Goal: Task Accomplishment & Management: Manage account settings

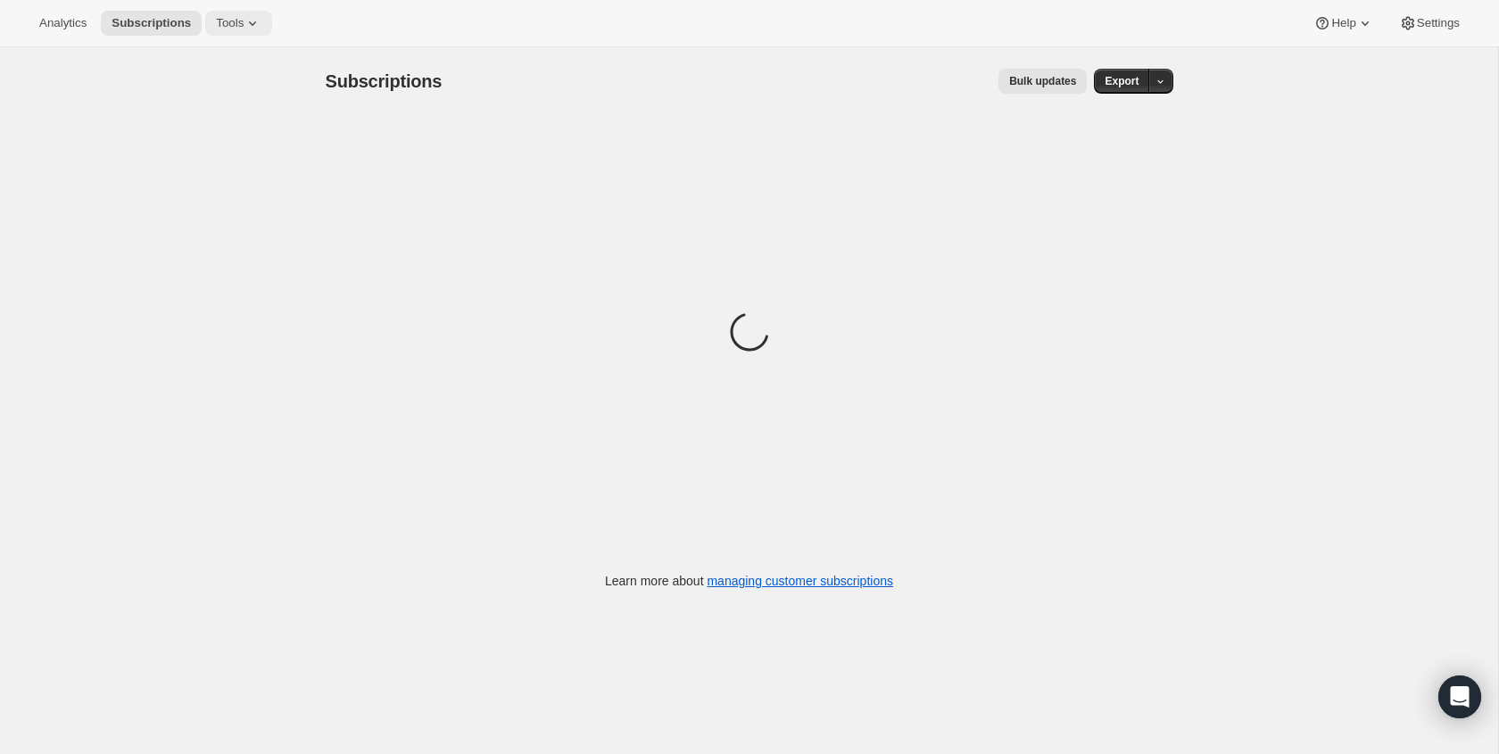
click at [244, 26] on span "Tools" at bounding box center [230, 23] width 28 height 14
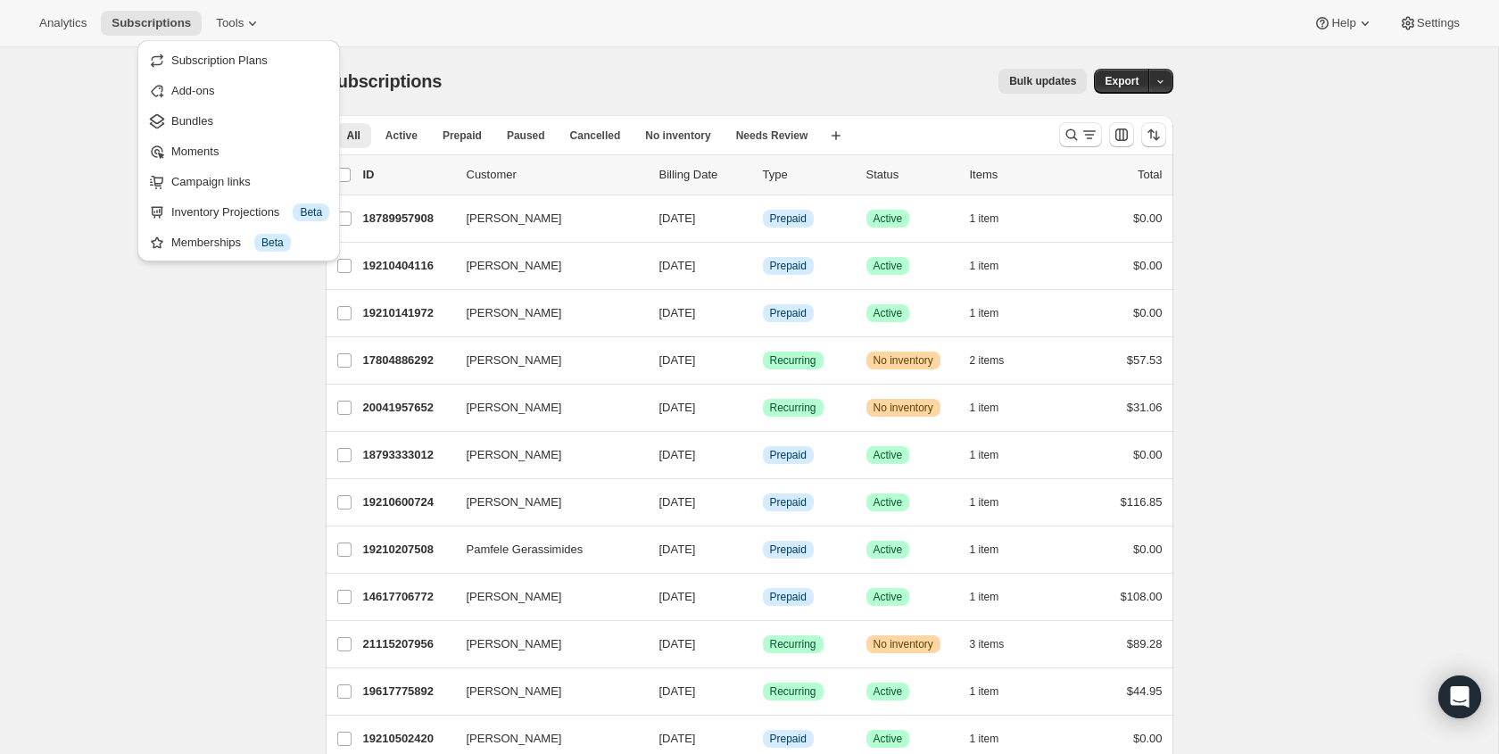
click at [219, 245] on div "Memberships Info Beta" at bounding box center [250, 243] width 158 height 18
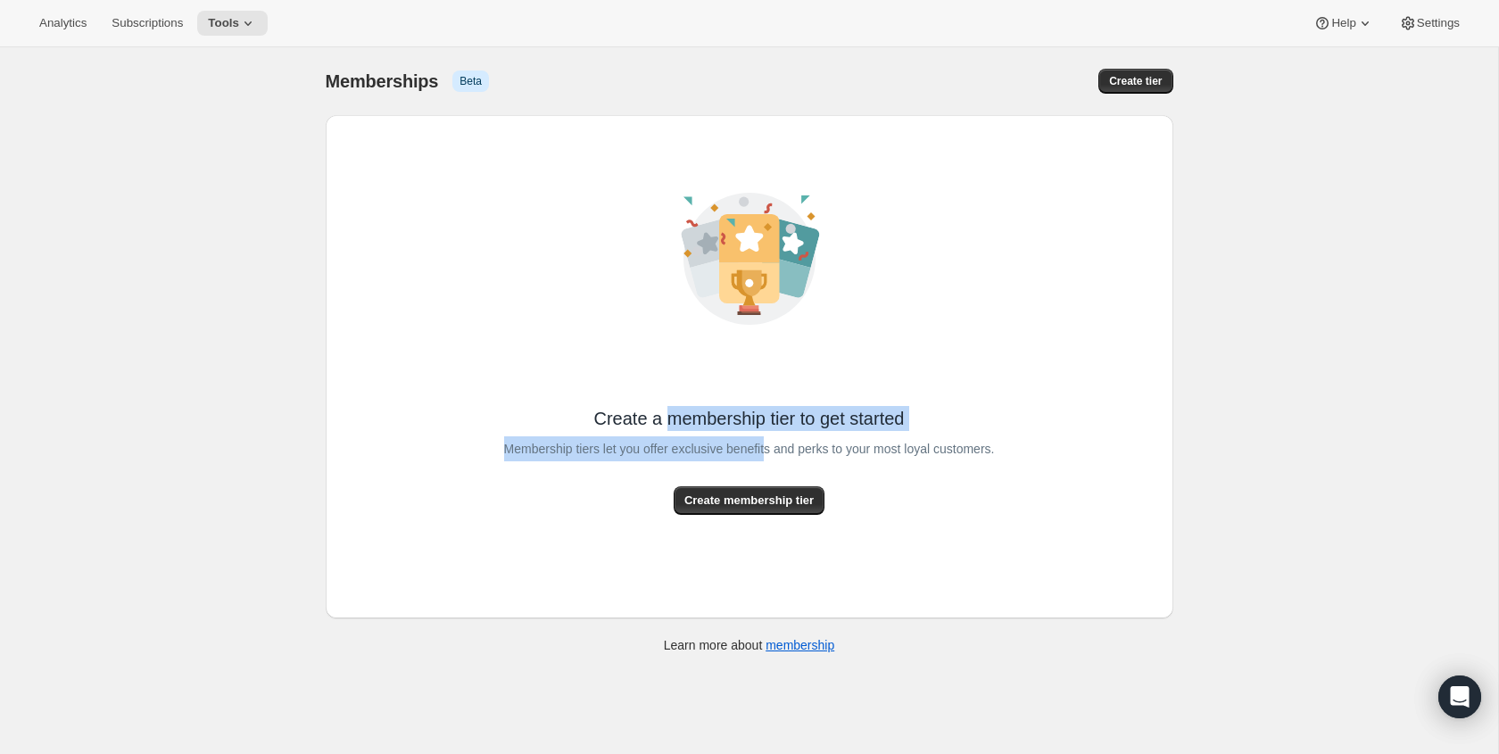
drag, startPoint x: 756, startPoint y: 436, endPoint x: 769, endPoint y: 437, distance: 13.4
click at [769, 437] on div "Create a membership tier to get started Membership tiers let you offer exclusiv…" at bounding box center [749, 336] width 491 height 357
drag, startPoint x: 769, startPoint y: 437, endPoint x: 928, endPoint y: 366, distance: 174.1
click at [769, 437] on span "Membership tiers let you offer exclusive benefits and perks to your most loyal …" at bounding box center [749, 448] width 491 height 25
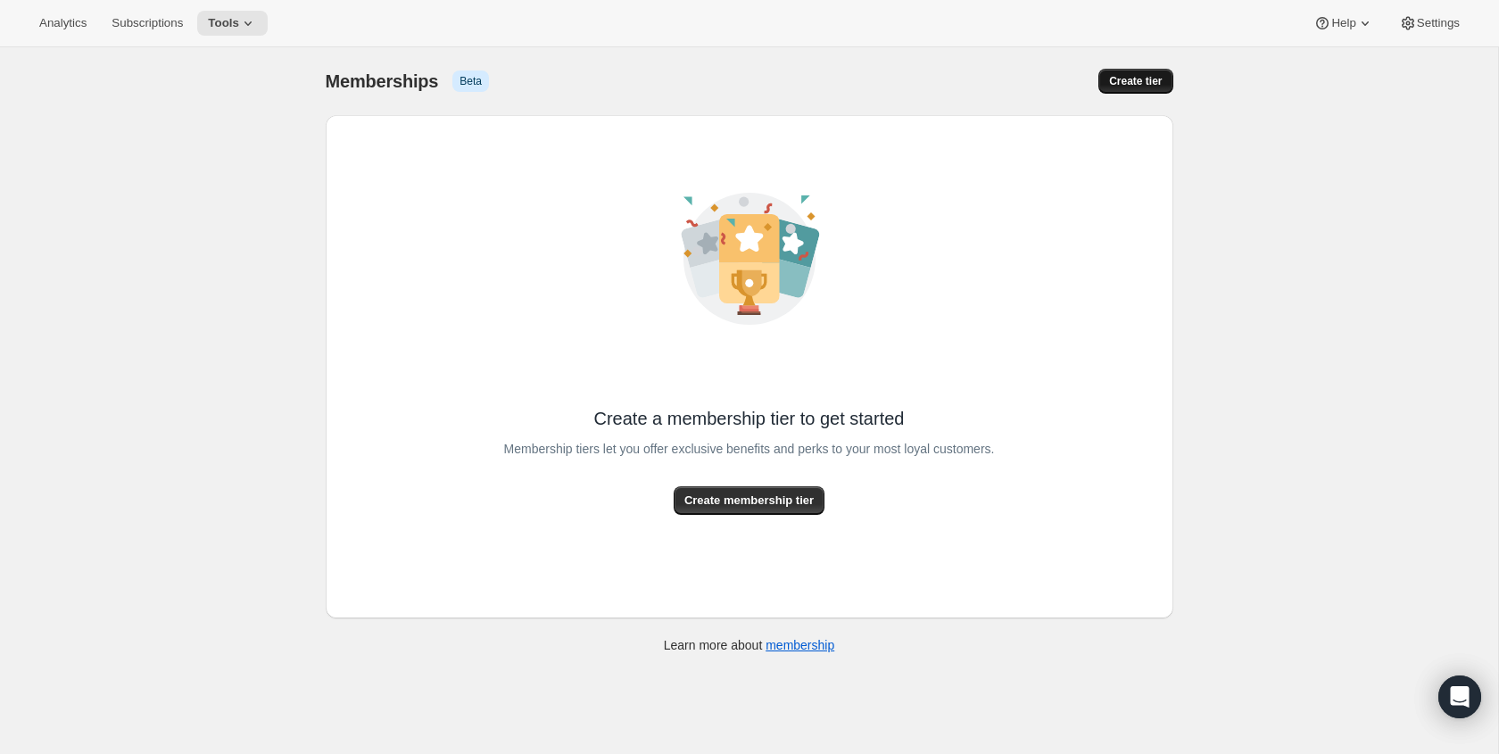
click at [1127, 74] on span "Create tier" at bounding box center [1135, 81] width 53 height 14
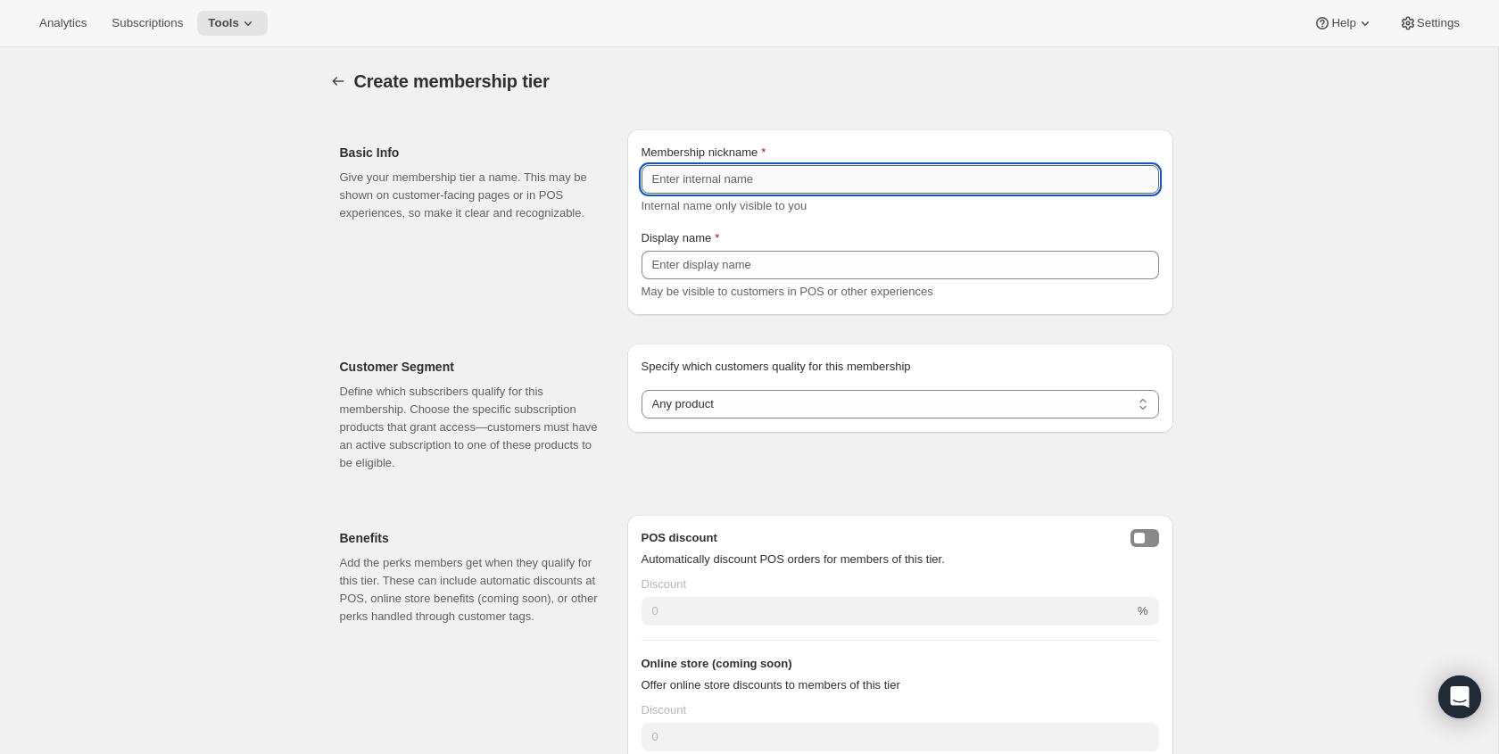
click at [823, 186] on input "Membership nickname" at bounding box center [899, 179] width 517 height 29
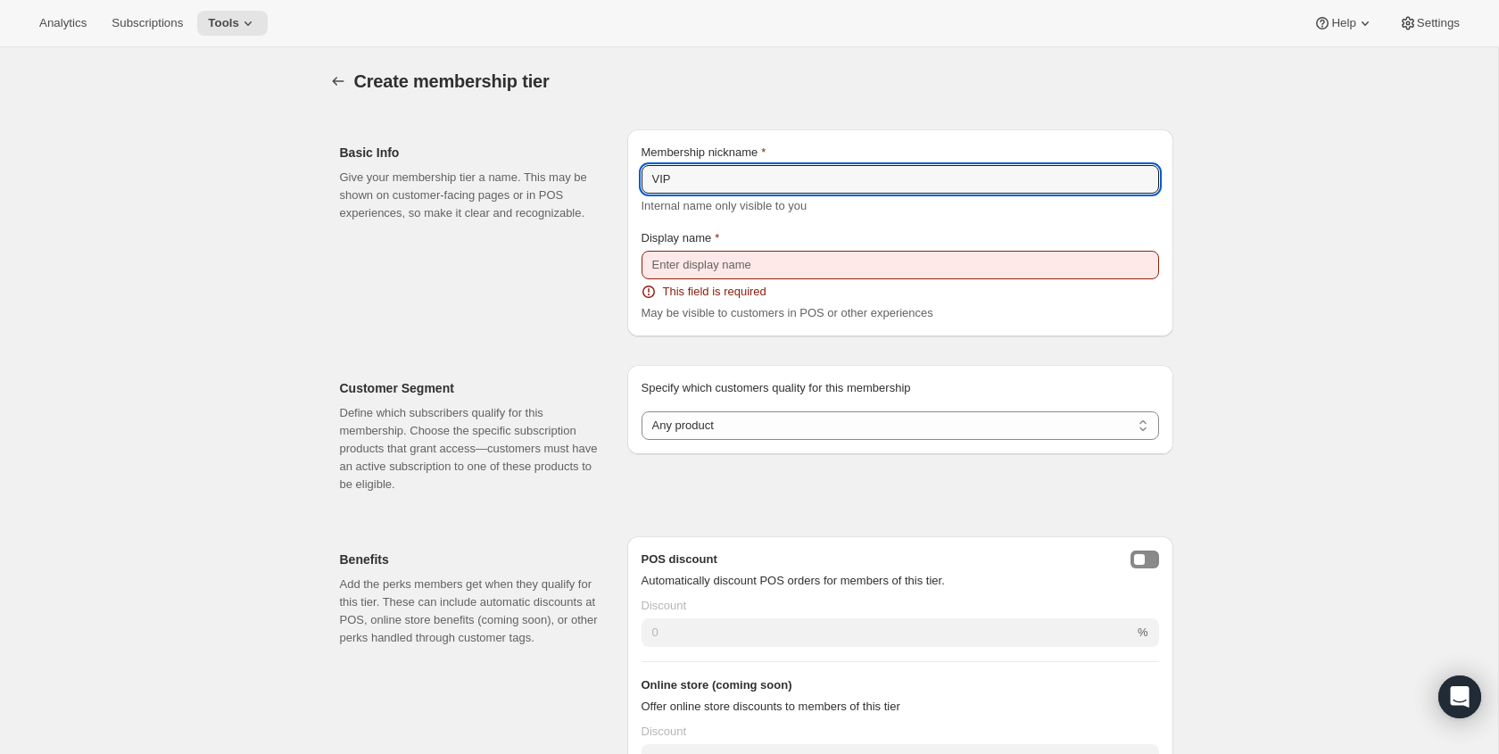
drag, startPoint x: 770, startPoint y: 178, endPoint x: 770, endPoint y: 206, distance: 28.5
click at [771, 178] on input "VIP" at bounding box center [899, 179] width 517 height 29
drag, startPoint x: 765, startPoint y: 171, endPoint x: 784, endPoint y: 239, distance: 70.6
click at [766, 172] on input "RB Subscribers" at bounding box center [899, 179] width 517 height 29
type input "RB Subscribers"
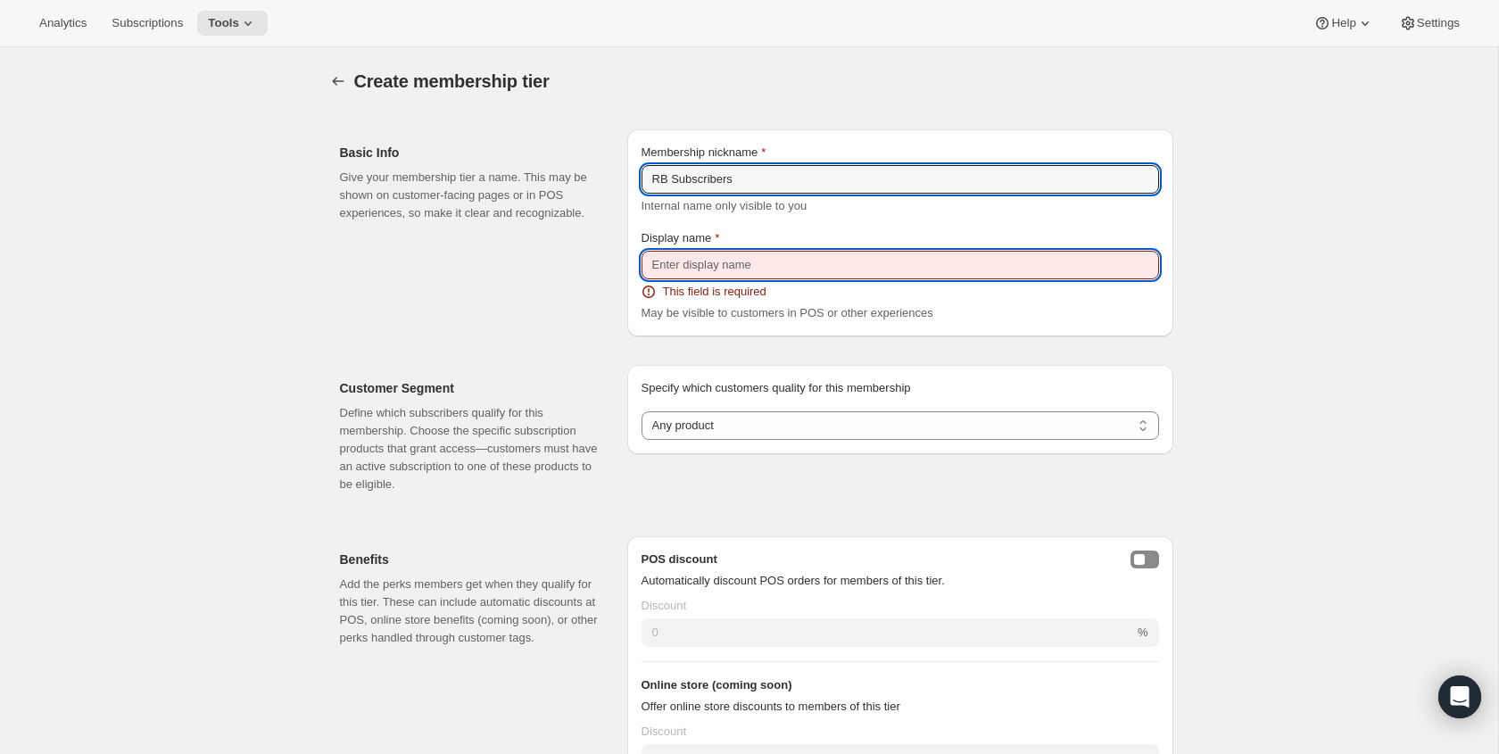
click at [773, 262] on input "Display name" at bounding box center [899, 265] width 517 height 29
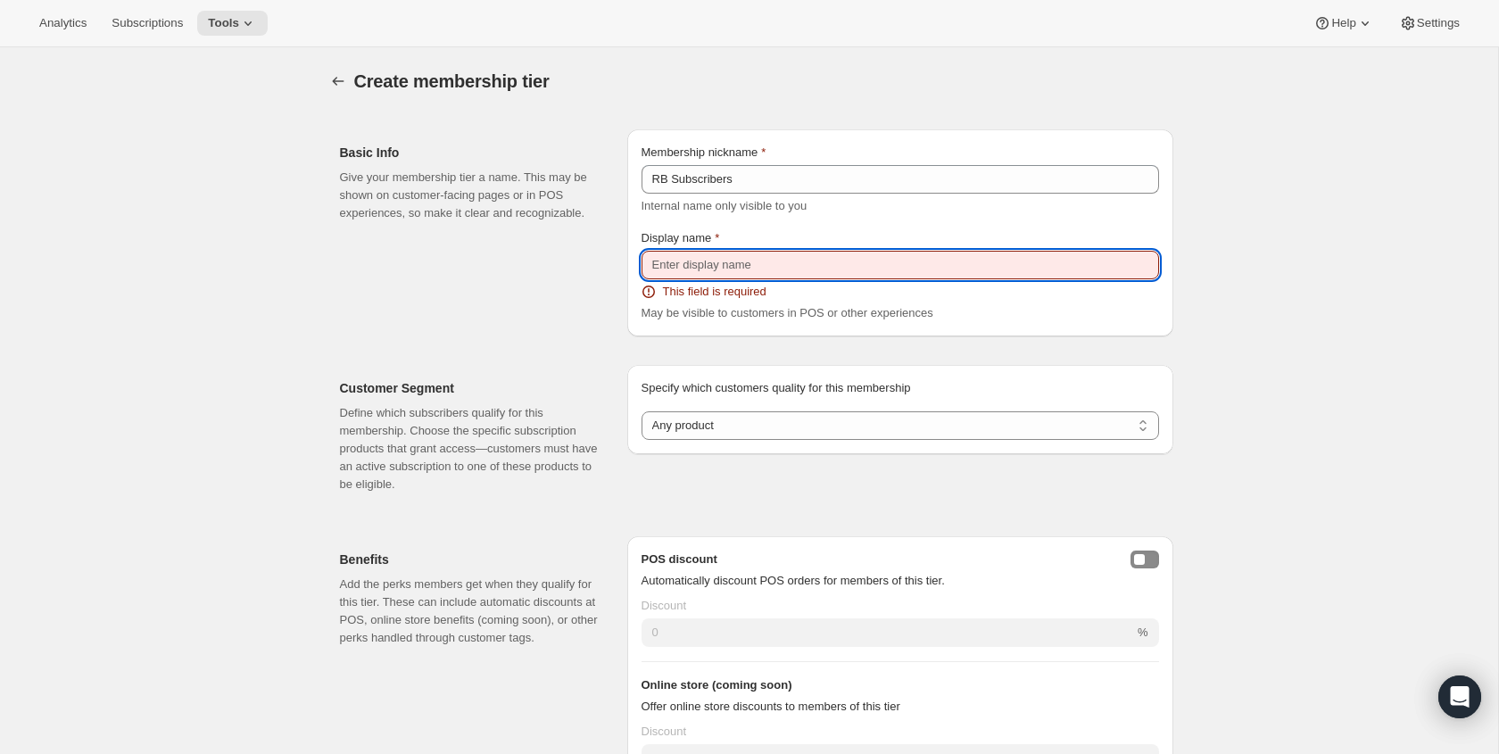
paste input "RB Subscribers"
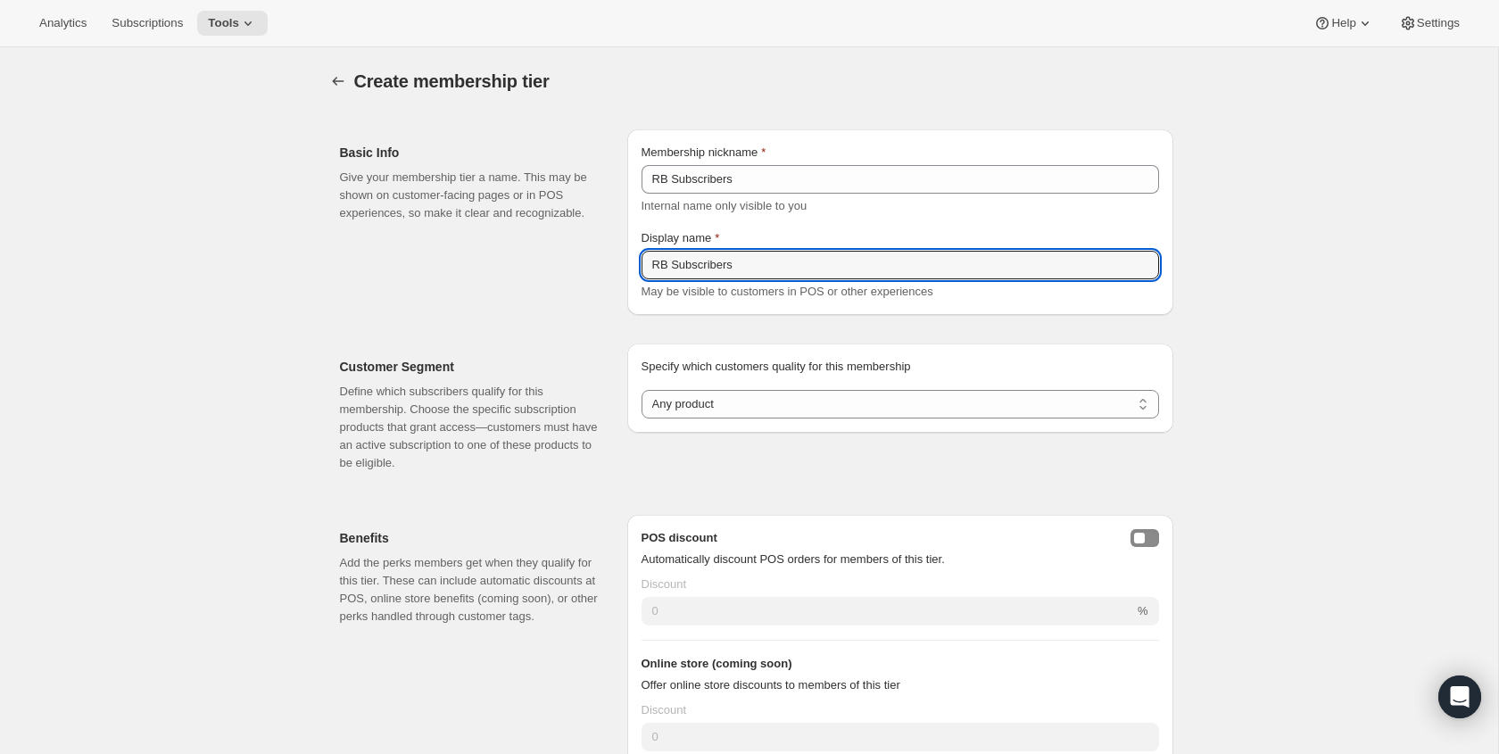
type input "RB Subscribers"
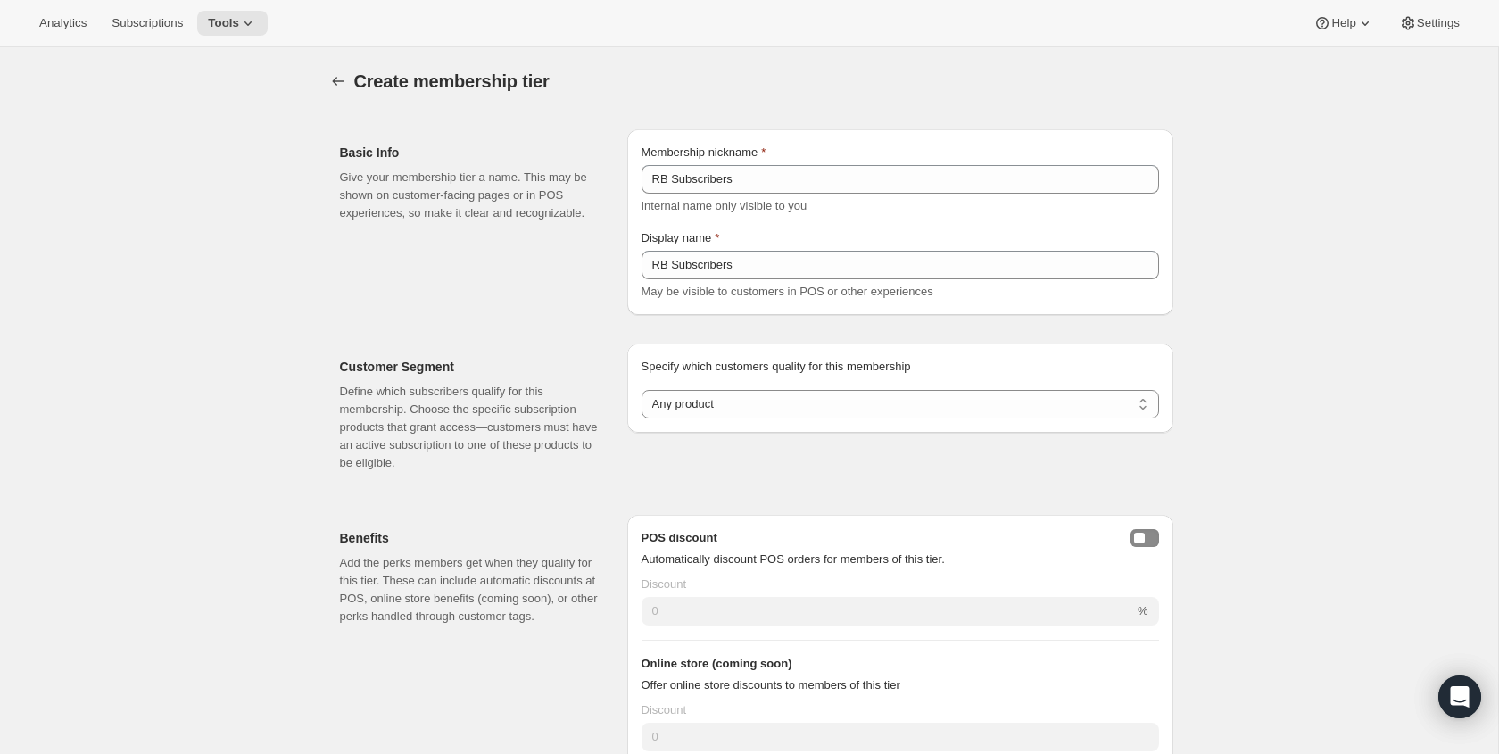
drag, startPoint x: 360, startPoint y: 330, endPoint x: 451, endPoint y: 333, distance: 91.0
click at [364, 330] on div "Customer Segment Define which subscribers qualify for this membership. Choose t…" at bounding box center [750, 407] width 848 height 157
click at [729, 409] on select "Any product Subscribe to specific product(s) Subscribe to specific variant(s)" at bounding box center [899, 404] width 517 height 29
select select "products"
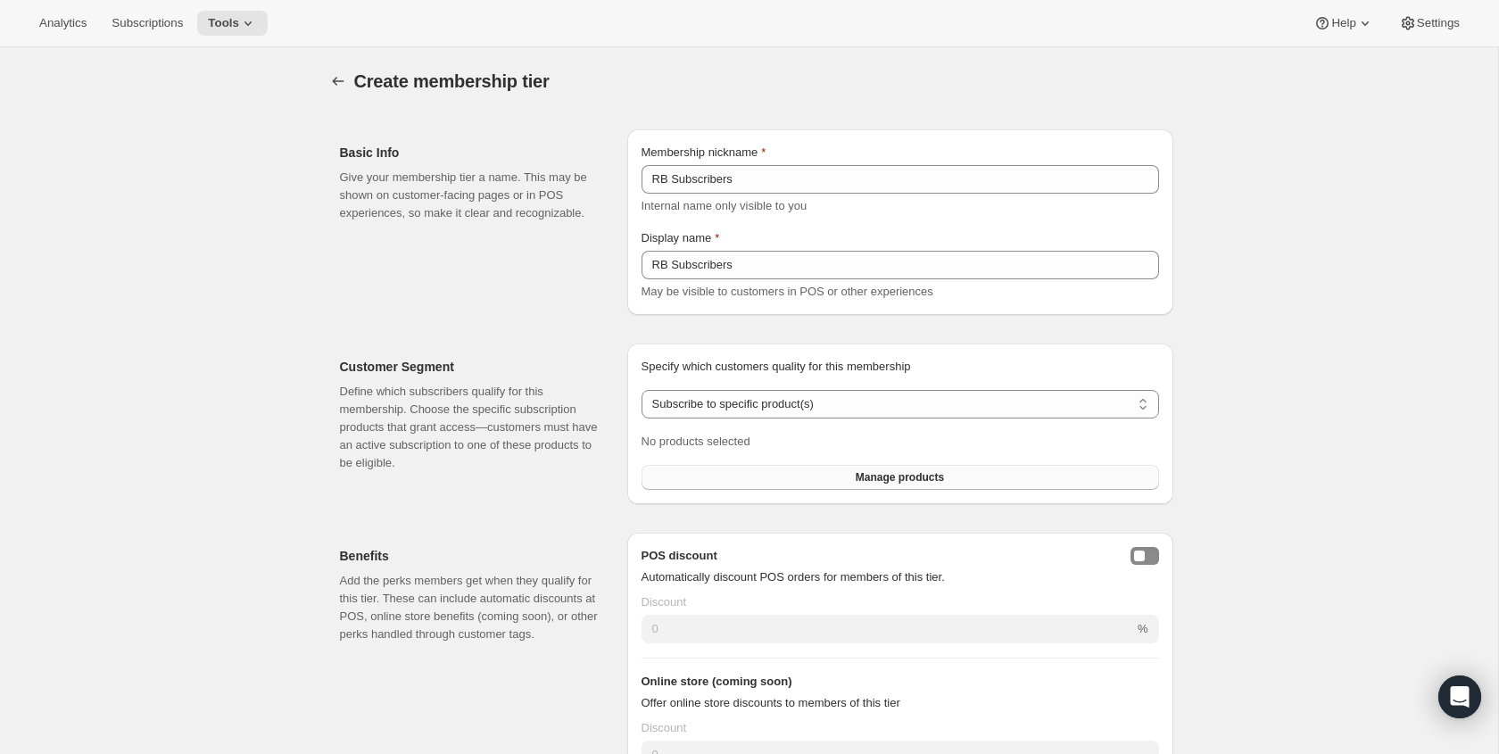
click at [817, 481] on button "Manage products" at bounding box center [899, 477] width 517 height 25
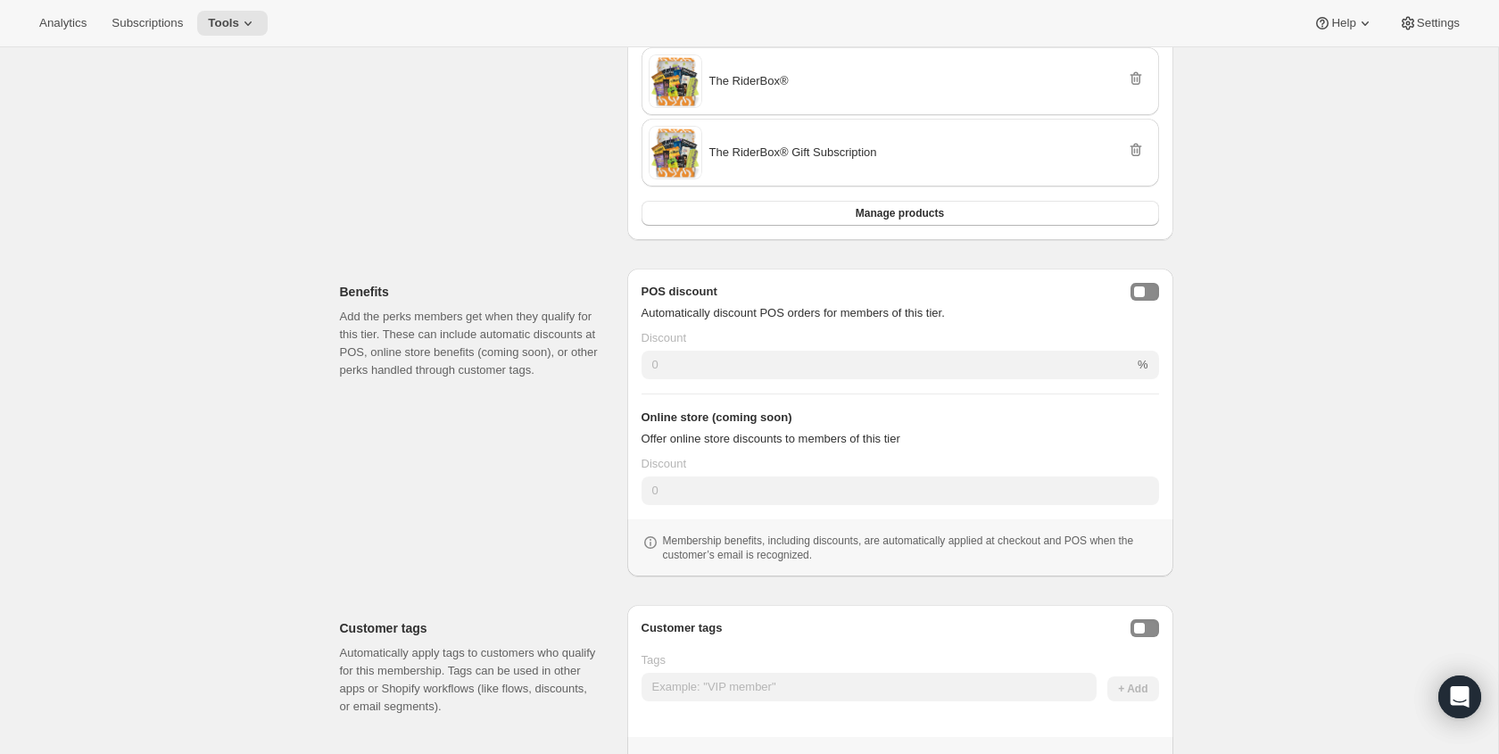
scroll to position [531, 0]
click at [696, 294] on h3 "POS discount" at bounding box center [679, 289] width 76 height 18
click at [691, 412] on h3 "Online store (coming soon)" at bounding box center [899, 415] width 517 height 18
click at [711, 434] on p "Offer online store discounts to members of this tier" at bounding box center [899, 436] width 517 height 18
drag, startPoint x: 706, startPoint y: 434, endPoint x: 879, endPoint y: 439, distance: 173.1
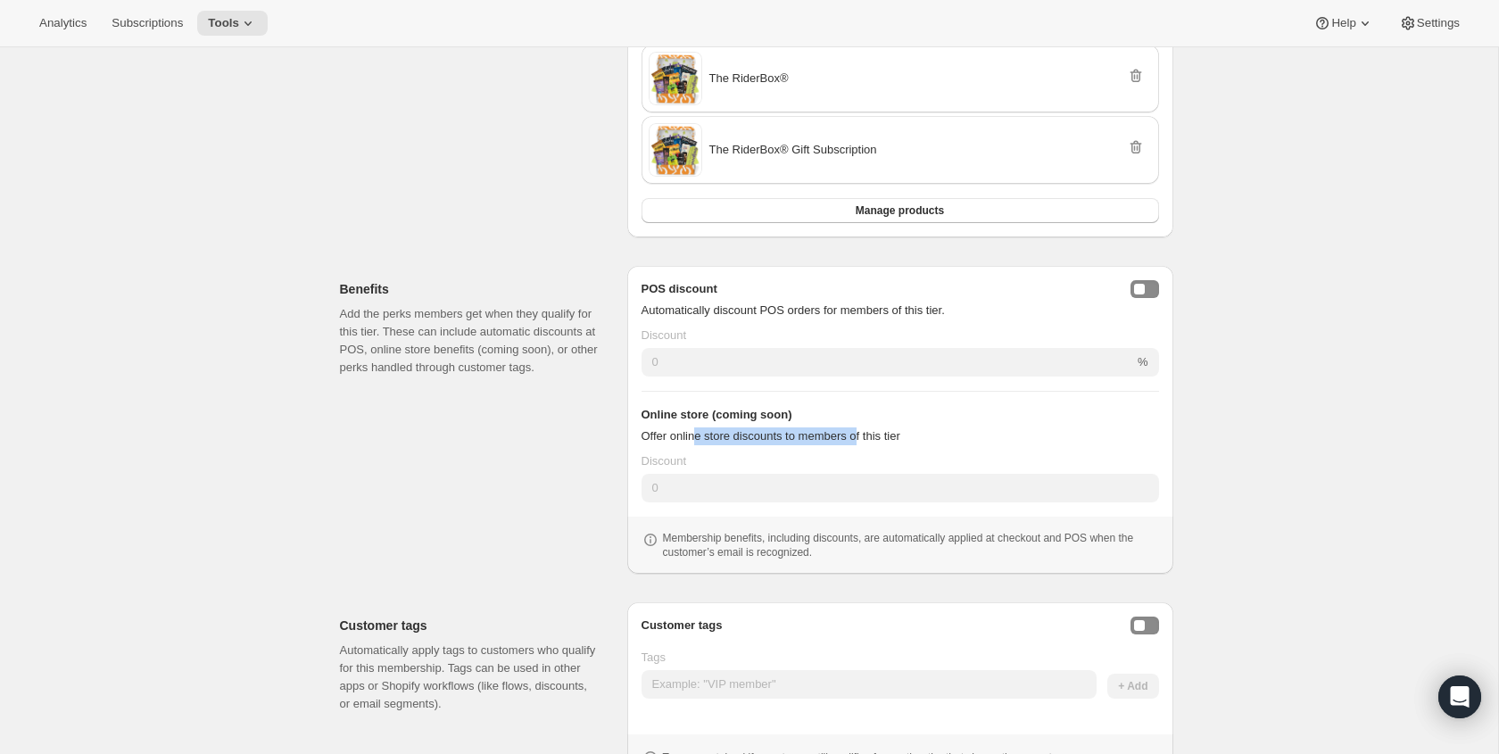
click at [876, 439] on p "Offer online store discounts to members of this tier" at bounding box center [899, 436] width 517 height 18
drag, startPoint x: 879, startPoint y: 439, endPoint x: 889, endPoint y: 440, distance: 9.9
click at [881, 439] on p "Offer online store discounts to members of this tier" at bounding box center [899, 436] width 517 height 18
drag, startPoint x: 878, startPoint y: 440, endPoint x: 683, endPoint y: 430, distance: 194.7
click at [683, 430] on p "Offer online store discounts to members of this tier" at bounding box center [899, 436] width 517 height 18
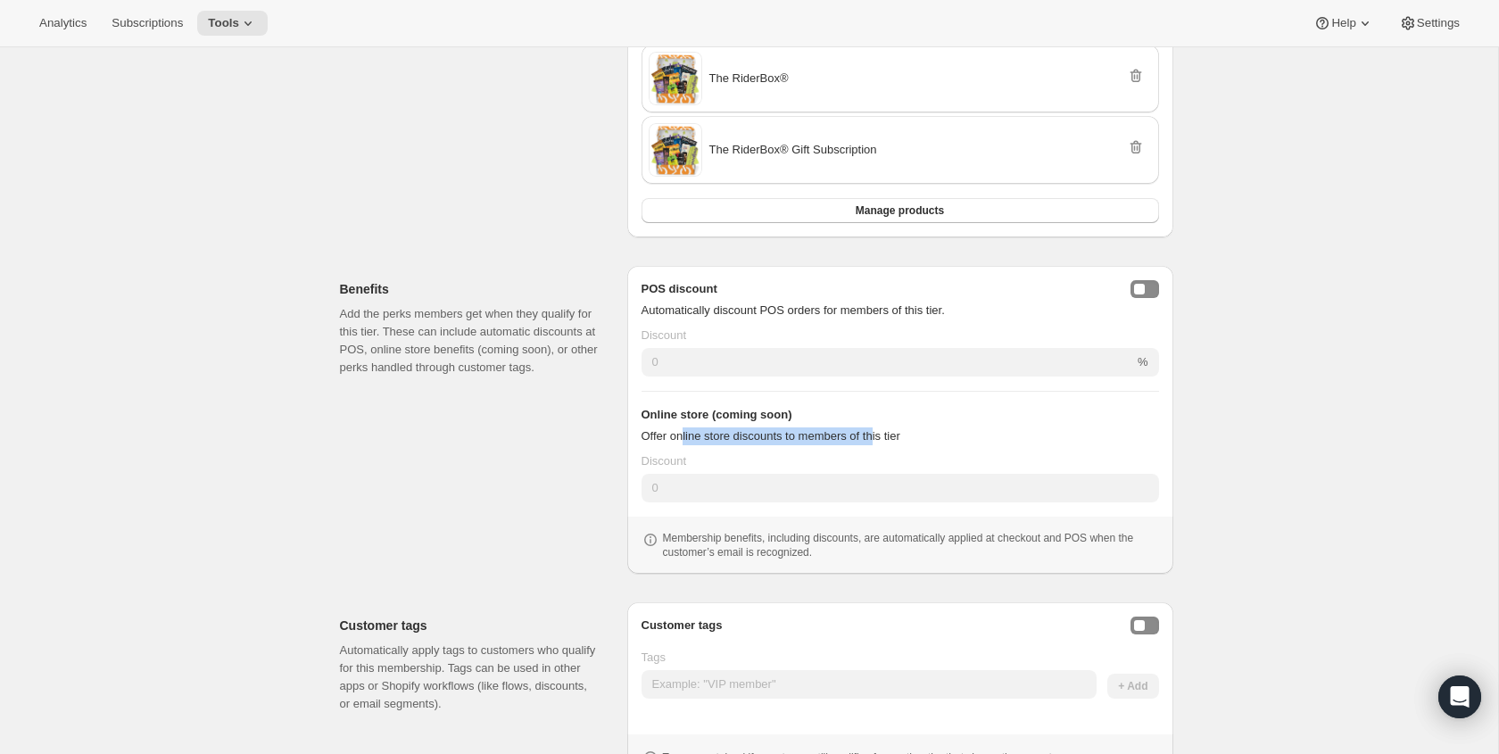
click at [683, 430] on p "Offer online store discounts to members of this tier" at bounding box center [899, 436] width 517 height 18
drag, startPoint x: 802, startPoint y: 410, endPoint x: 624, endPoint y: 406, distance: 177.6
click at [624, 406] on div "Benefits Add the perks members get when they qualify for this tier. These can i…" at bounding box center [750, 413] width 848 height 322
drag, startPoint x: 562, startPoint y: 426, endPoint x: 731, endPoint y: 408, distance: 169.6
click at [563, 426] on div "Benefits Add the perks members get when they qualify for this tier. These can i…" at bounding box center [476, 420] width 273 height 308
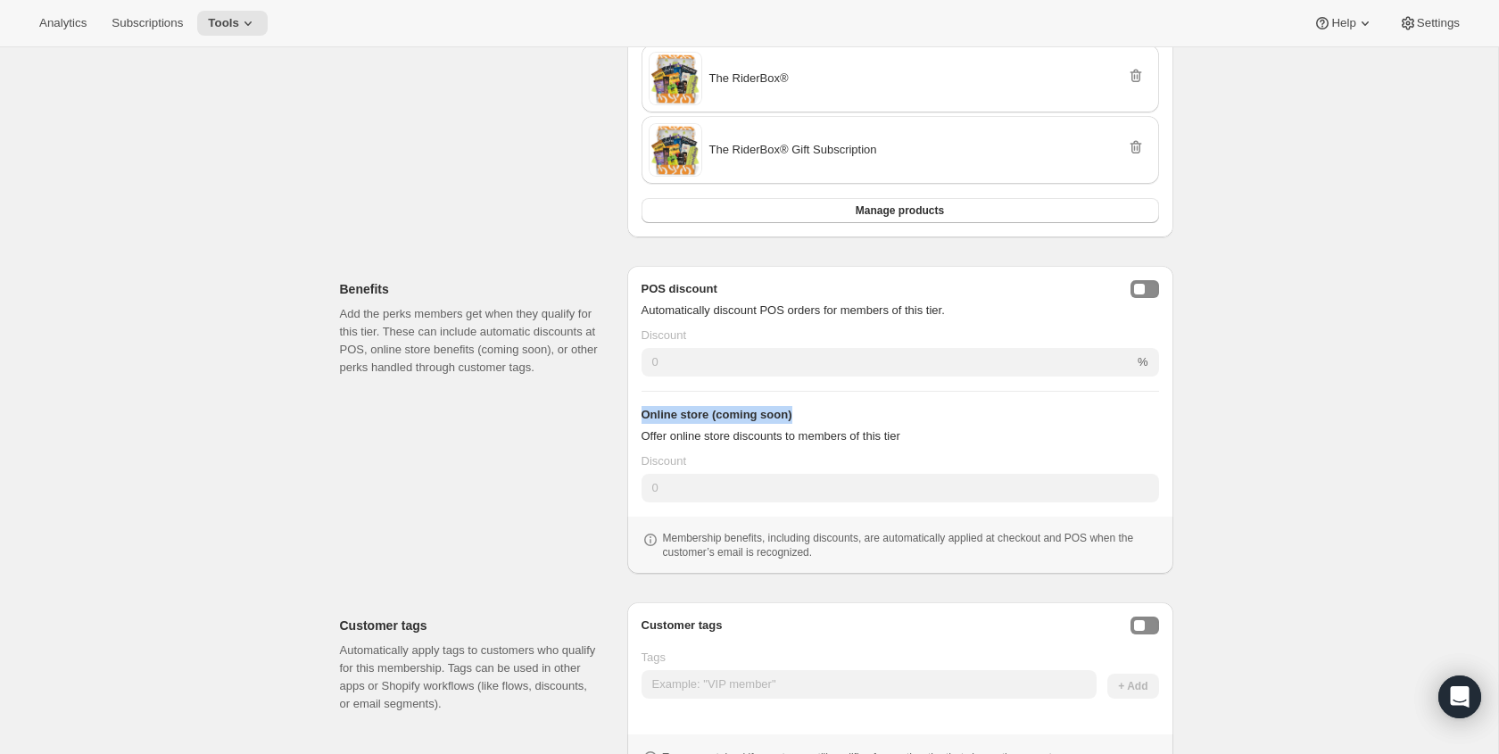
drag, startPoint x: 815, startPoint y: 413, endPoint x: 651, endPoint y: 409, distance: 163.3
click at [637, 408] on div "POS discount Automatically discount POS orders for members of this tier. Discou…" at bounding box center [900, 420] width 546 height 308
drag, startPoint x: 653, startPoint y: 409, endPoint x: 667, endPoint y: 415, distance: 15.6
click at [654, 409] on h3 "Online store (coming soon)" at bounding box center [899, 415] width 517 height 18
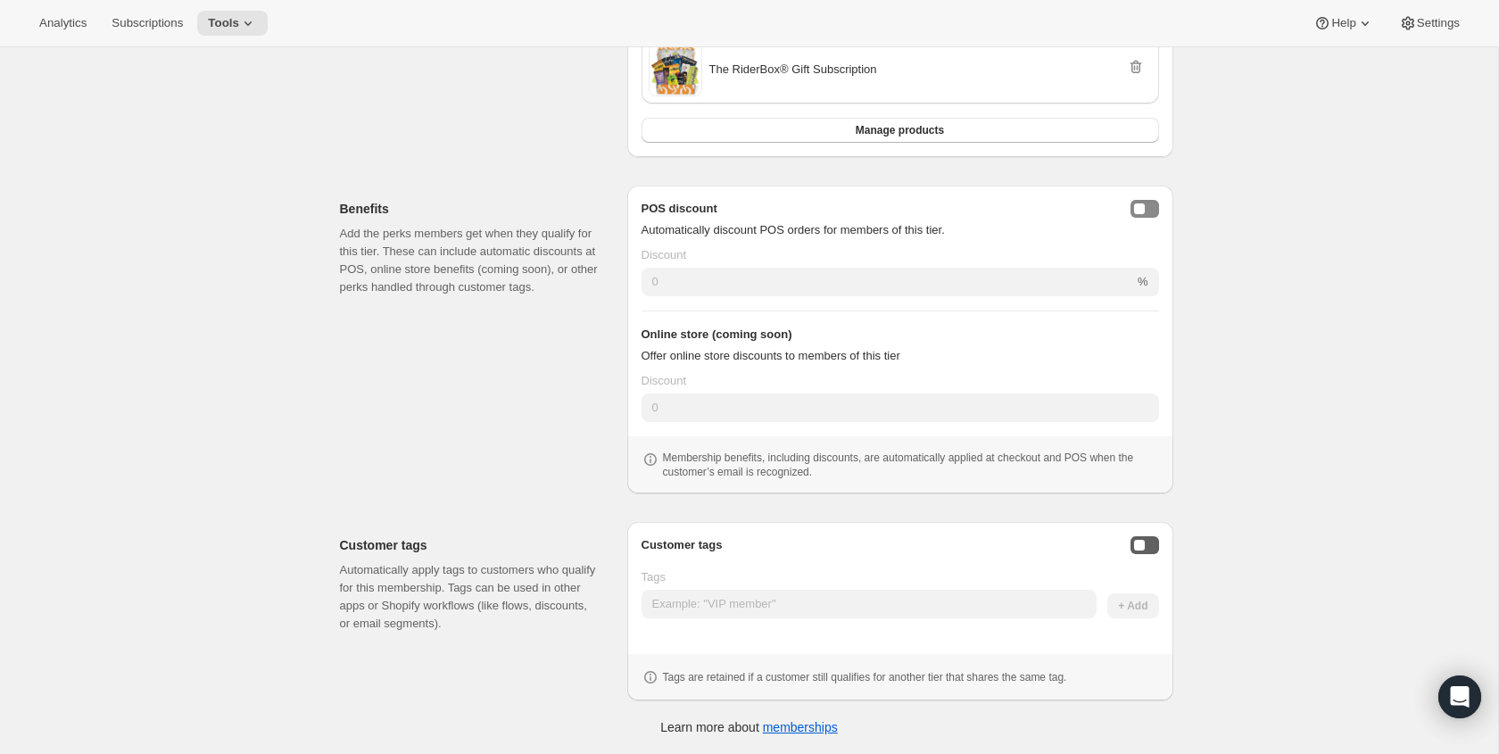
drag, startPoint x: 1146, startPoint y: 543, endPoint x: 1136, endPoint y: 544, distance: 10.7
click at [1146, 543] on button "Enable customer tags" at bounding box center [1144, 545] width 29 height 18
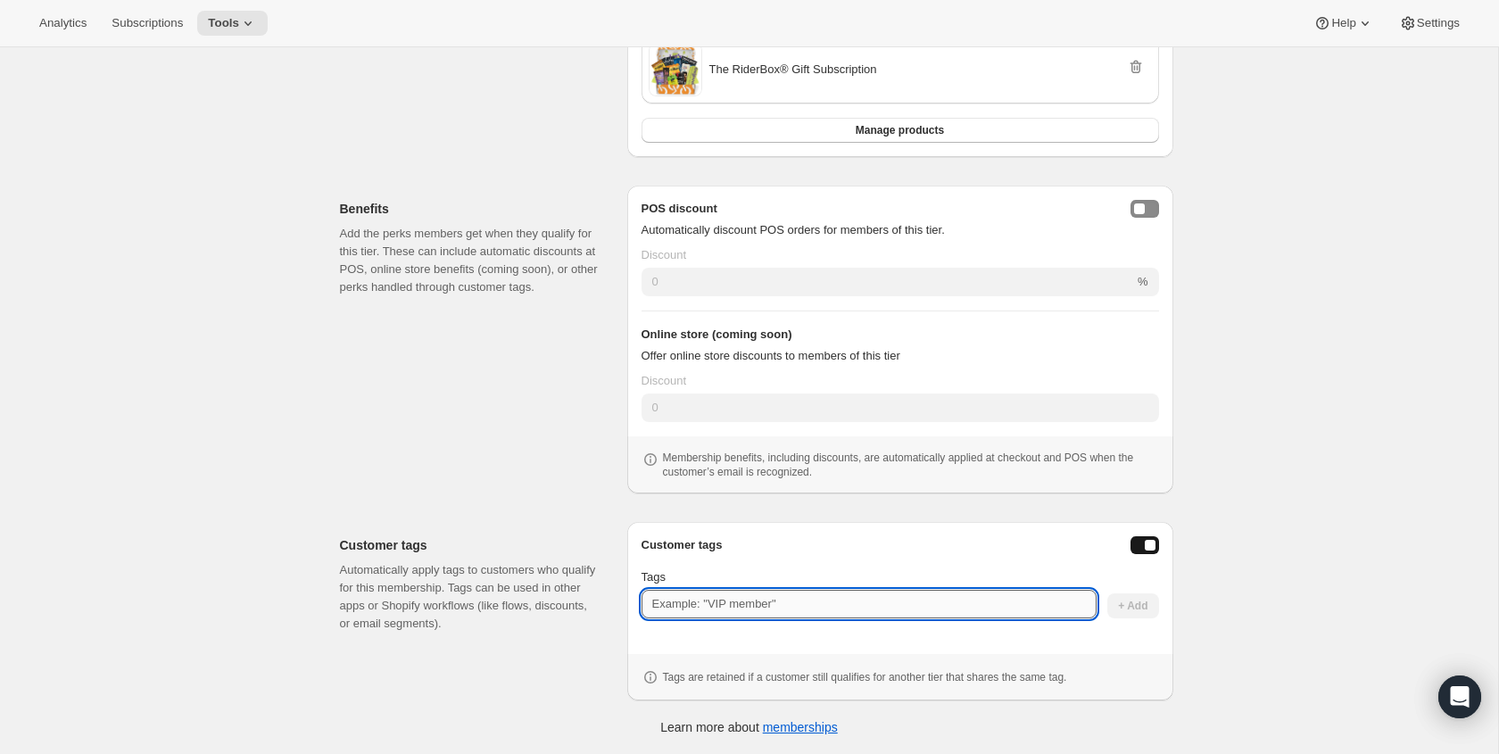
click at [915, 601] on input "Tags" at bounding box center [868, 604] width 455 height 29
click at [674, 608] on input "AW Member Tier" at bounding box center [868, 604] width 455 height 29
click at [757, 601] on input "AW Member Tier" at bounding box center [868, 604] width 455 height 29
click at [850, 594] on input "AW Member Tier" at bounding box center [868, 604] width 455 height 29
type input "AW Member Tier"
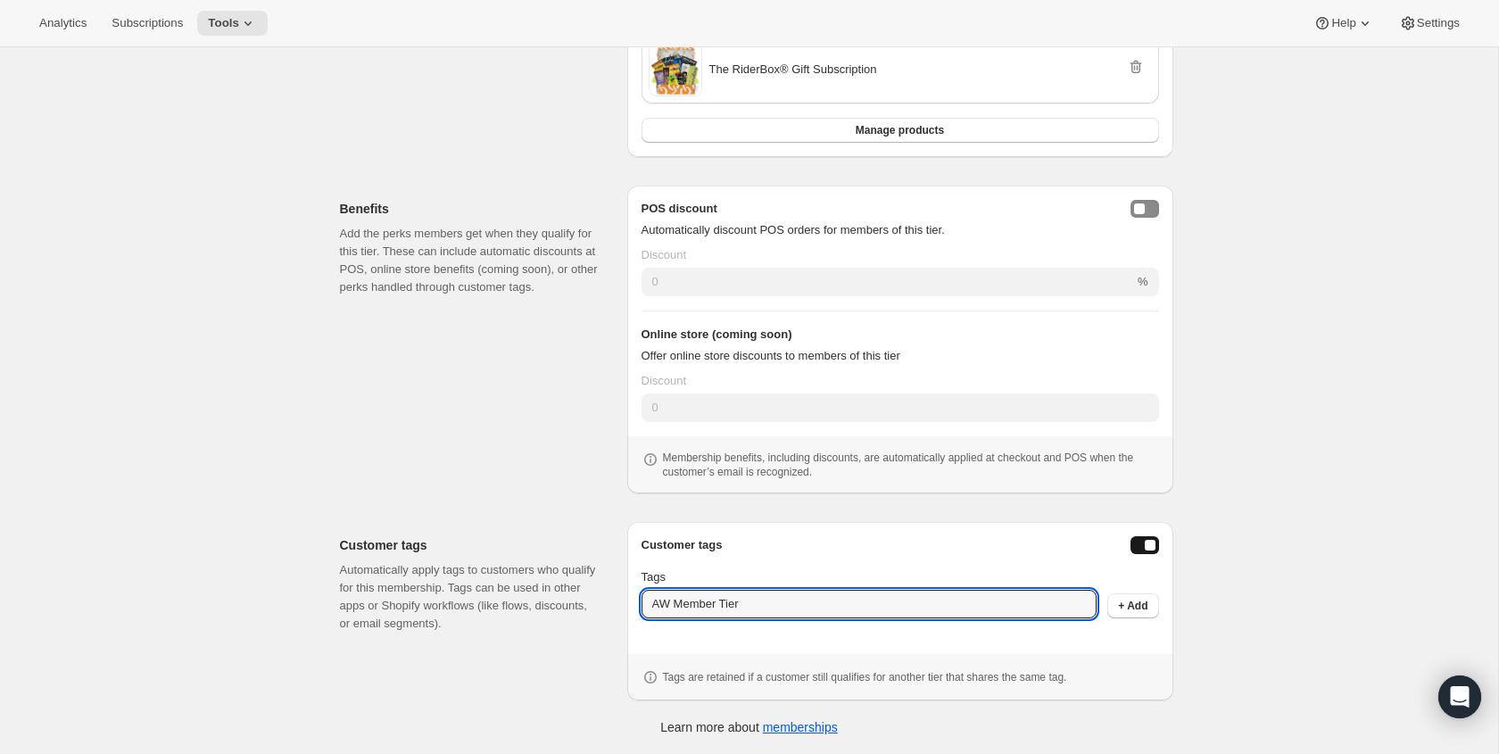
drag, startPoint x: 898, startPoint y: 523, endPoint x: 1170, endPoint y: 569, distance: 276.0
click at [900, 522] on div "Customer tags Tags AW Member Tier + Add Tags are retained if a customer still q…" at bounding box center [900, 611] width 546 height 178
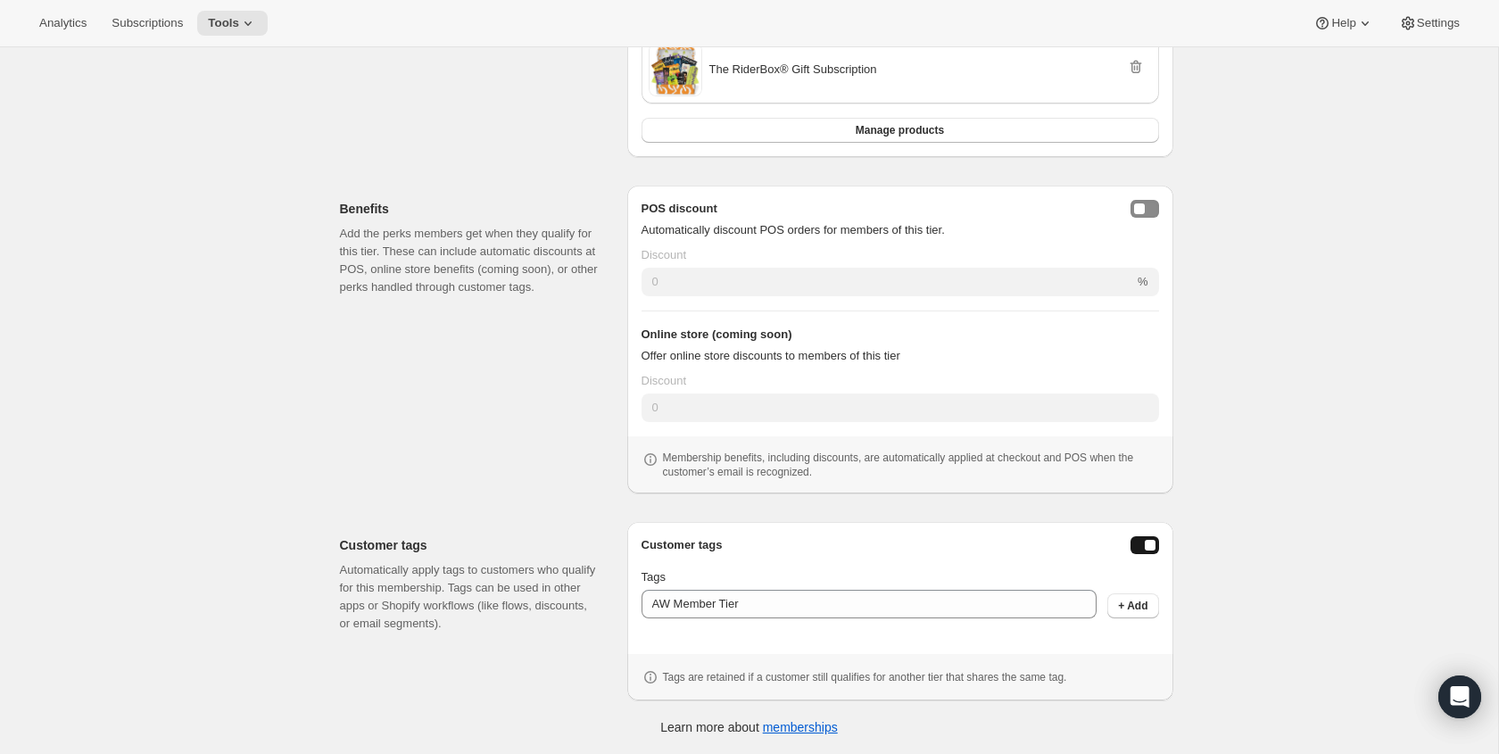
drag, startPoint x: 1228, startPoint y: 593, endPoint x: 1161, endPoint y: 655, distance: 91.6
click at [1229, 593] on div "Create membership tier. This page is ready Create membership tier Basic Info Gi…" at bounding box center [749, 95] width 1498 height 1318
click at [1134, 606] on span "+ Add" at bounding box center [1132, 606] width 29 height 14
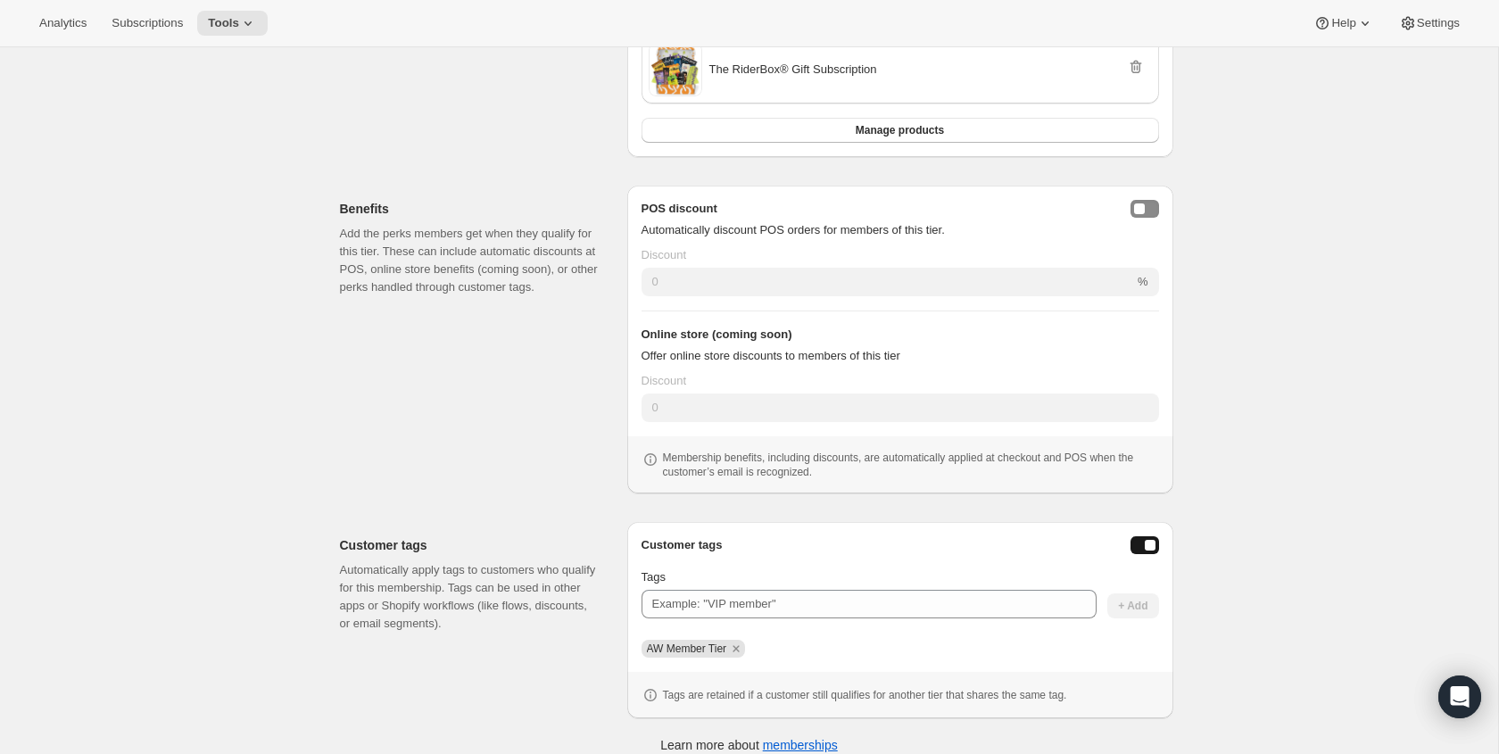
drag, startPoint x: 1203, startPoint y: 666, endPoint x: 1031, endPoint y: 669, distance: 171.3
click at [1201, 667] on div "Create membership tier. This page is ready Create membership tier Basic Info Gi…" at bounding box center [749, 104] width 1498 height 1336
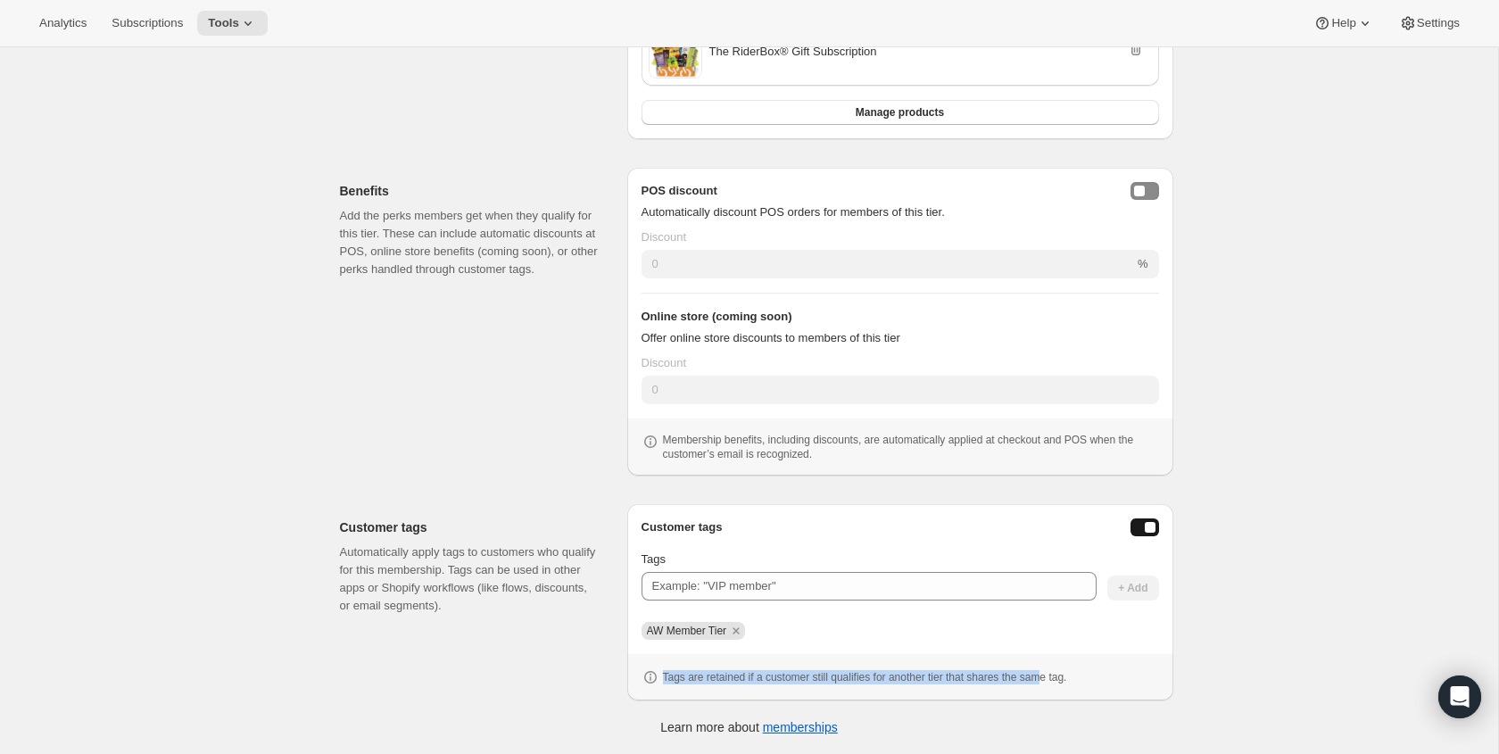
drag, startPoint x: 1005, startPoint y: 672, endPoint x: 782, endPoint y: 659, distance: 223.4
click at [782, 659] on div "Tags are retained if a customer still qualifies for another tier that shares th…" at bounding box center [900, 677] width 546 height 46
click at [778, 660] on div "Tags are retained if a customer still qualifies for another tier that shares th…" at bounding box center [900, 677] width 546 height 46
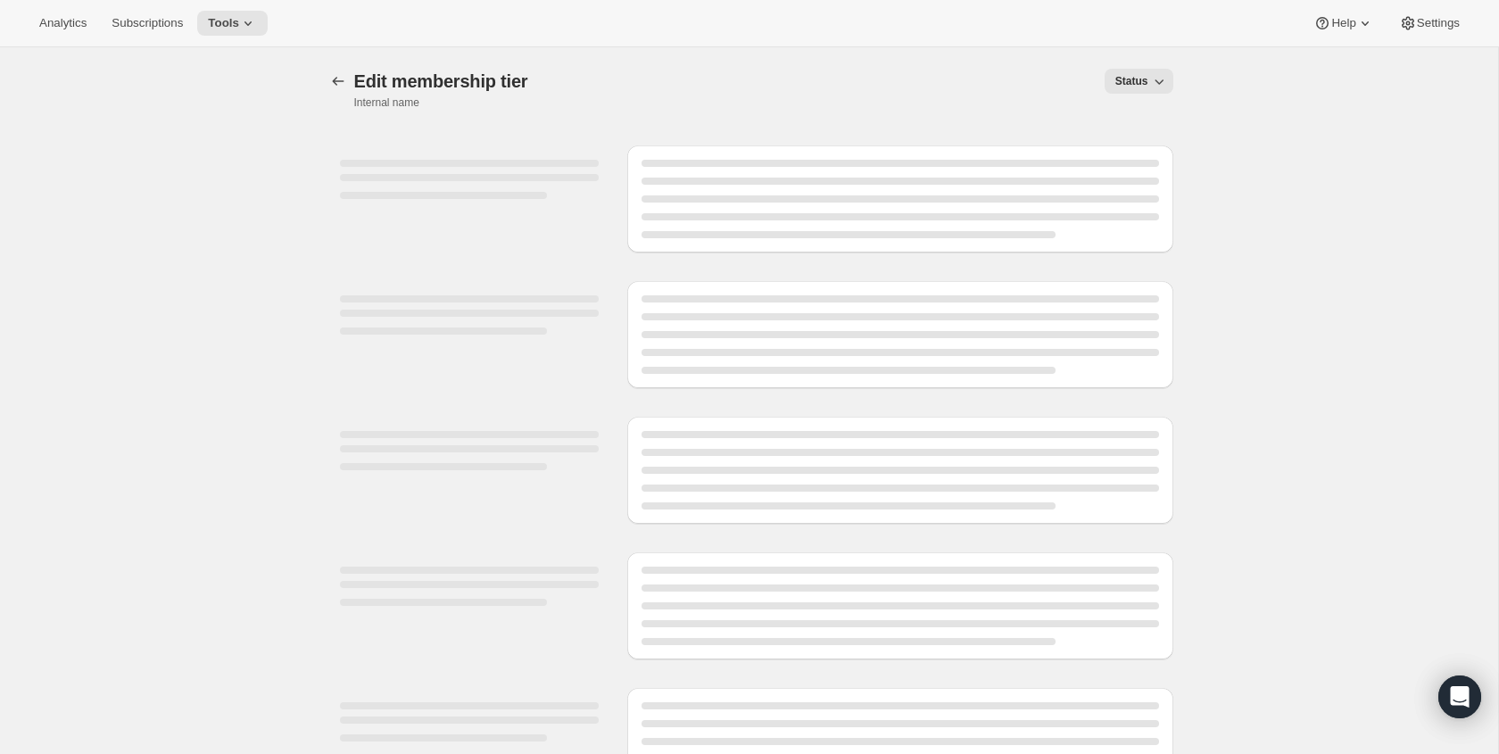
click at [1131, 75] on span "Status" at bounding box center [1131, 81] width 33 height 14
click at [1344, 107] on div "[object Object]. This page is ready Edit membership tier Internal name Status M…" at bounding box center [749, 447] width 1498 height 801
select select "products"
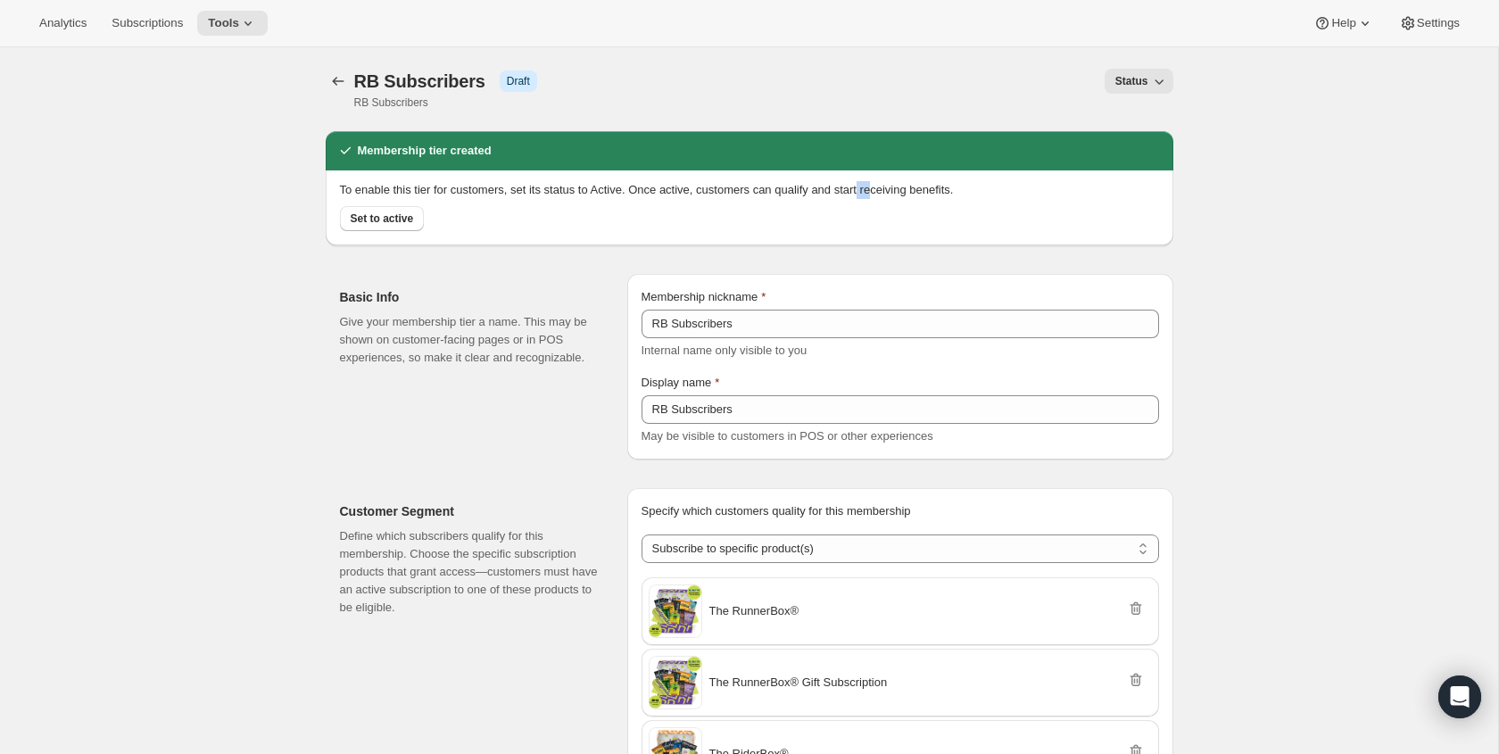
drag, startPoint x: 906, startPoint y: 192, endPoint x: 623, endPoint y: 187, distance: 282.8
click at [633, 187] on p "To enable this tier for customers, set its status to Active. Once active, custo…" at bounding box center [749, 190] width 819 height 18
drag, startPoint x: 623, startPoint y: 187, endPoint x: 585, endPoint y: 186, distance: 37.5
click at [618, 187] on p "To enable this tier for customers, set its status to Active. Once active, custo…" at bounding box center [749, 190] width 819 height 18
click at [239, 21] on span "Tools" at bounding box center [223, 23] width 31 height 14
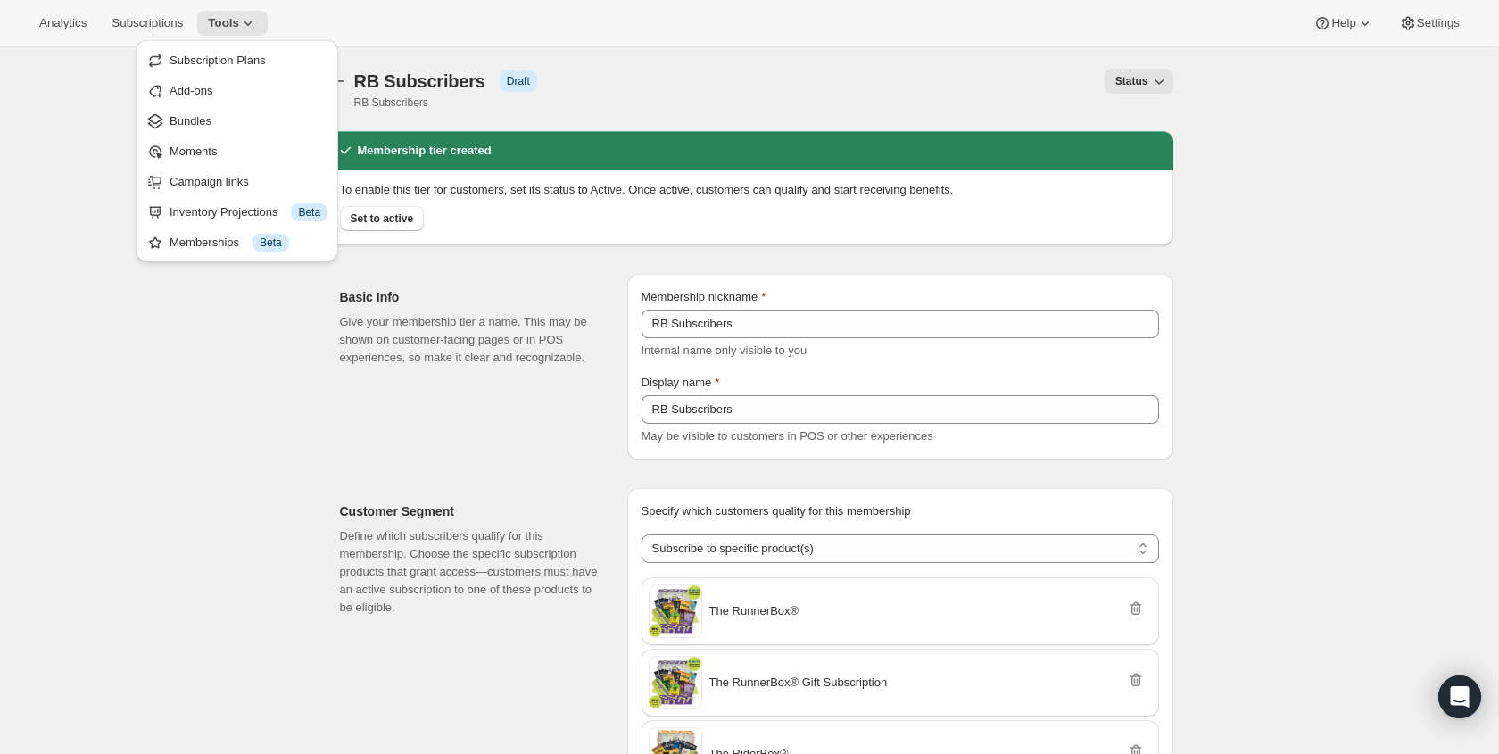
drag, startPoint x: 613, startPoint y: 15, endPoint x: 785, endPoint y: 63, distance: 178.8
click at [616, 15] on div "Analytics Subscriptions Tools Help Settings" at bounding box center [749, 23] width 1499 height 47
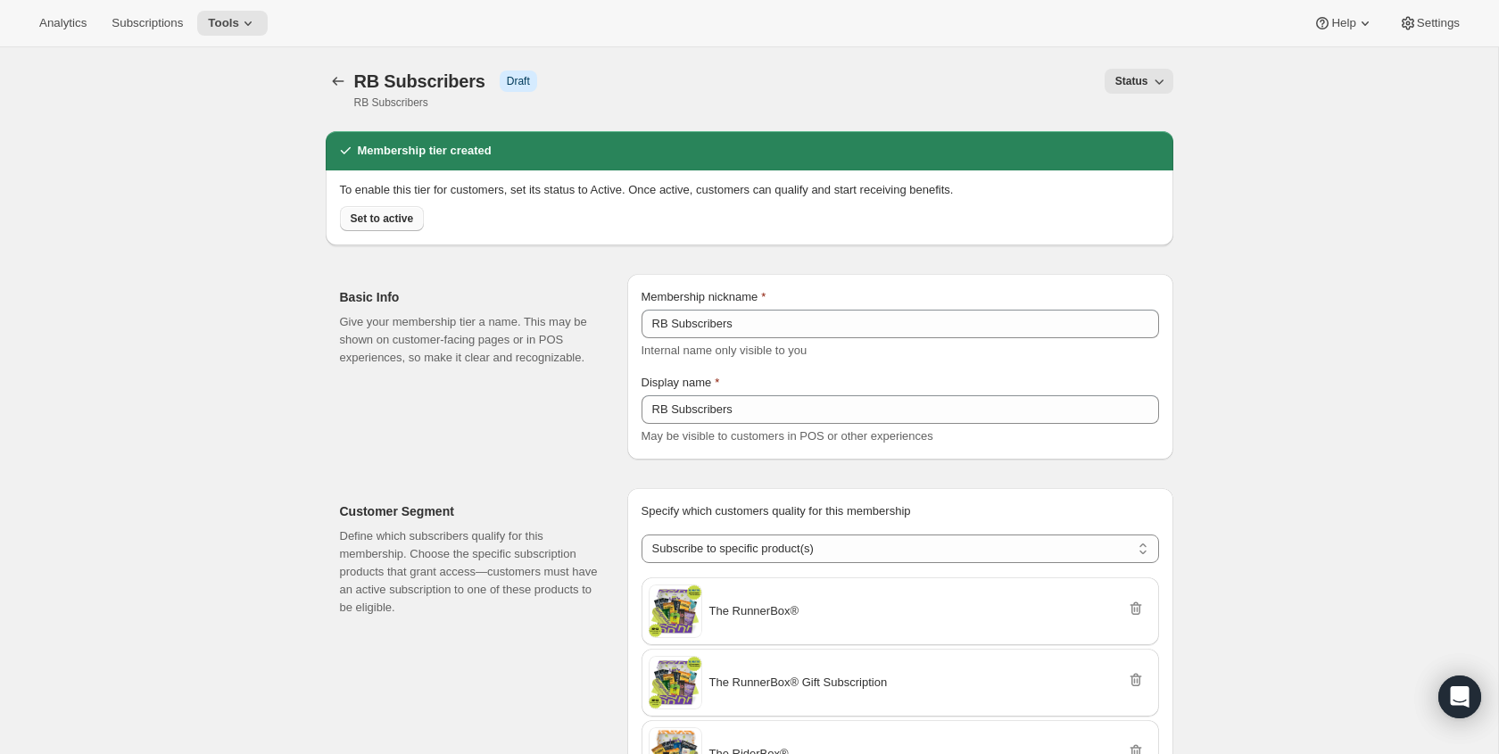
click at [385, 220] on span "Set to active" at bounding box center [382, 218] width 63 height 14
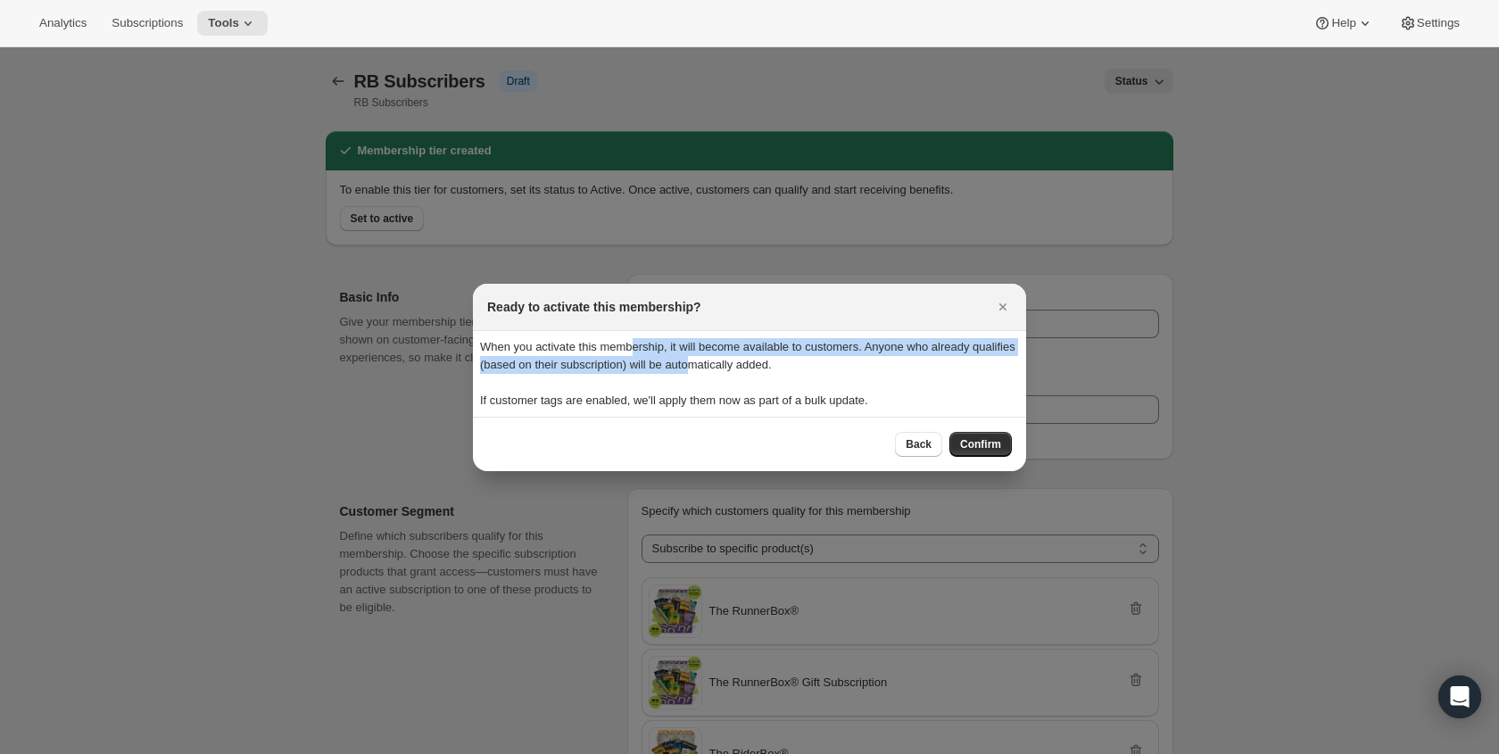
drag, startPoint x: 748, startPoint y: 359, endPoint x: 638, endPoint y: 343, distance: 110.8
click at [638, 343] on p "When you activate this membership, it will become available to customers. Anyon…" at bounding box center [749, 356] width 539 height 36
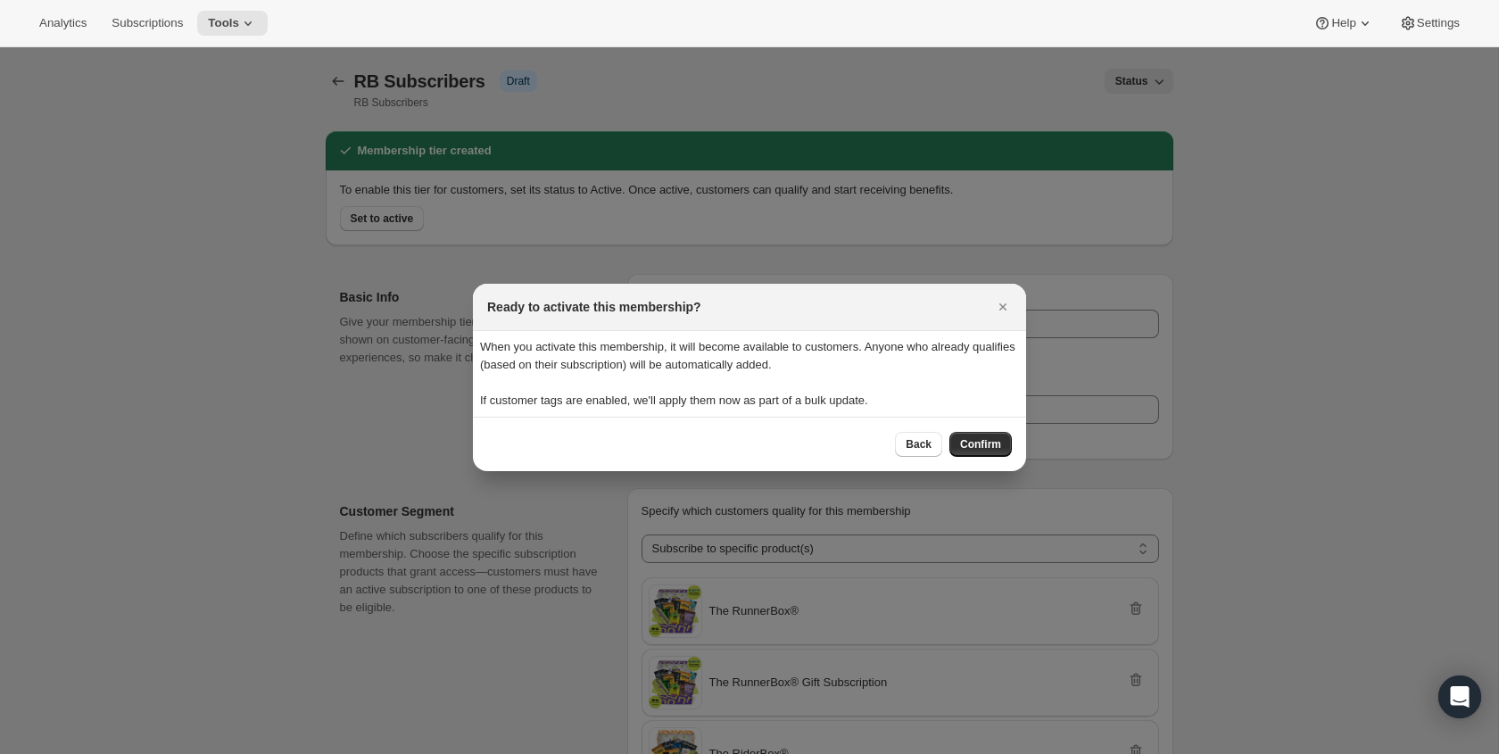
click at [638, 343] on p "When you activate this membership, it will become available to customers. Anyon…" at bounding box center [749, 356] width 539 height 36
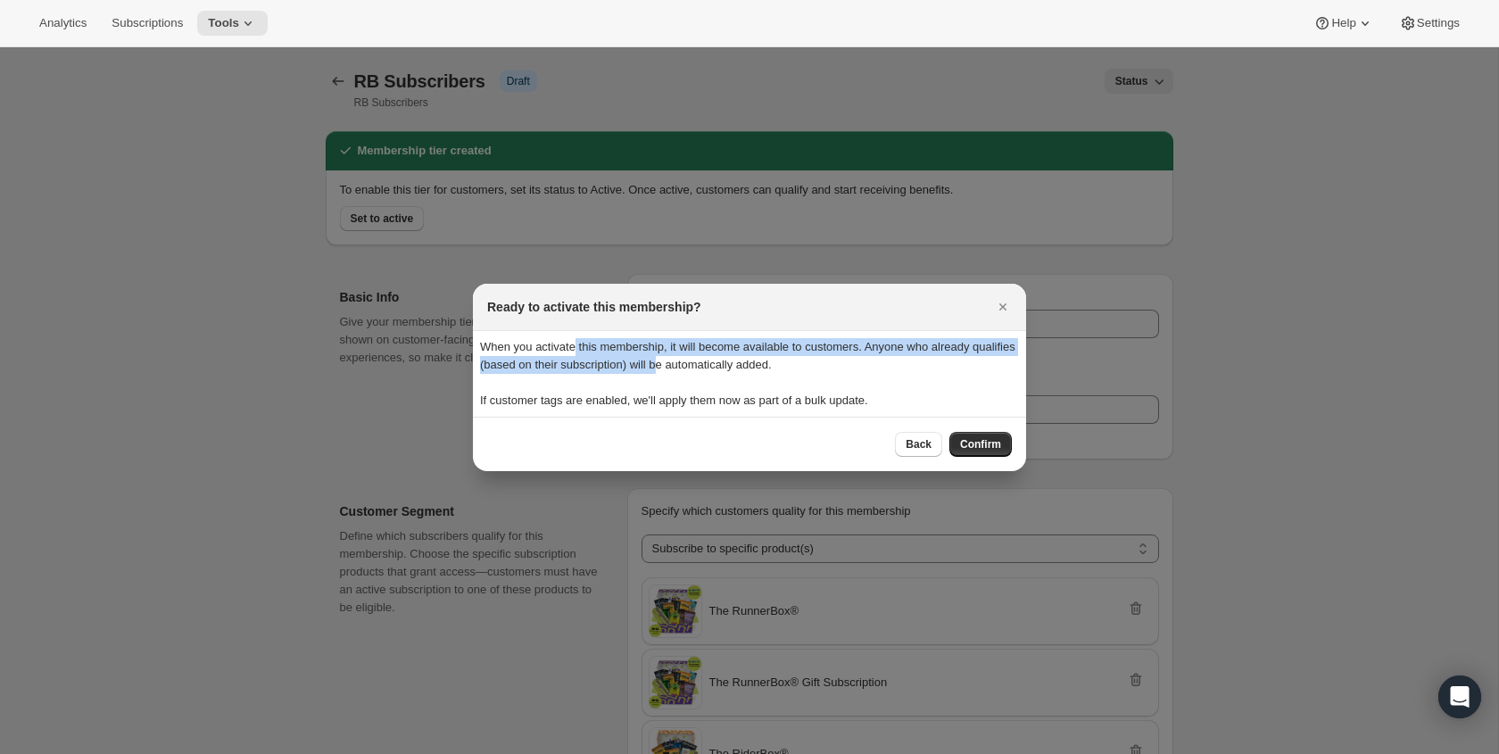
drag, startPoint x: 595, startPoint y: 344, endPoint x: 729, endPoint y: 368, distance: 135.8
click at [725, 367] on p "When you activate this membership, it will become available to customers. Anyon…" at bounding box center [749, 356] width 539 height 36
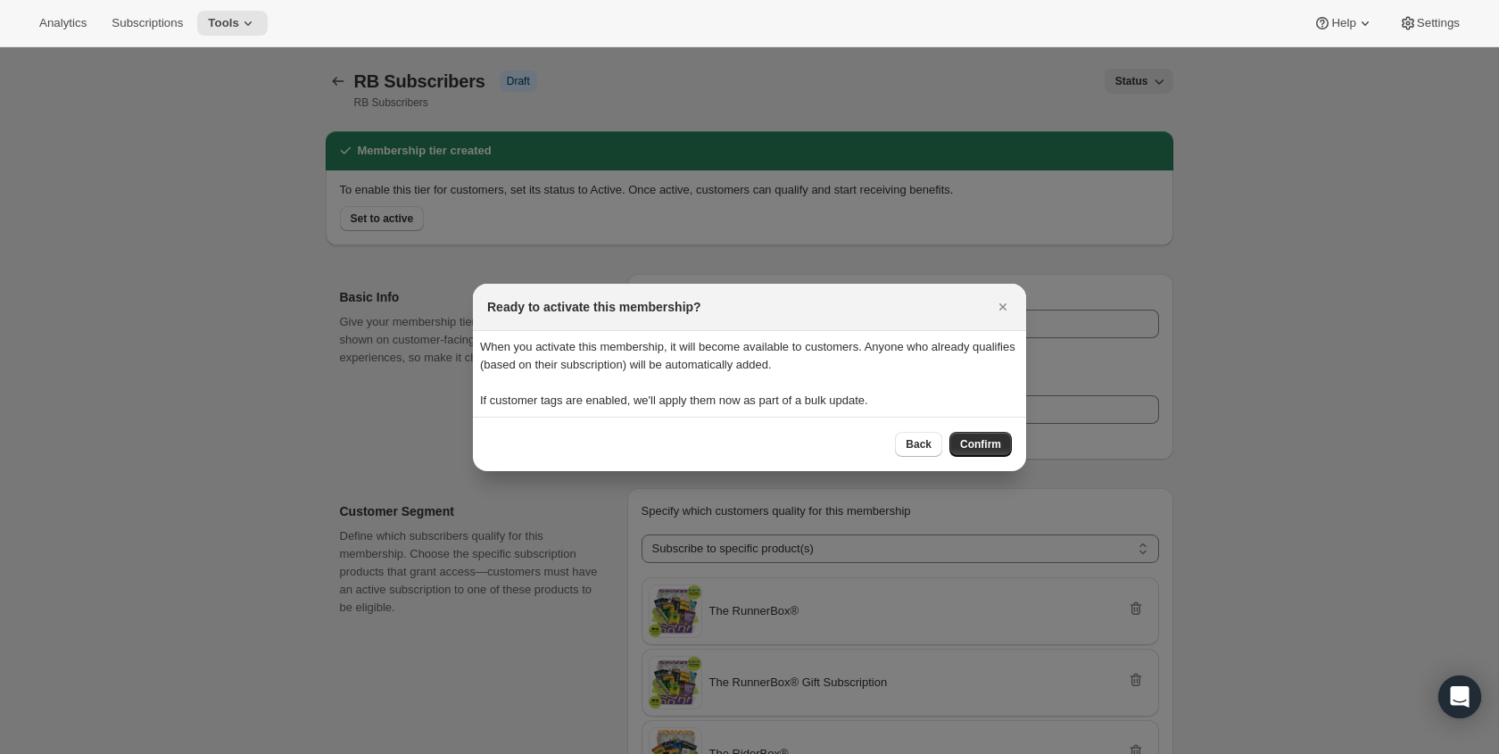
click at [731, 368] on p "When you activate this membership, it will become available to customers. Anyon…" at bounding box center [749, 356] width 539 height 36
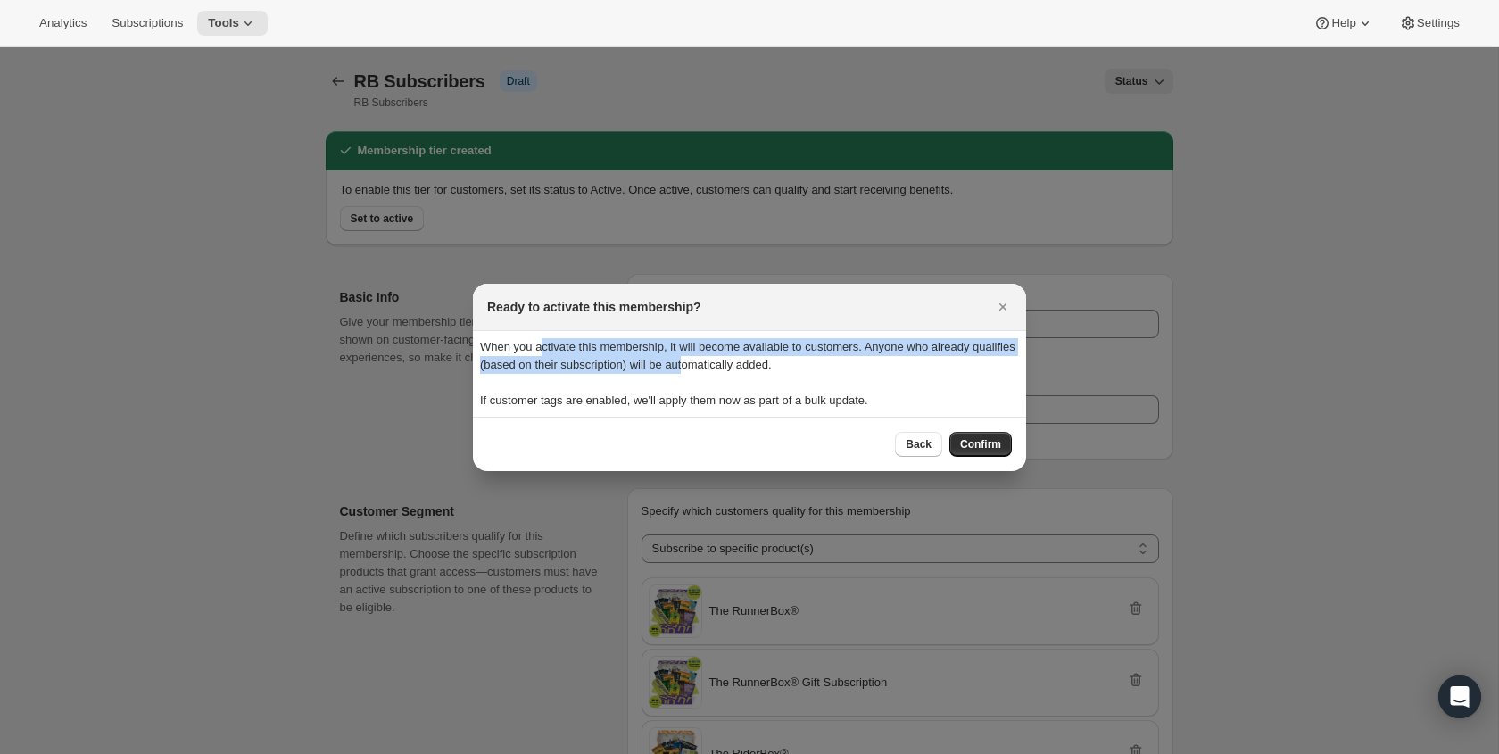
drag, startPoint x: 706, startPoint y: 364, endPoint x: 540, endPoint y: 343, distance: 167.2
click at [540, 343] on p "When you activate this membership, it will become available to customers. Anyon…" at bounding box center [749, 356] width 539 height 36
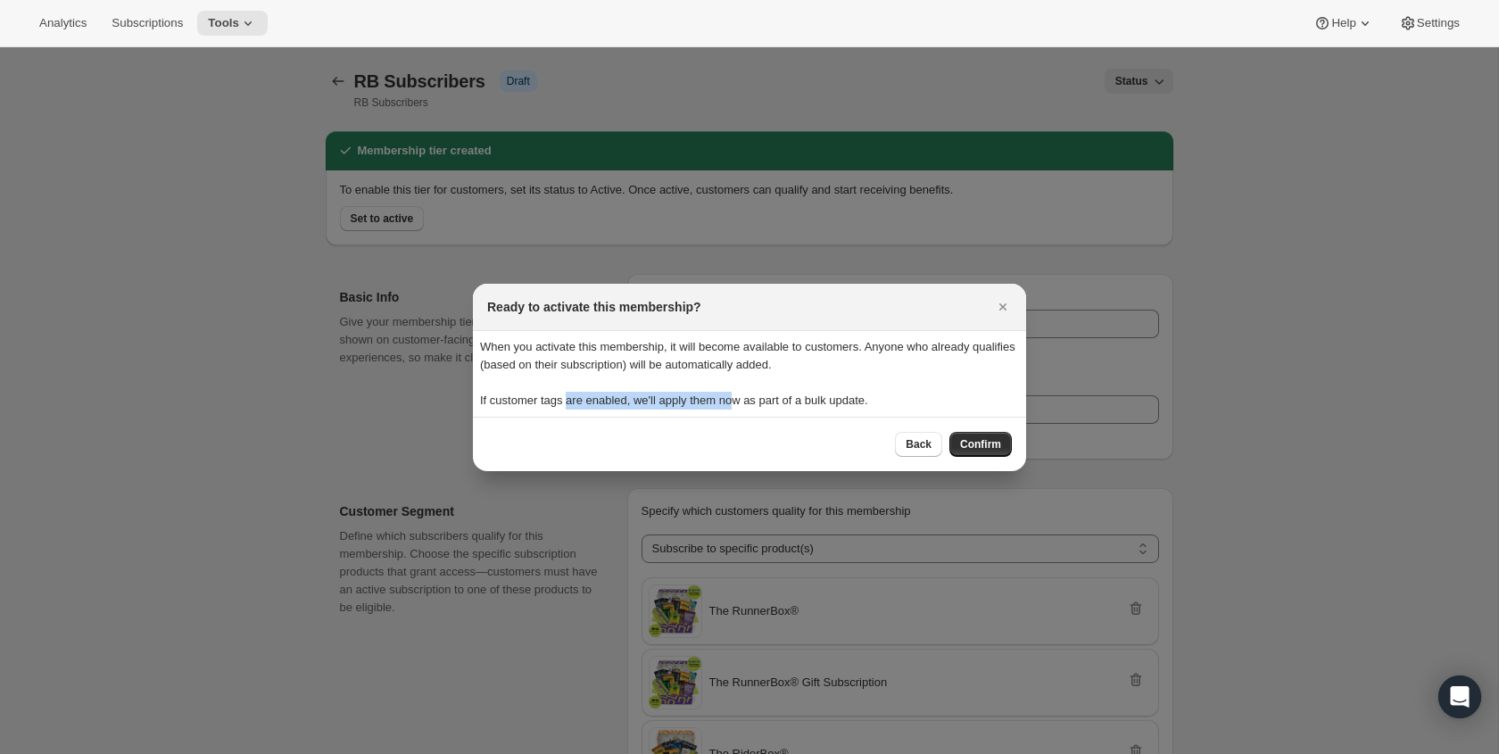
drag, startPoint x: 573, startPoint y: 398, endPoint x: 758, endPoint y: 402, distance: 185.6
click at [758, 402] on p "If customer tags are enabled, we'll apply them now as part of a bulk update." at bounding box center [749, 401] width 539 height 18
click at [757, 402] on p "If customer tags are enabled, we'll apply them now as part of a bulk update." at bounding box center [749, 401] width 539 height 18
drag, startPoint x: 794, startPoint y: 404, endPoint x: 529, endPoint y: 389, distance: 265.4
click at [529, 389] on div "When you activate this membership, it will become available to customers. Anyon…" at bounding box center [749, 373] width 539 height 71
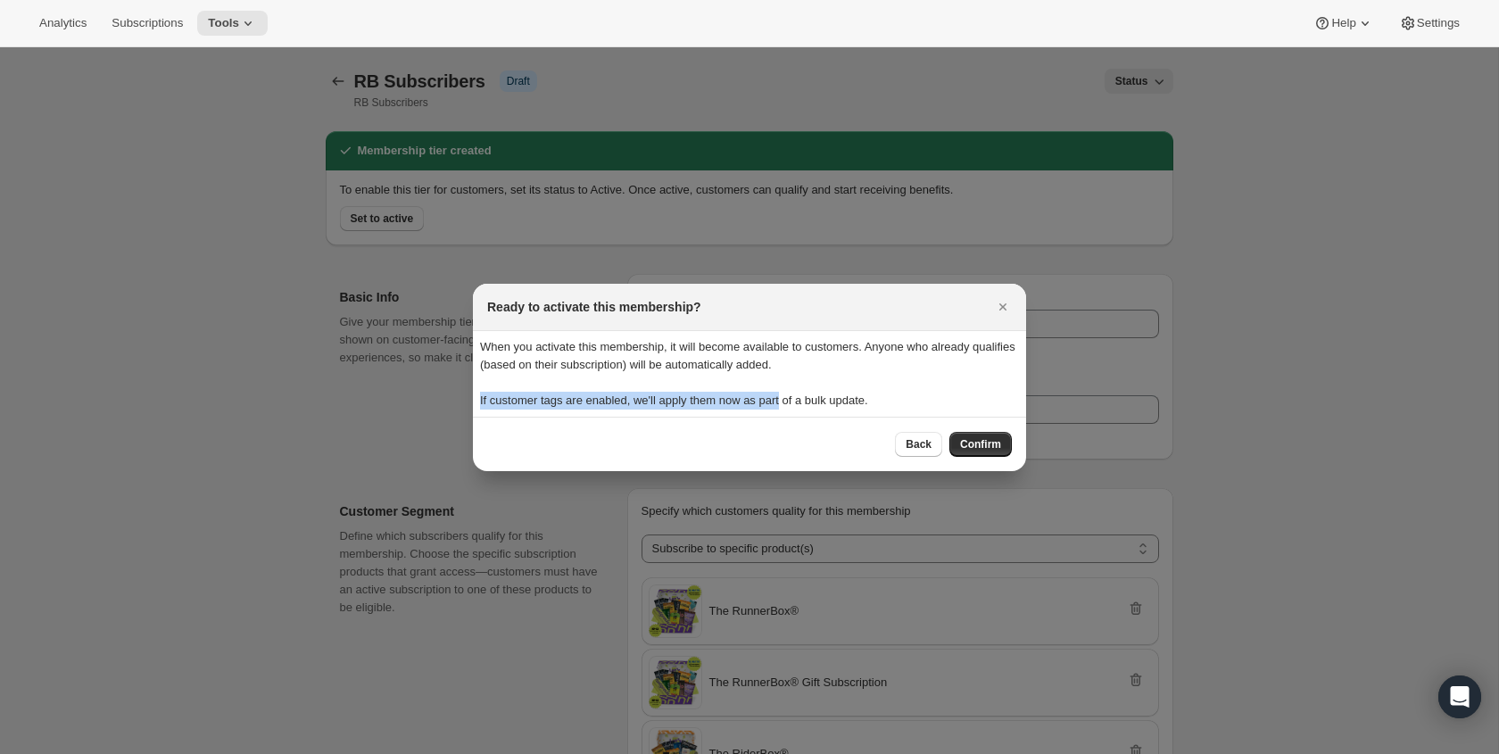
click at [559, 396] on p "If customer tags are enabled, we'll apply them now as part of a bulk update." at bounding box center [749, 401] width 539 height 18
click at [990, 444] on span "Confirm" at bounding box center [980, 444] width 41 height 14
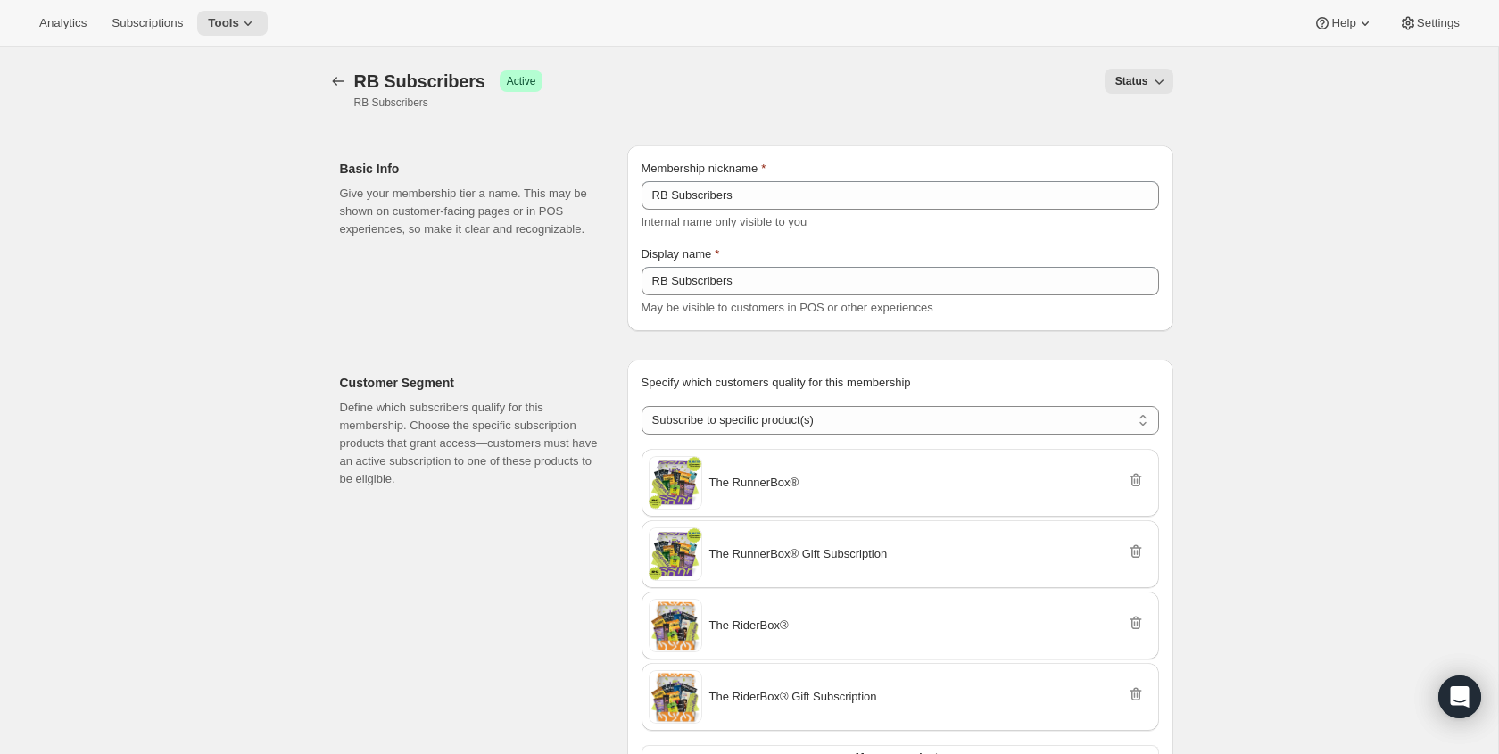
click at [252, 584] on div "[object Object]. This page is ready RB Subscribers Success Active RB Subscriber…" at bounding box center [749, 749] width 1498 height 1405
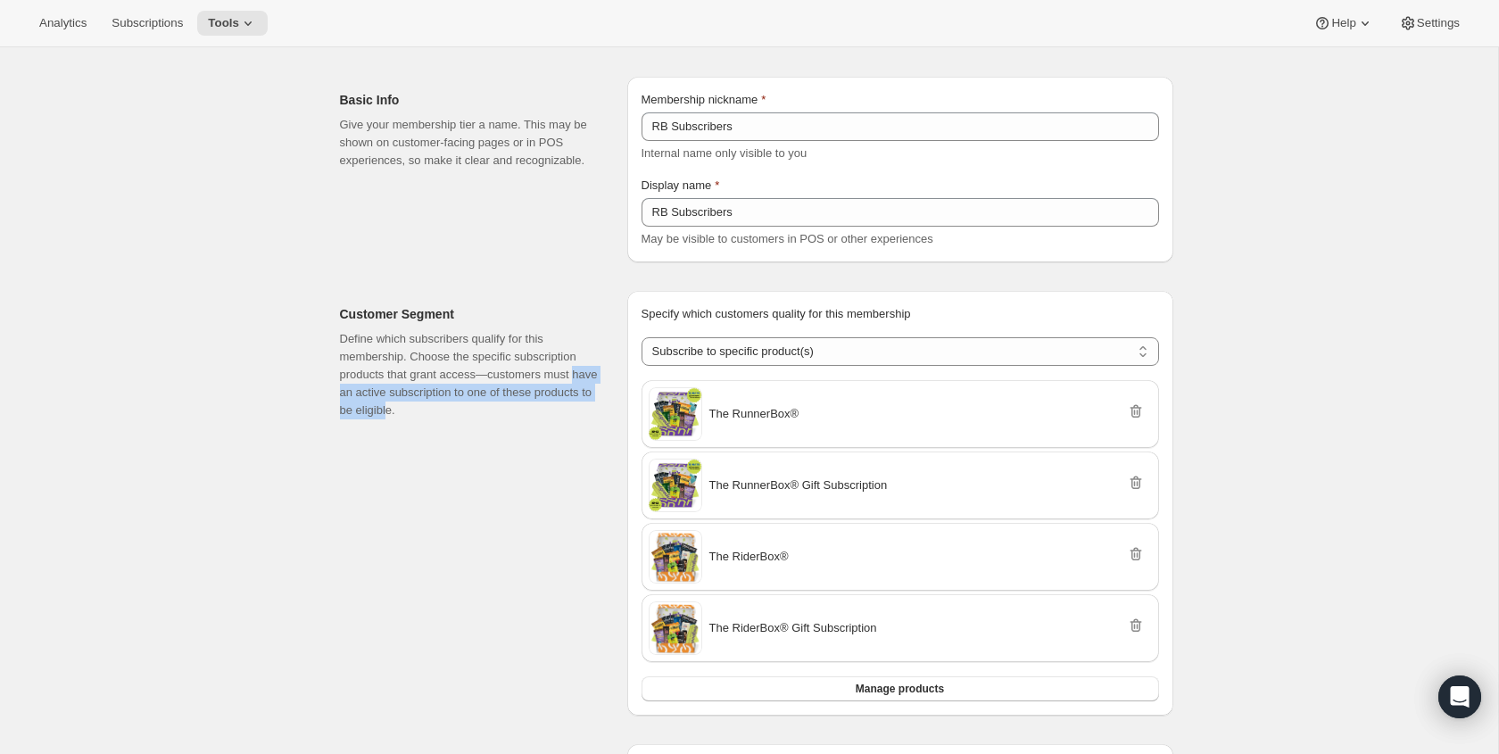
drag, startPoint x: 339, startPoint y: 390, endPoint x: 459, endPoint y: 410, distance: 122.2
click at [459, 410] on div "Customer Segment Define which subscribers qualify for this membership. Choose t…" at bounding box center [750, 496] width 848 height 439
click at [460, 410] on p "Define which subscribers qualify for this membership. Choose the specific subsc…" at bounding box center [469, 374] width 259 height 89
drag, startPoint x: 463, startPoint y: 409, endPoint x: 323, endPoint y: 374, distance: 144.5
click at [323, 374] on div "Customer Segment Define which subscribers qualify for this membership. Choose t…" at bounding box center [742, 487] width 862 height 453
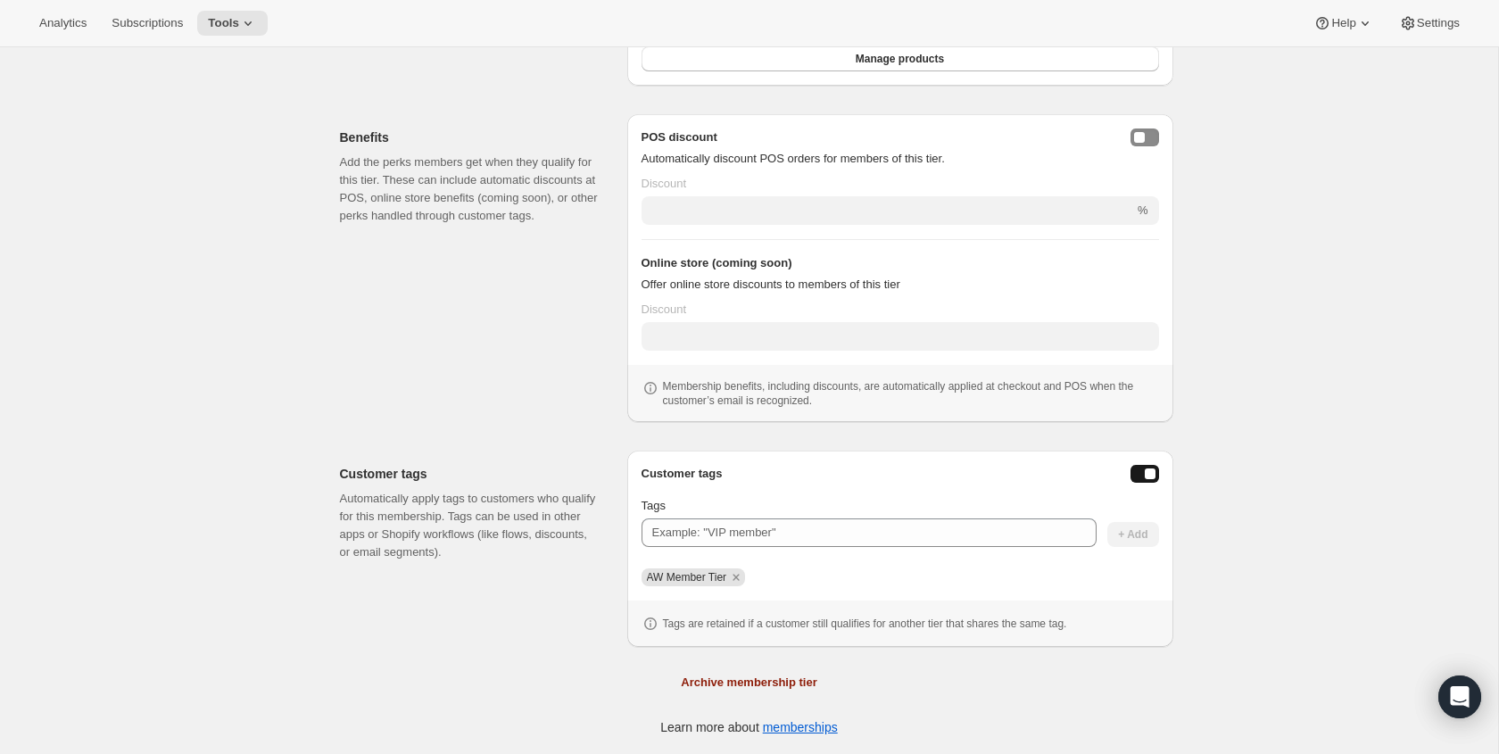
scroll to position [0, 0]
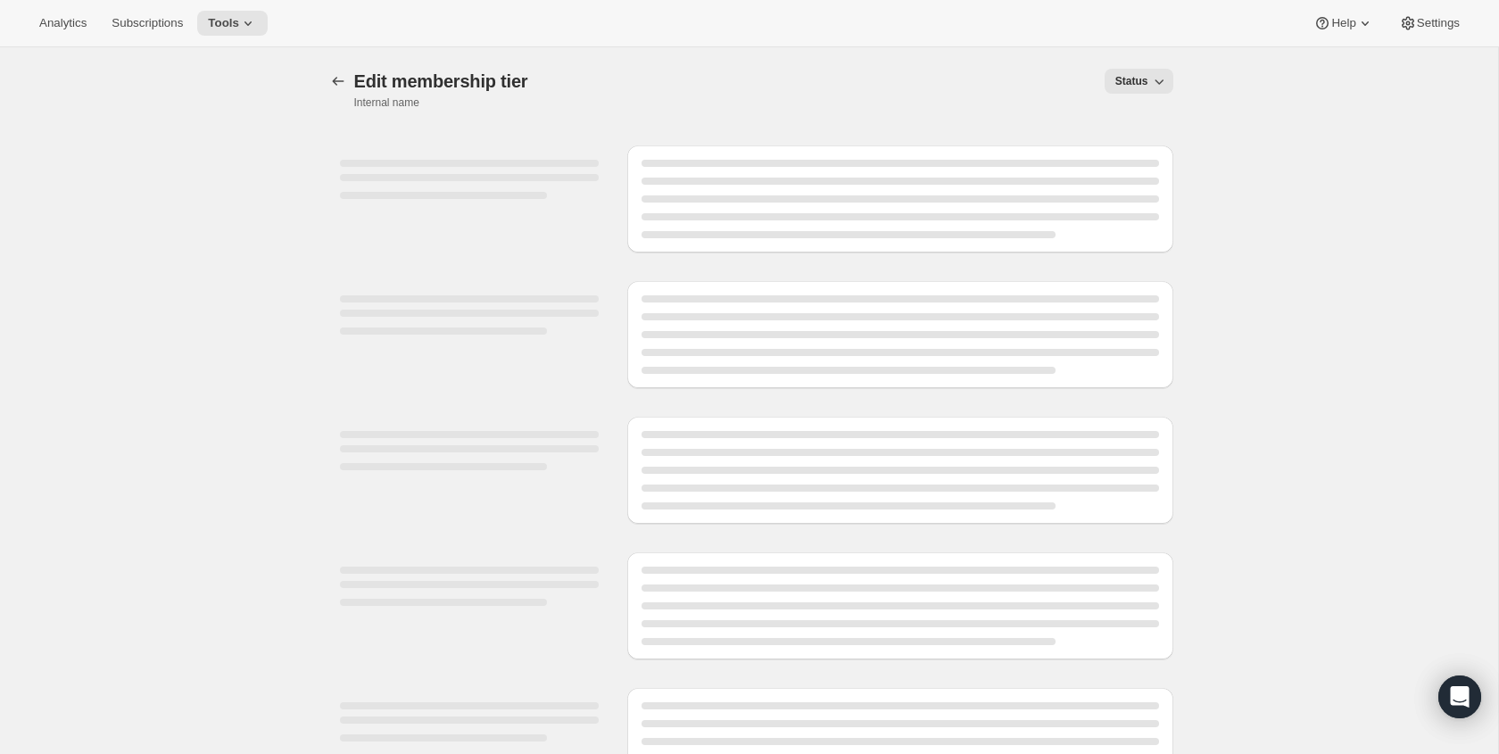
select select "products"
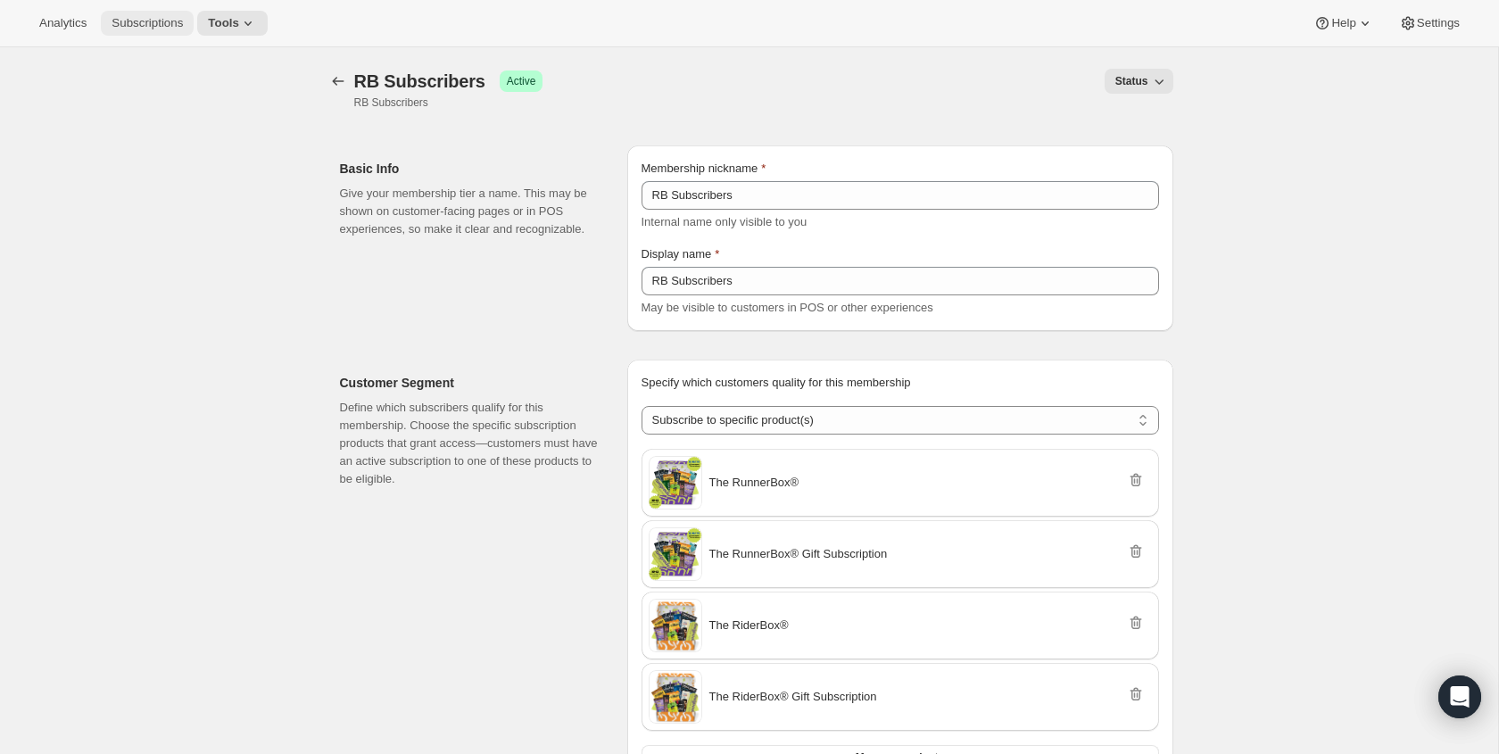
drag, startPoint x: 167, startPoint y: 24, endPoint x: 194, endPoint y: 31, distance: 27.7
click at [167, 24] on span "Subscriptions" at bounding box center [147, 23] width 71 height 14
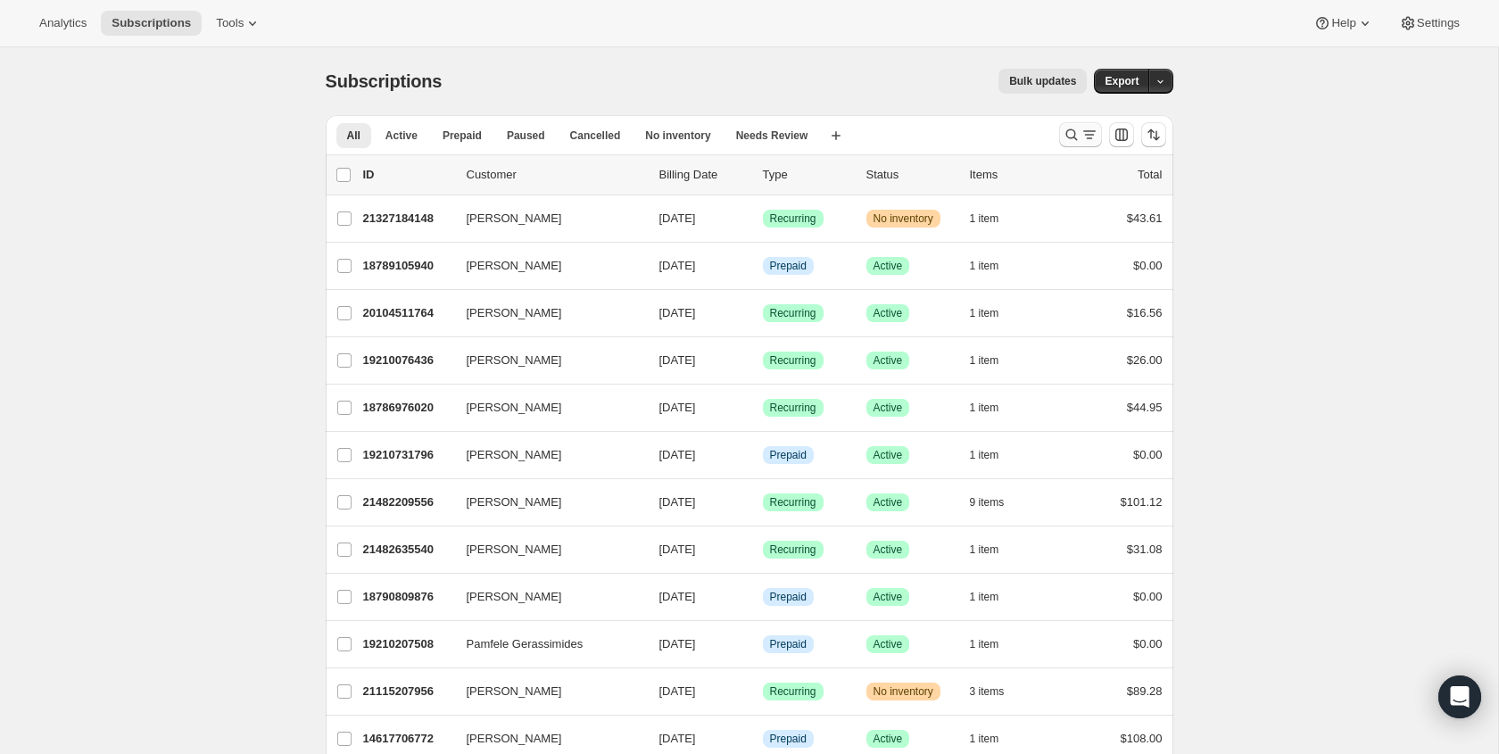
click at [1071, 134] on icon "Search and filter results" at bounding box center [1072, 135] width 18 height 18
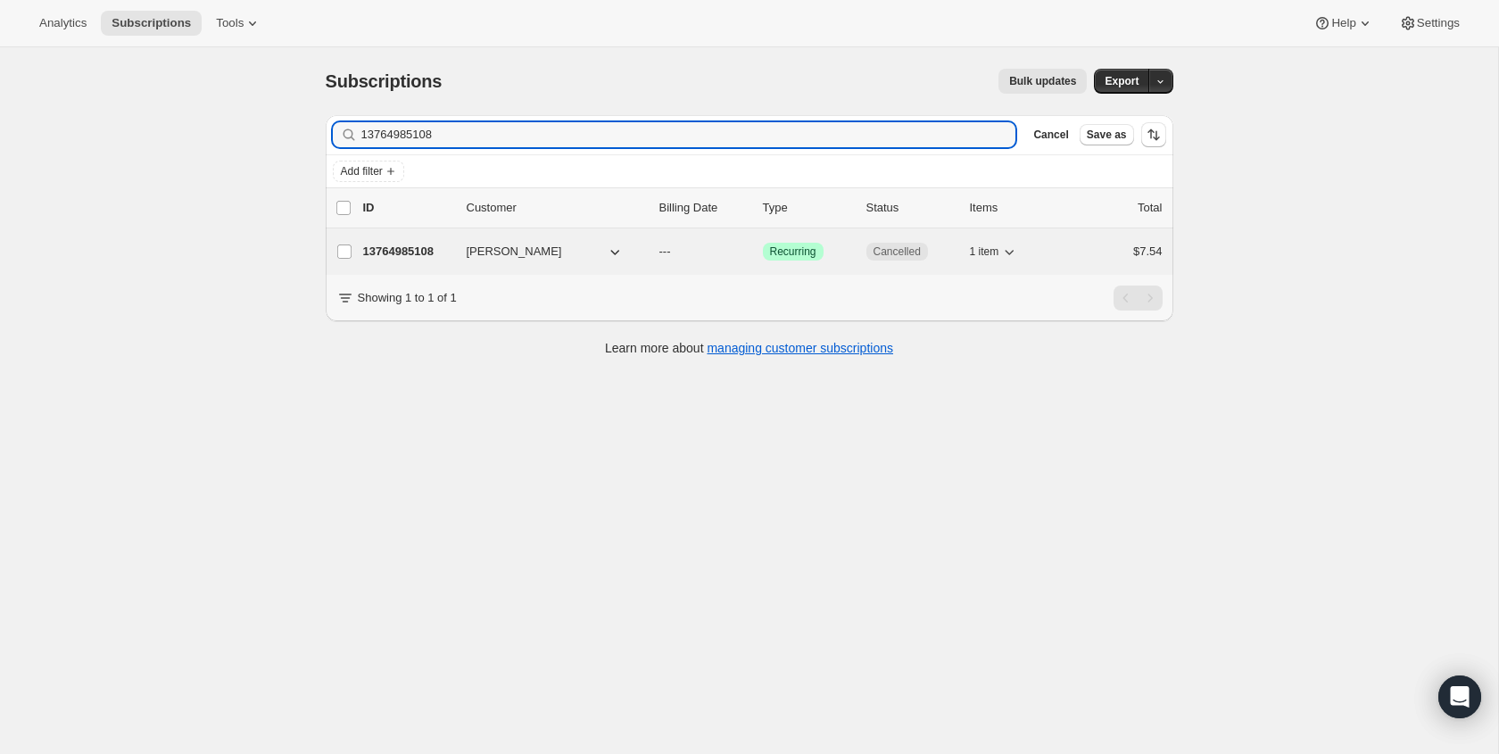
type input "13764985108"
click at [411, 261] on div "13764985108 [PERSON_NAME] --- Success Recurring Cancelled 1 item $7.54" at bounding box center [762, 251] width 799 height 25
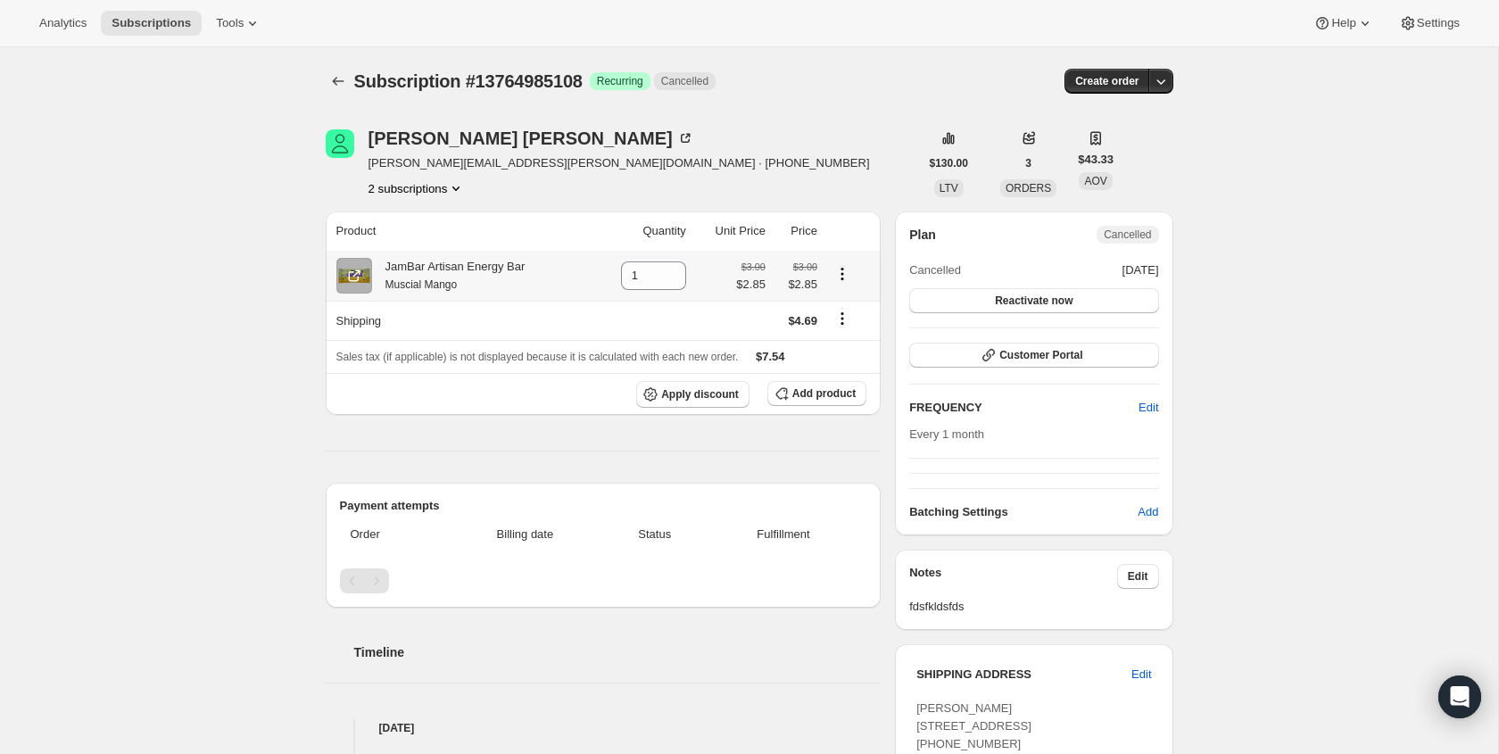
click at [841, 276] on icon "Product actions" at bounding box center [842, 274] width 18 height 18
click at [888, 255] on div "[PERSON_NAME] [PERSON_NAME][EMAIL_ADDRESS][PERSON_NAME][DOMAIN_NAME] · [PHONE_N…" at bounding box center [742, 760] width 862 height 1318
click at [694, 401] on span "Apply discount" at bounding box center [700, 394] width 78 height 14
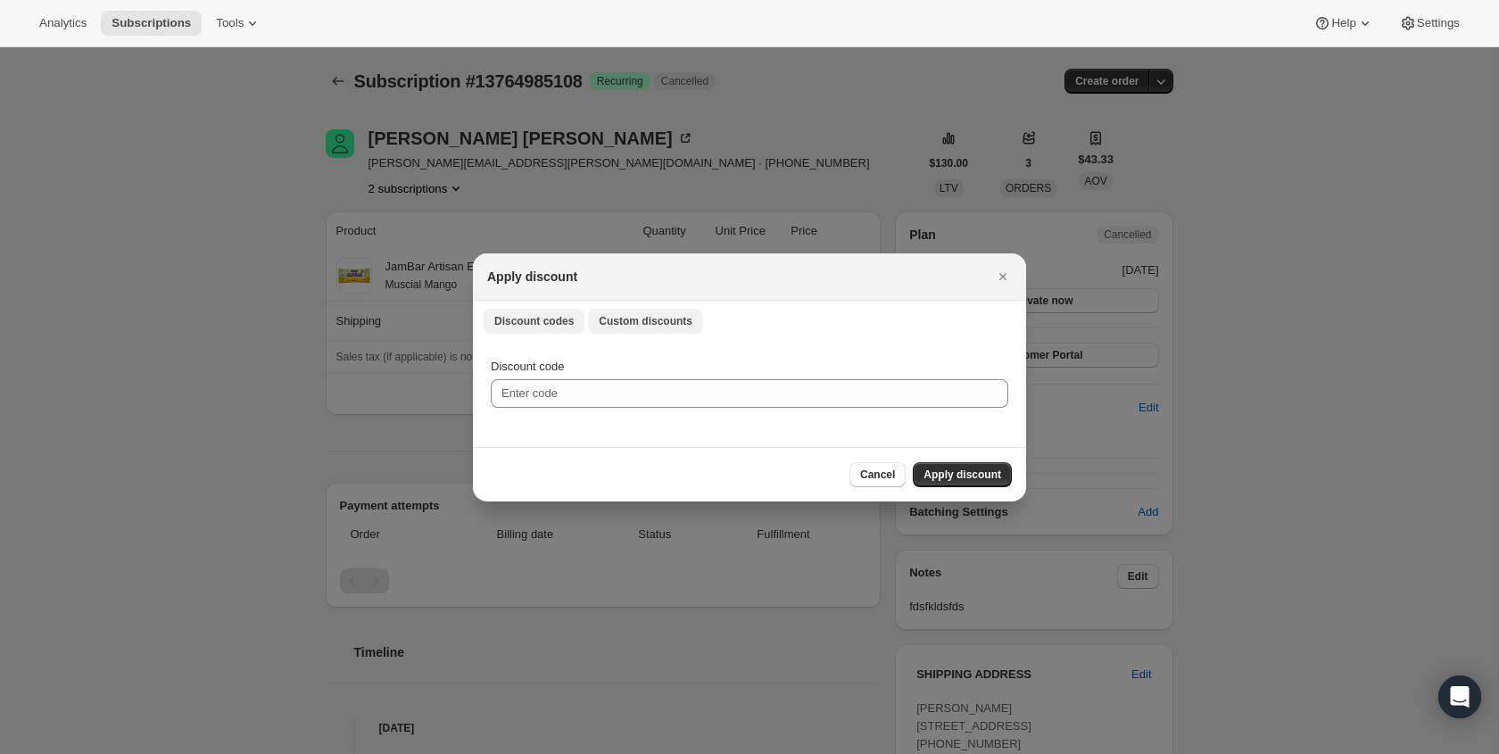
click at [653, 317] on span "Custom discounts" at bounding box center [646, 321] width 94 height 14
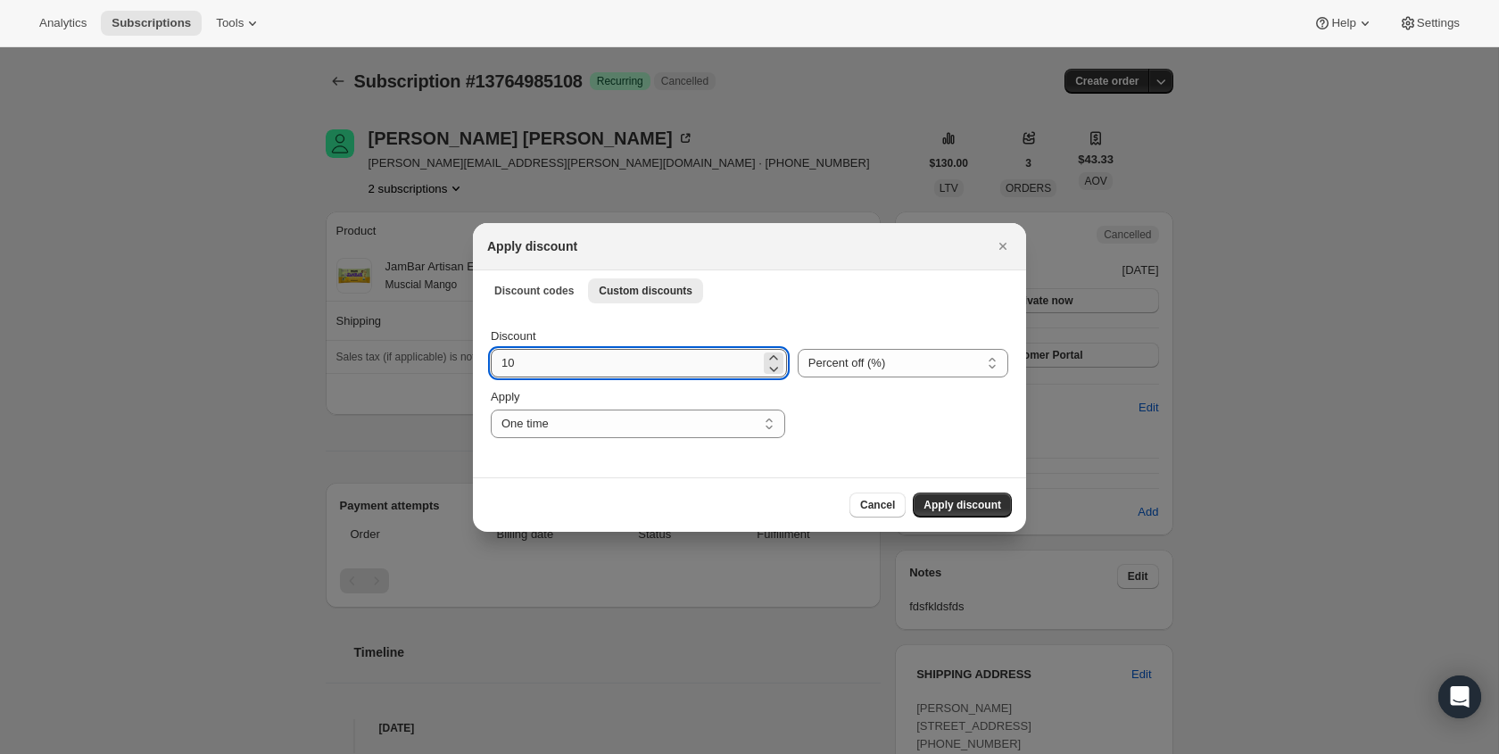
click at [639, 364] on input "10" at bounding box center [625, 363] width 269 height 29
type input "100"
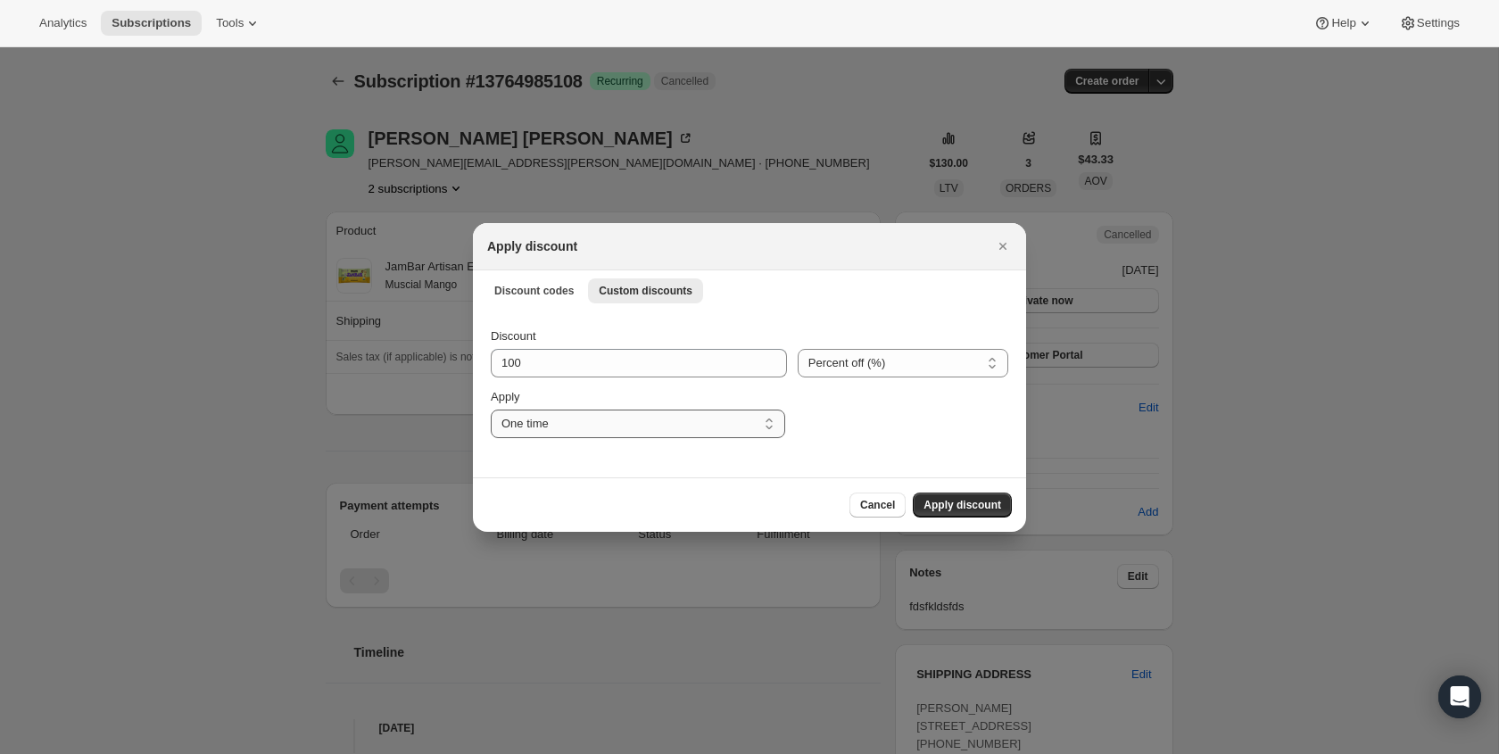
click at [649, 416] on div "Apply One time Specify instances... Indefinitely One time" at bounding box center [638, 413] width 294 height 50
click at [648, 420] on select "One time Specify instances... Indefinitely" at bounding box center [638, 423] width 294 height 29
select select "indefinitely"
click at [973, 507] on span "Apply discount" at bounding box center [962, 505] width 78 height 14
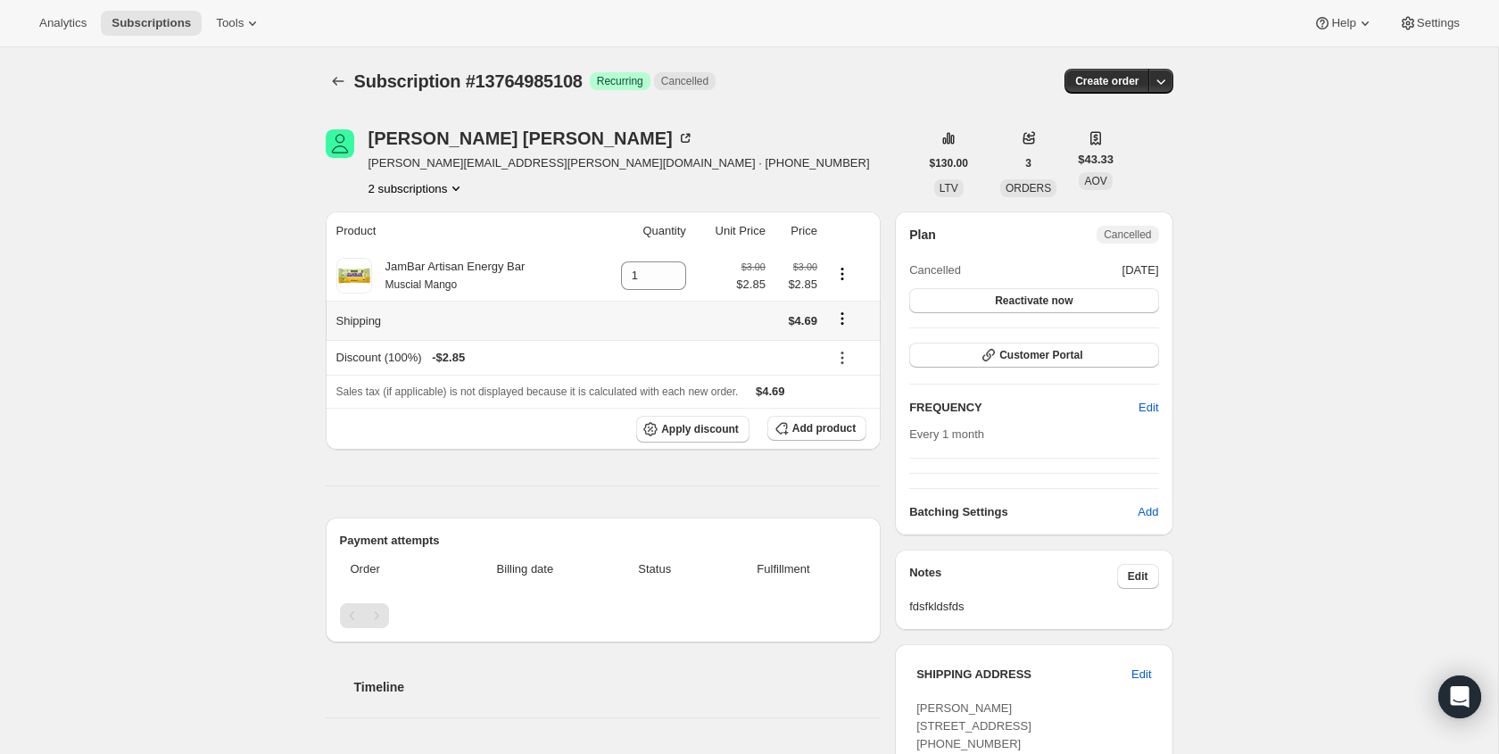
click at [846, 318] on icon "Shipping actions" at bounding box center [842, 319] width 18 height 18
click at [840, 356] on span "Edit shipping rate" at bounding box center [840, 353] width 89 height 13
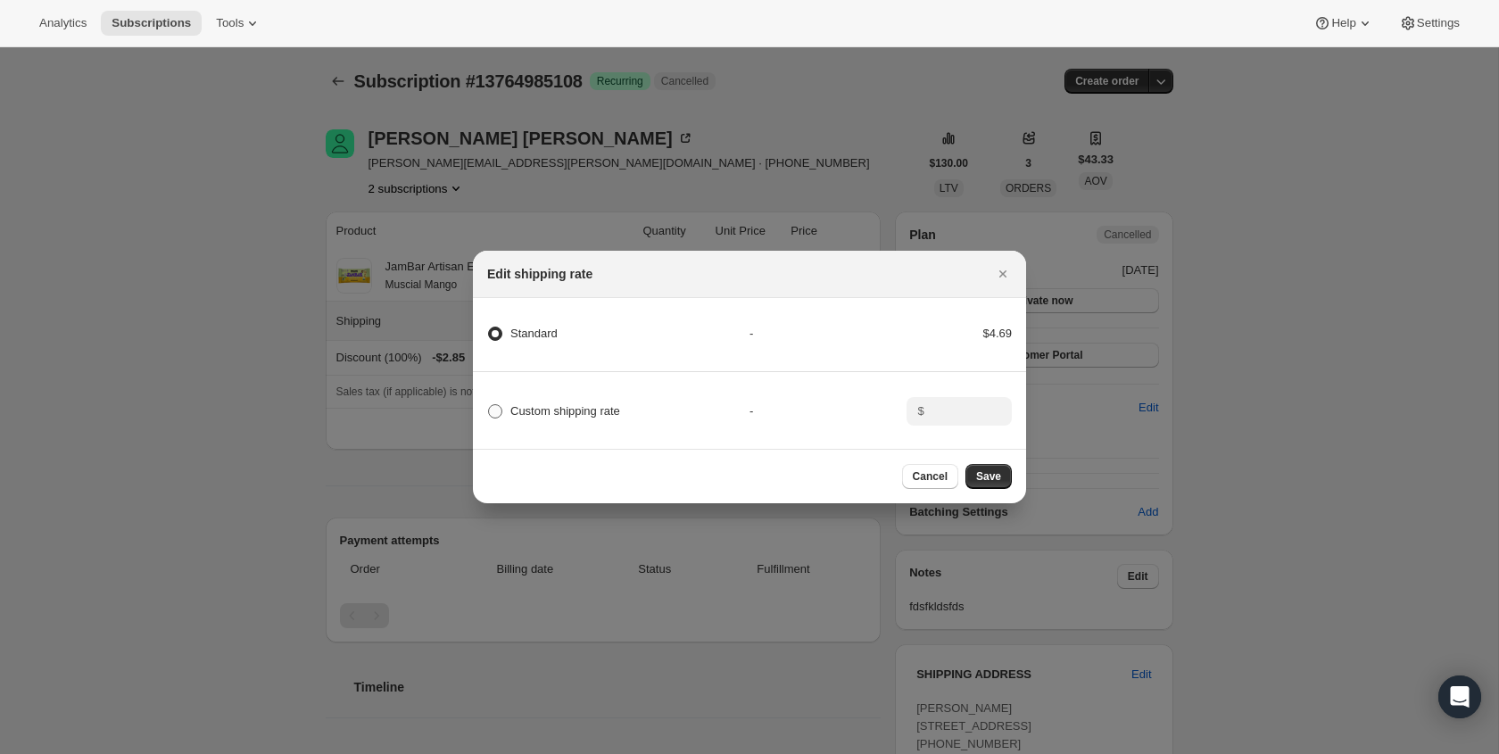
click at [564, 414] on span "Custom shipping rate" at bounding box center [565, 410] width 110 height 13
click at [489, 405] on input "Custom shipping rate" at bounding box center [488, 404] width 1 height 1
radio input "true"
radio input "false"
click at [968, 409] on input ":ren:" at bounding box center [957, 411] width 55 height 29
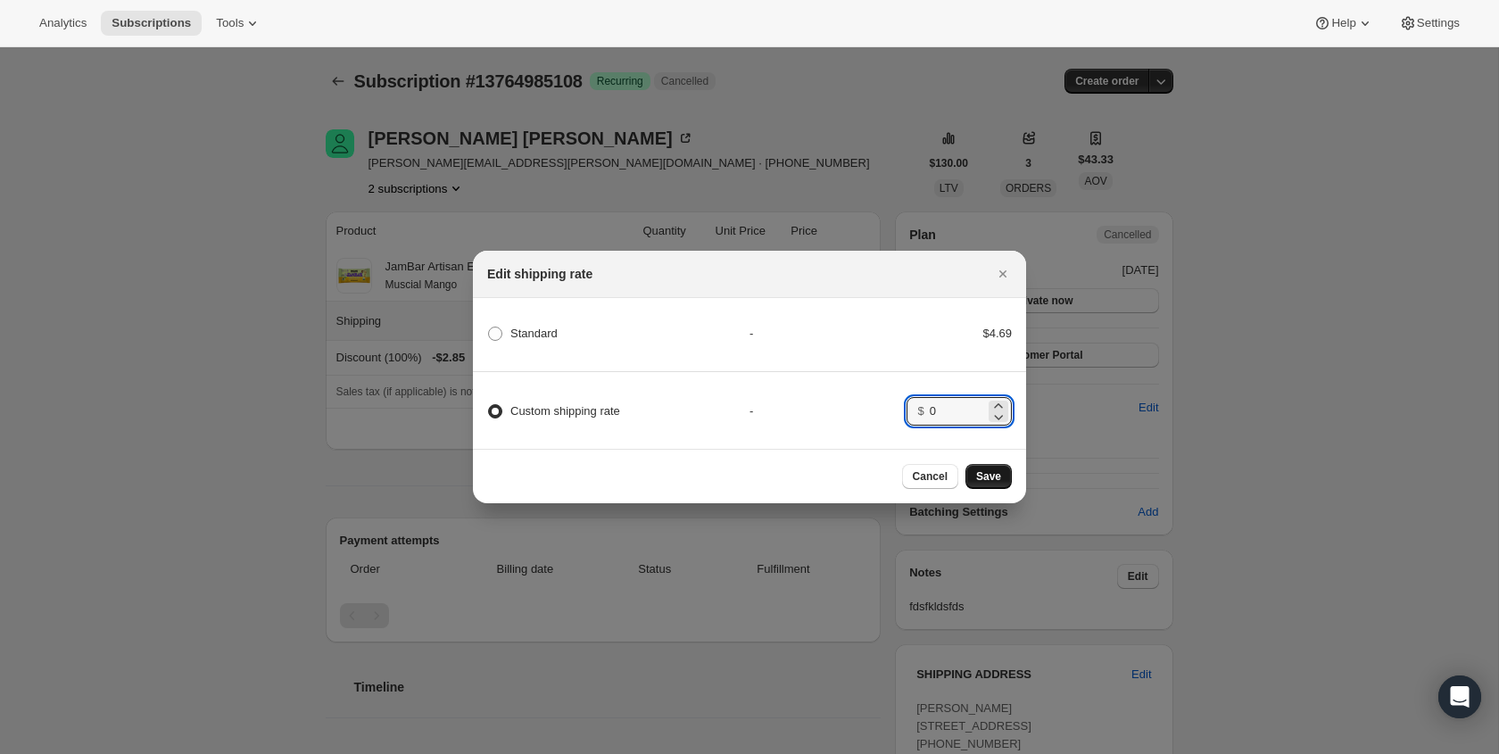
type input "0"
click at [988, 469] on span "Save" at bounding box center [988, 476] width 25 height 14
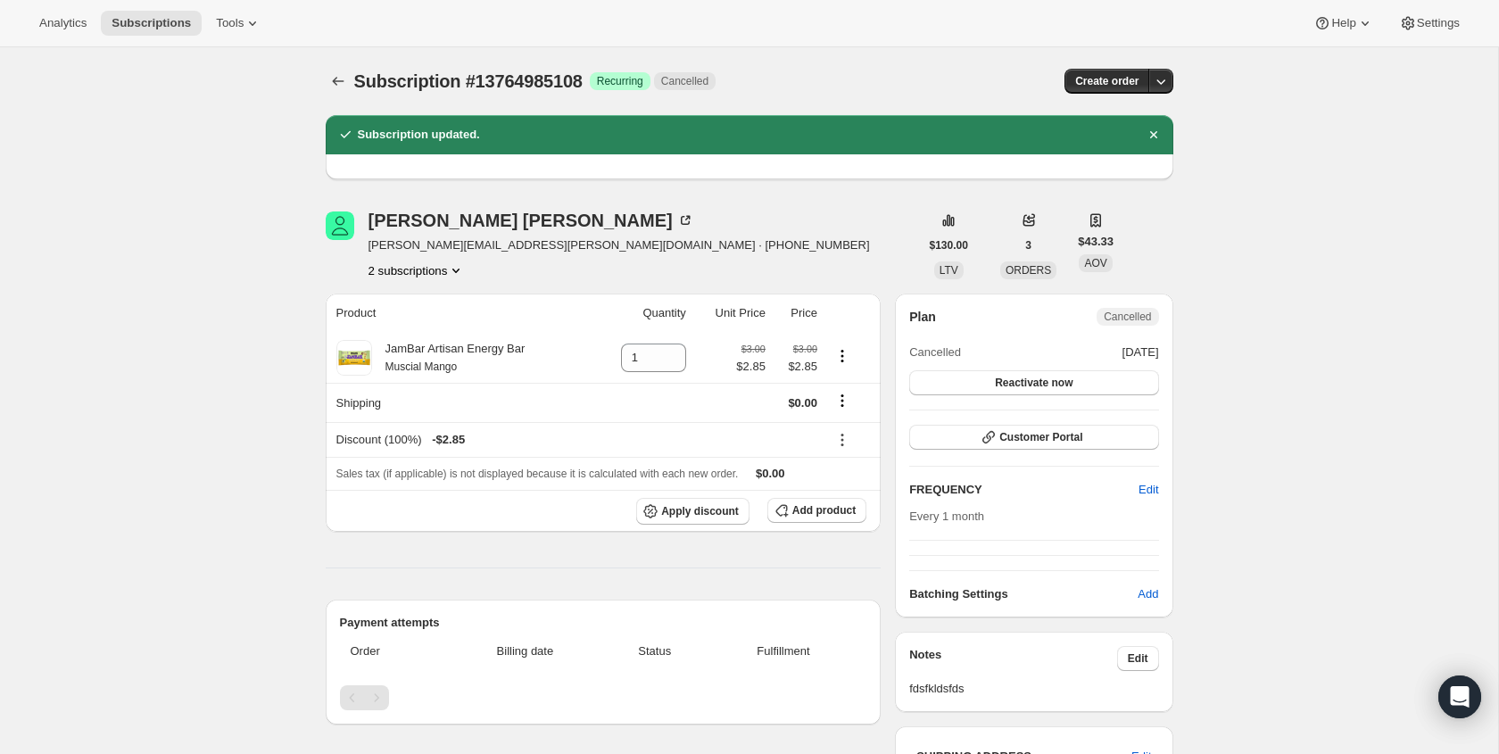
click at [1030, 383] on span "Reactivate now" at bounding box center [1034, 383] width 78 height 14
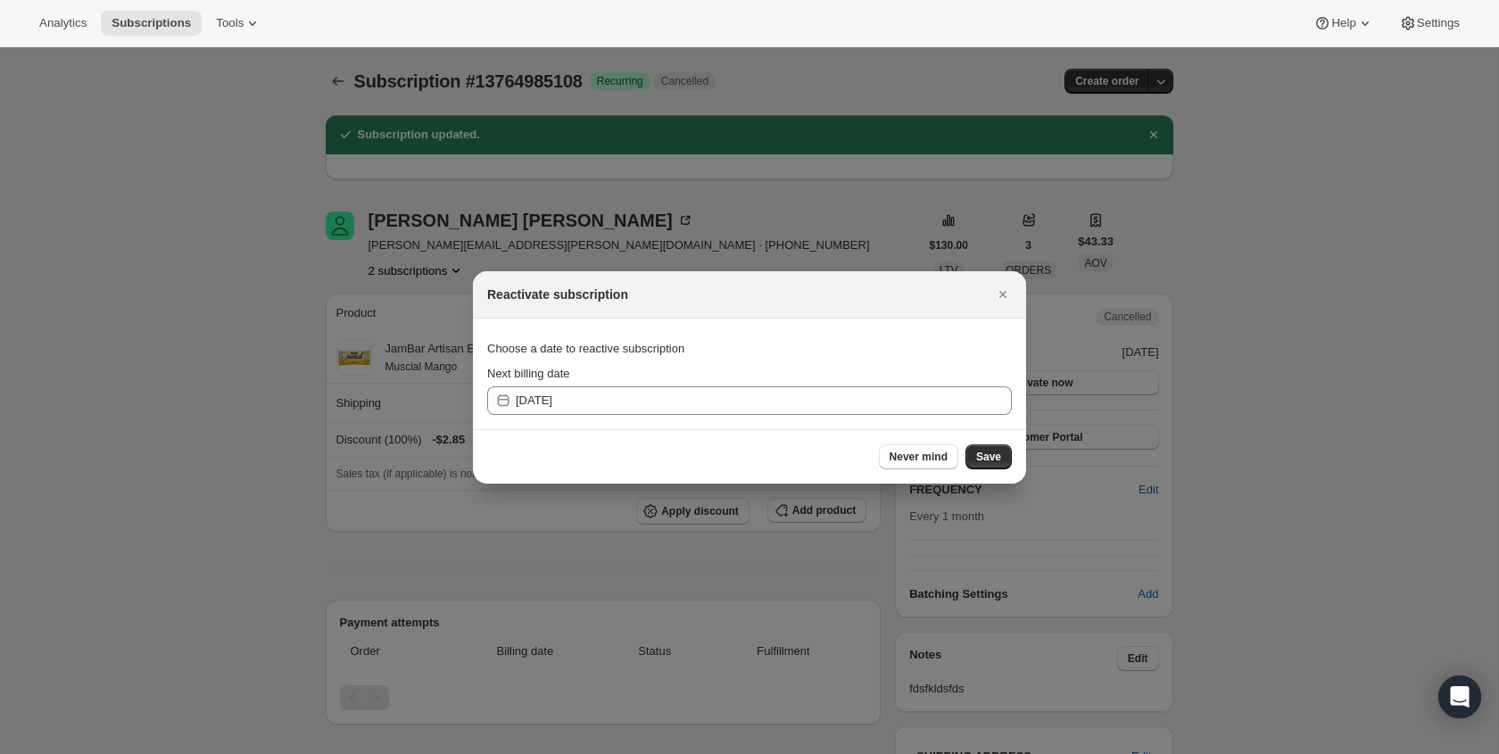
click at [682, 429] on div "Never mind Save" at bounding box center [749, 456] width 553 height 54
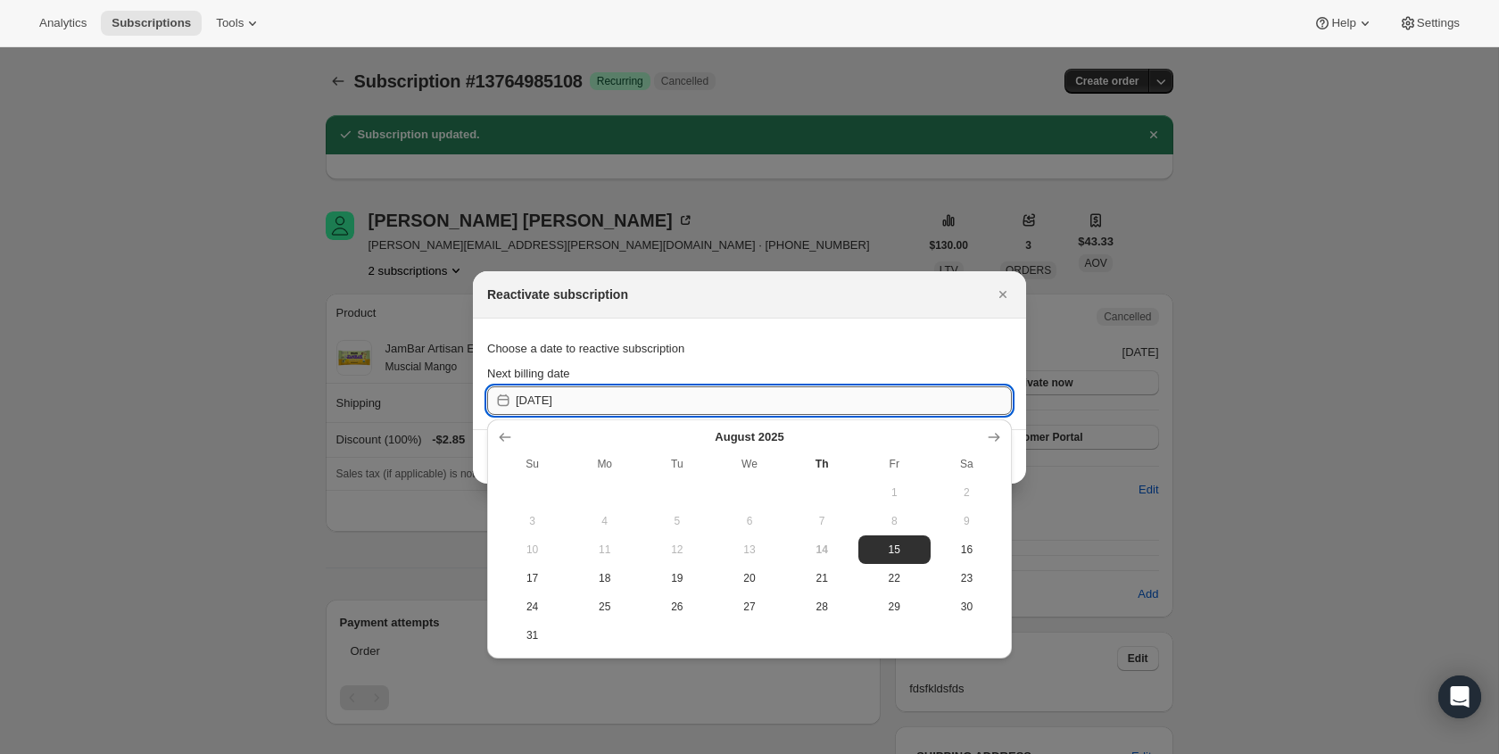
drag, startPoint x: 634, startPoint y: 394, endPoint x: 612, endPoint y: 388, distance: 23.2
click at [623, 388] on input "2025-08-14" at bounding box center [764, 400] width 496 height 29
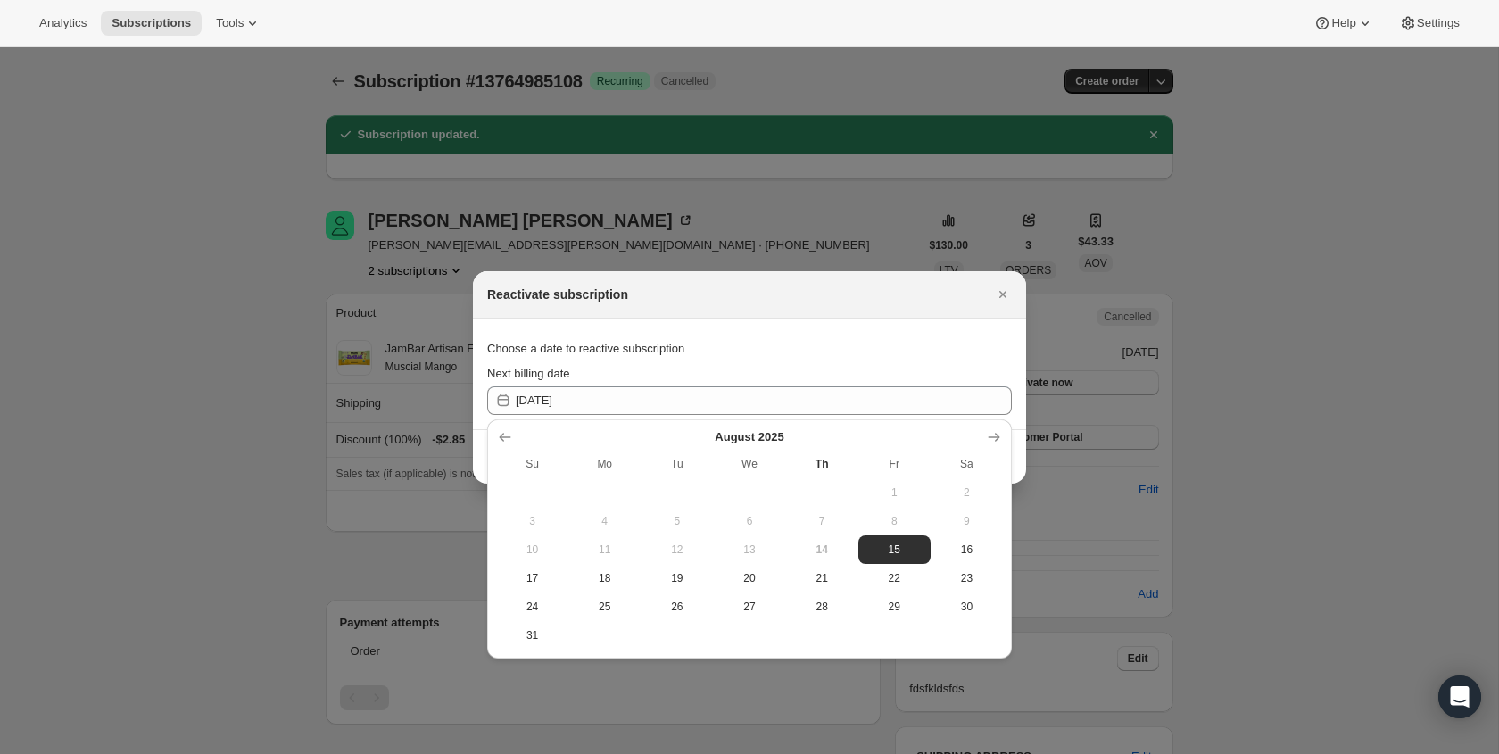
drag, startPoint x: 815, startPoint y: 580, endPoint x: 895, endPoint y: 583, distance: 80.3
click at [817, 580] on span "21" at bounding box center [822, 578] width 58 height 14
type input "2025-08-20"
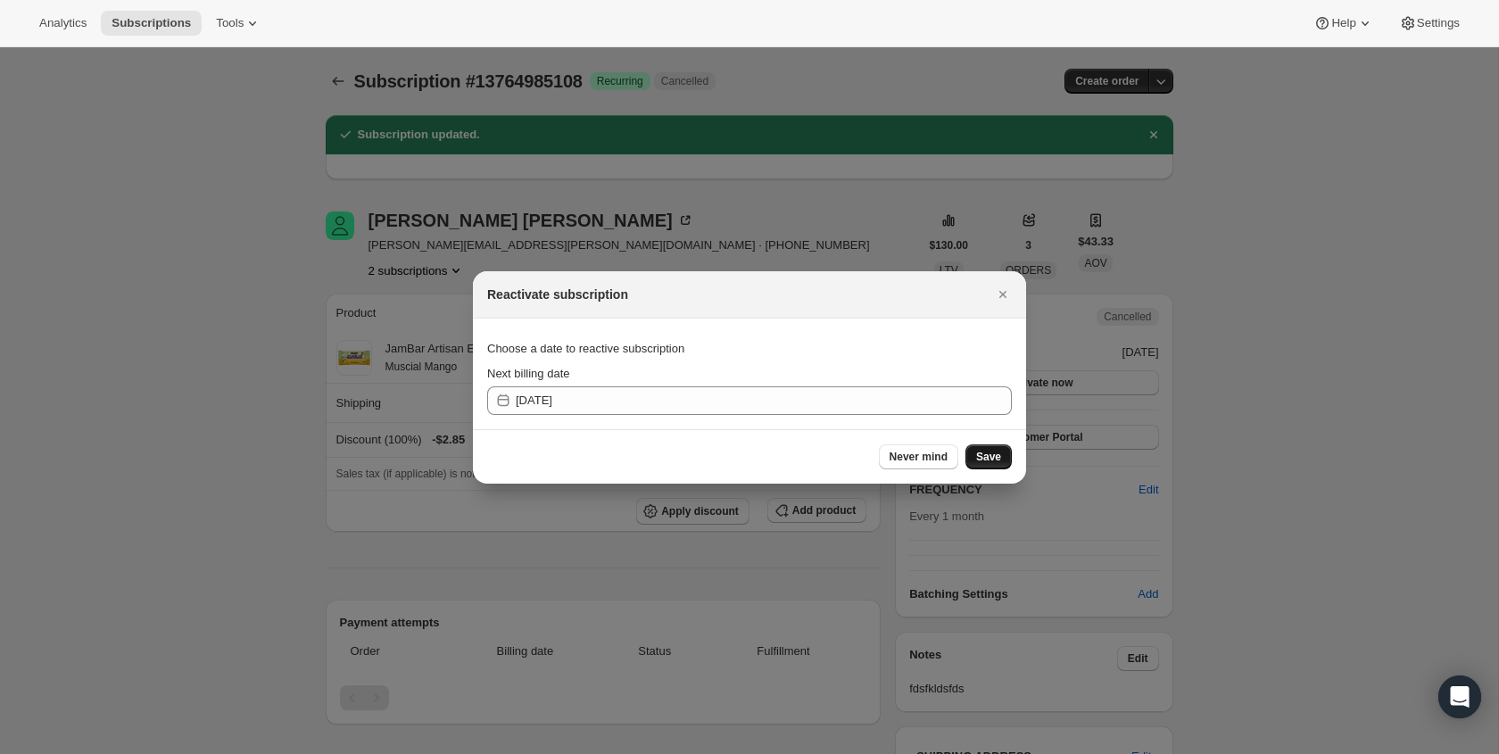
click at [988, 454] on span "Save" at bounding box center [988, 457] width 25 height 14
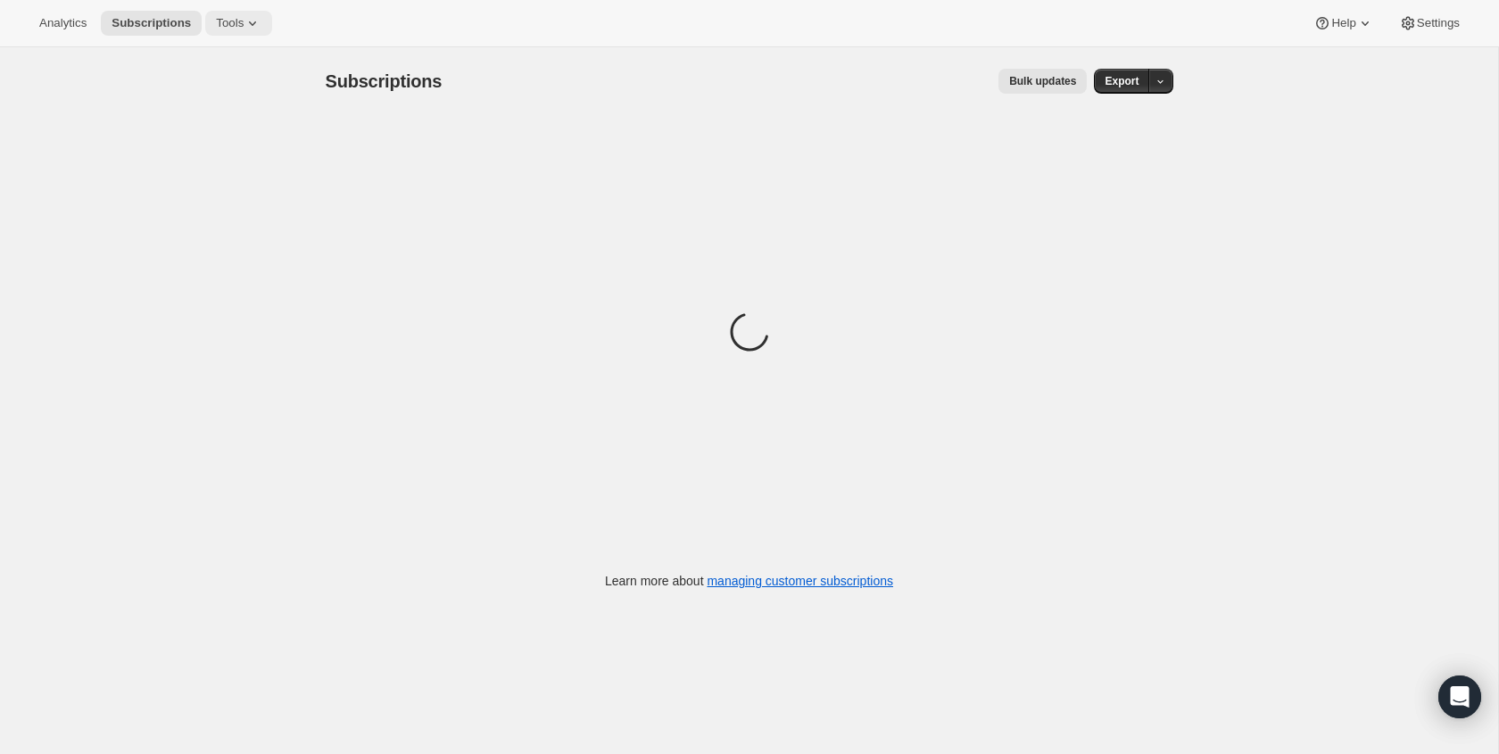
click at [261, 21] on icon at bounding box center [253, 23] width 18 height 18
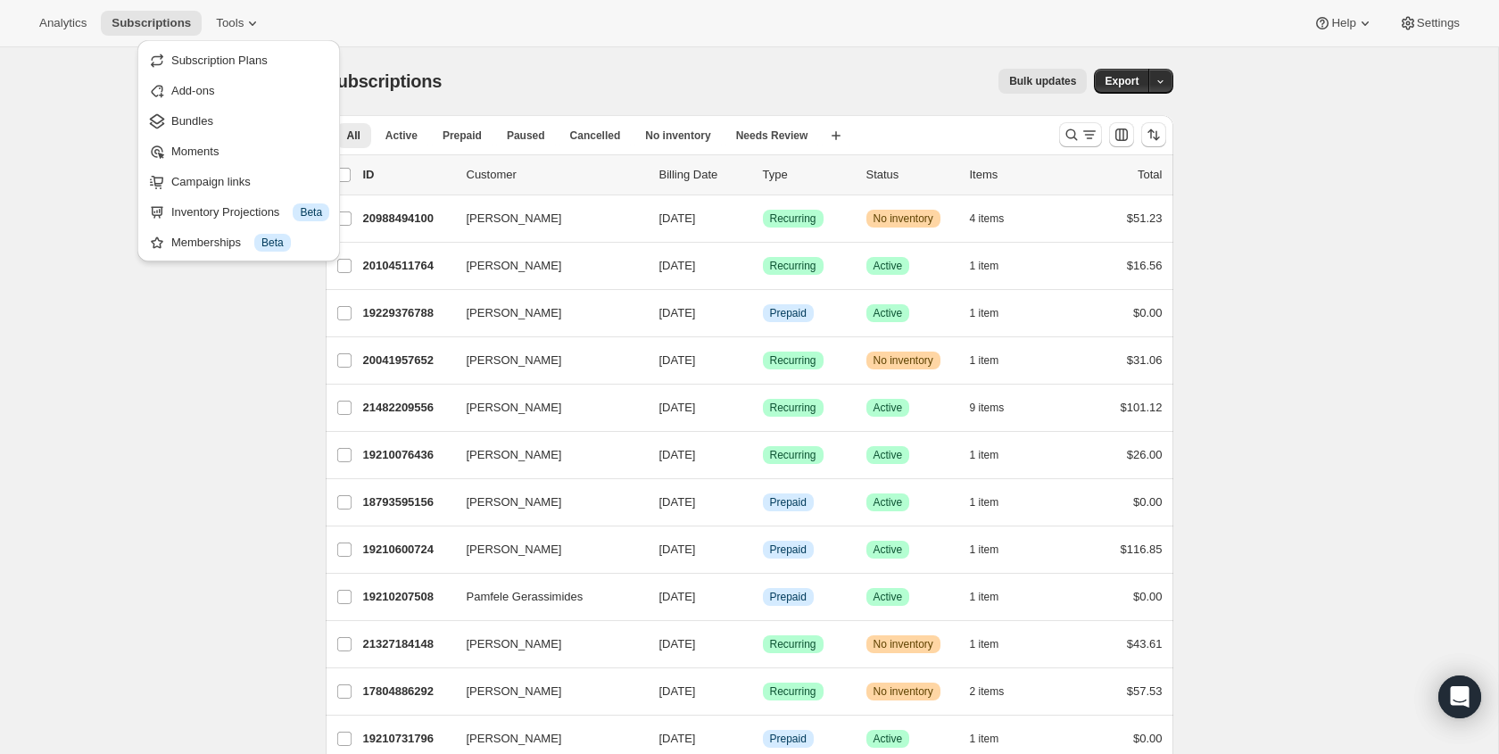
click at [453, 14] on div "Analytics Subscriptions Tools Help Settings" at bounding box center [749, 23] width 1499 height 47
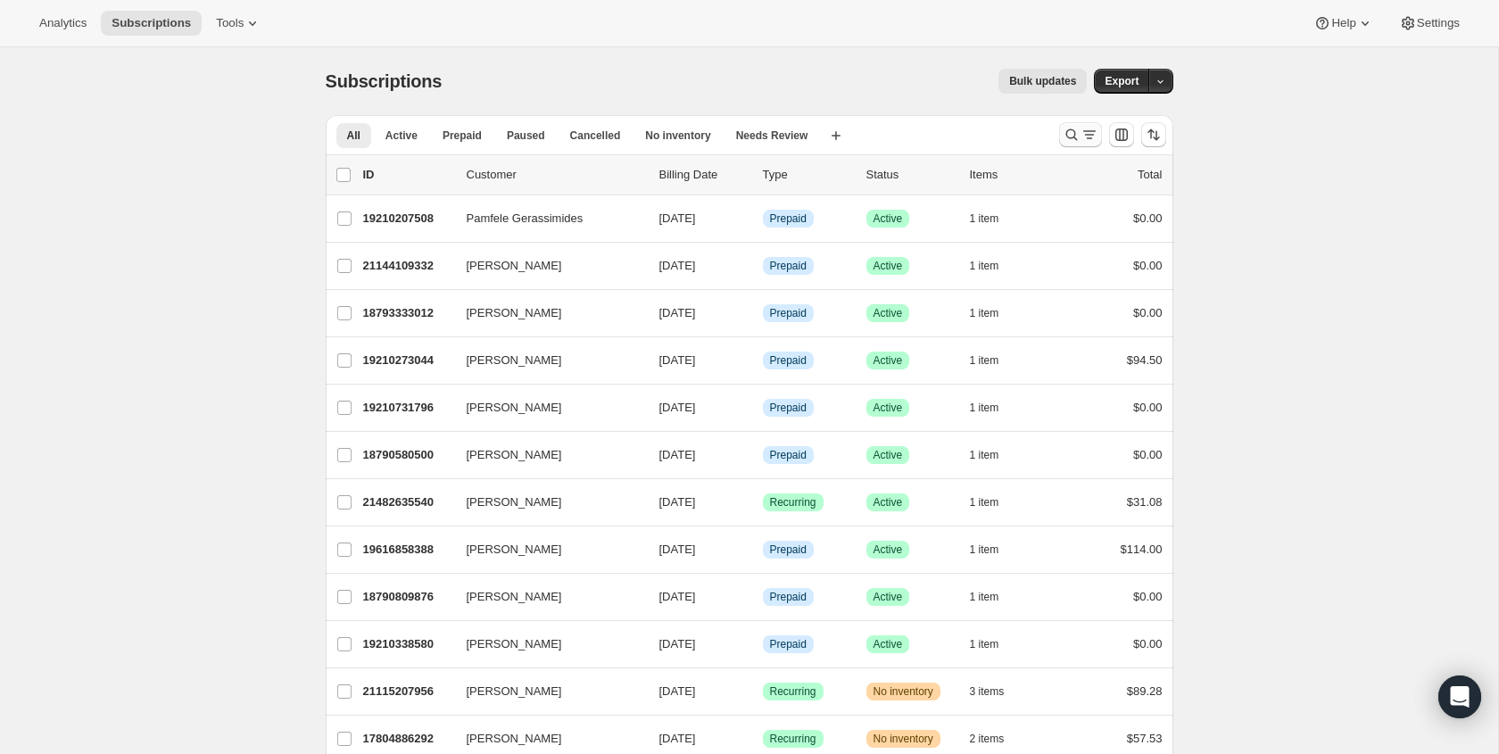
click at [1083, 141] on icon "Search and filter results" at bounding box center [1089, 135] width 18 height 18
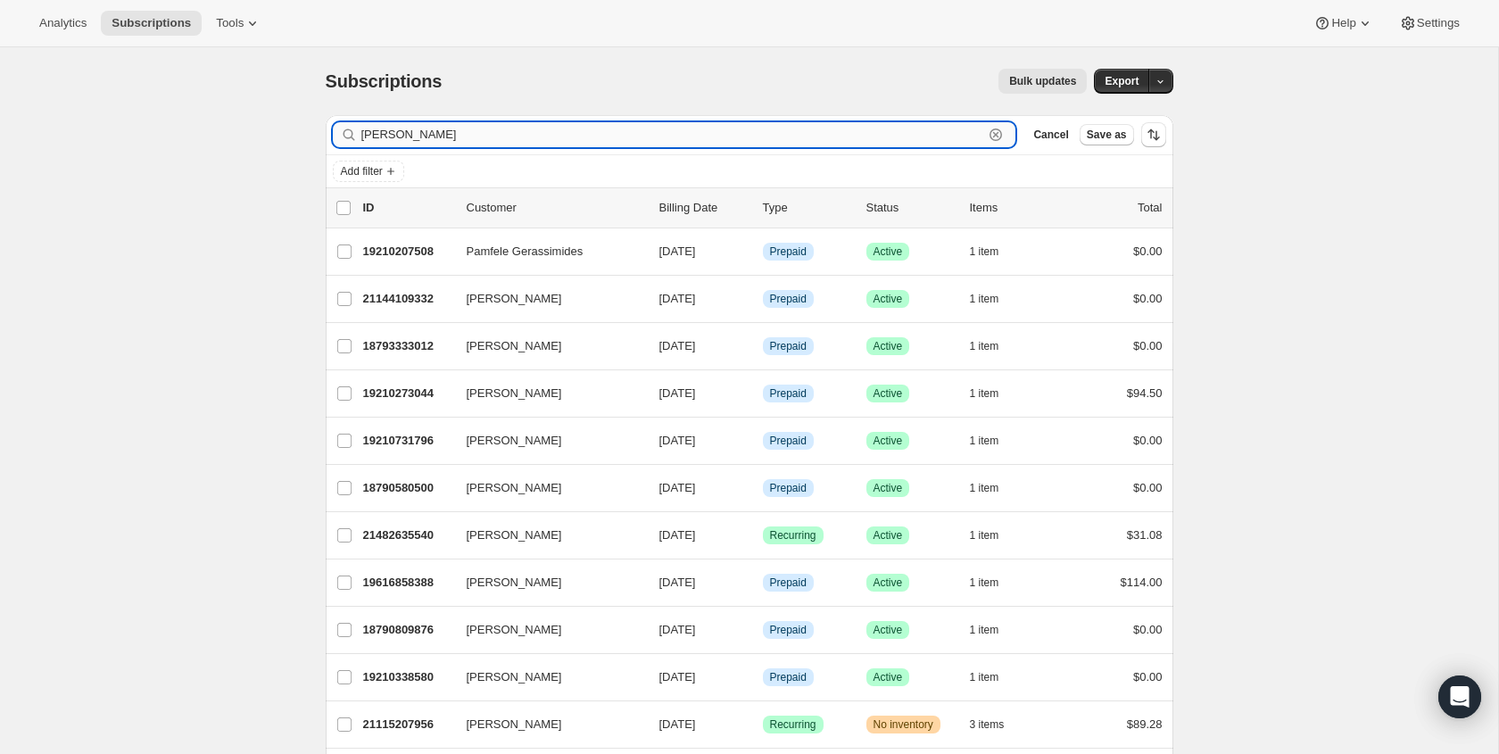
type input "jorgensen"
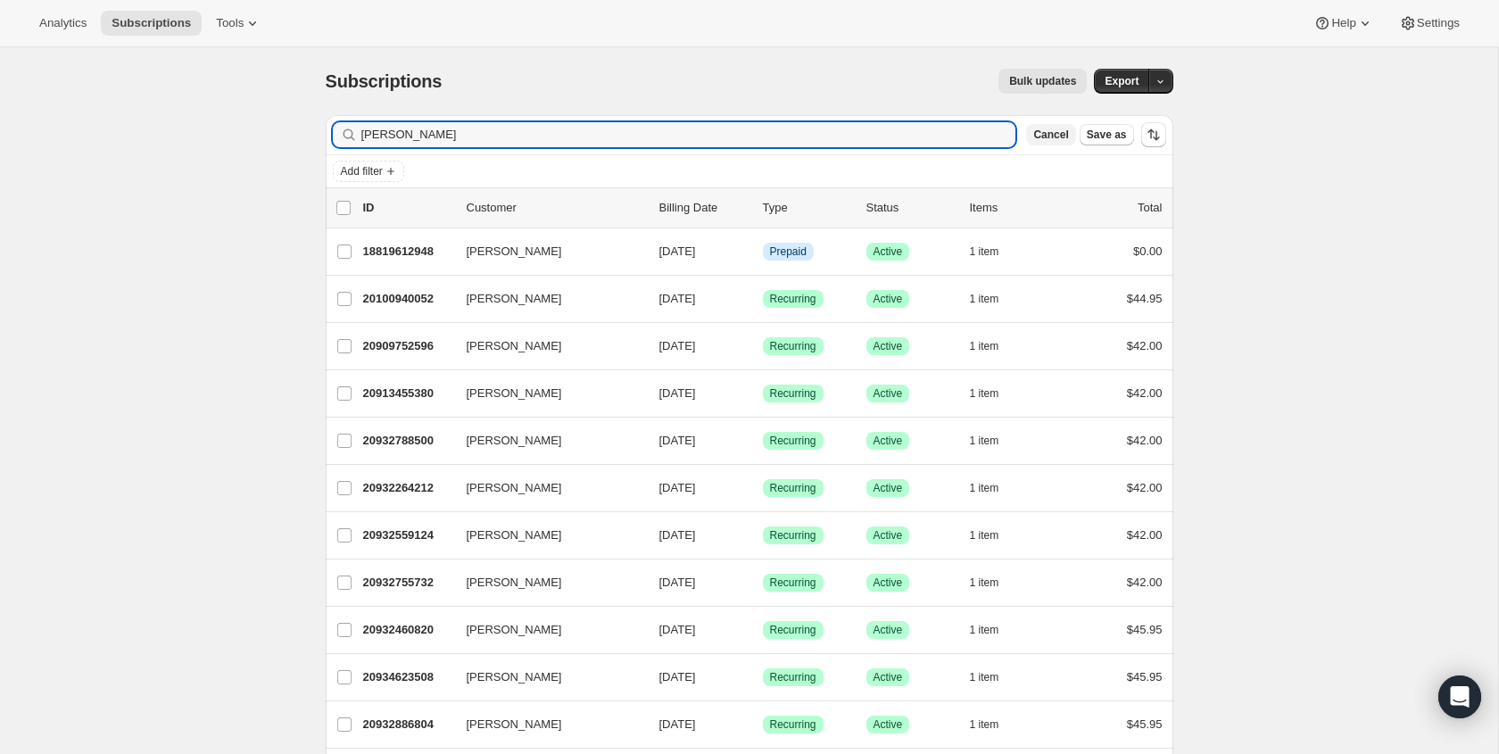
click at [1035, 136] on span "Cancel" at bounding box center [1050, 135] width 35 height 14
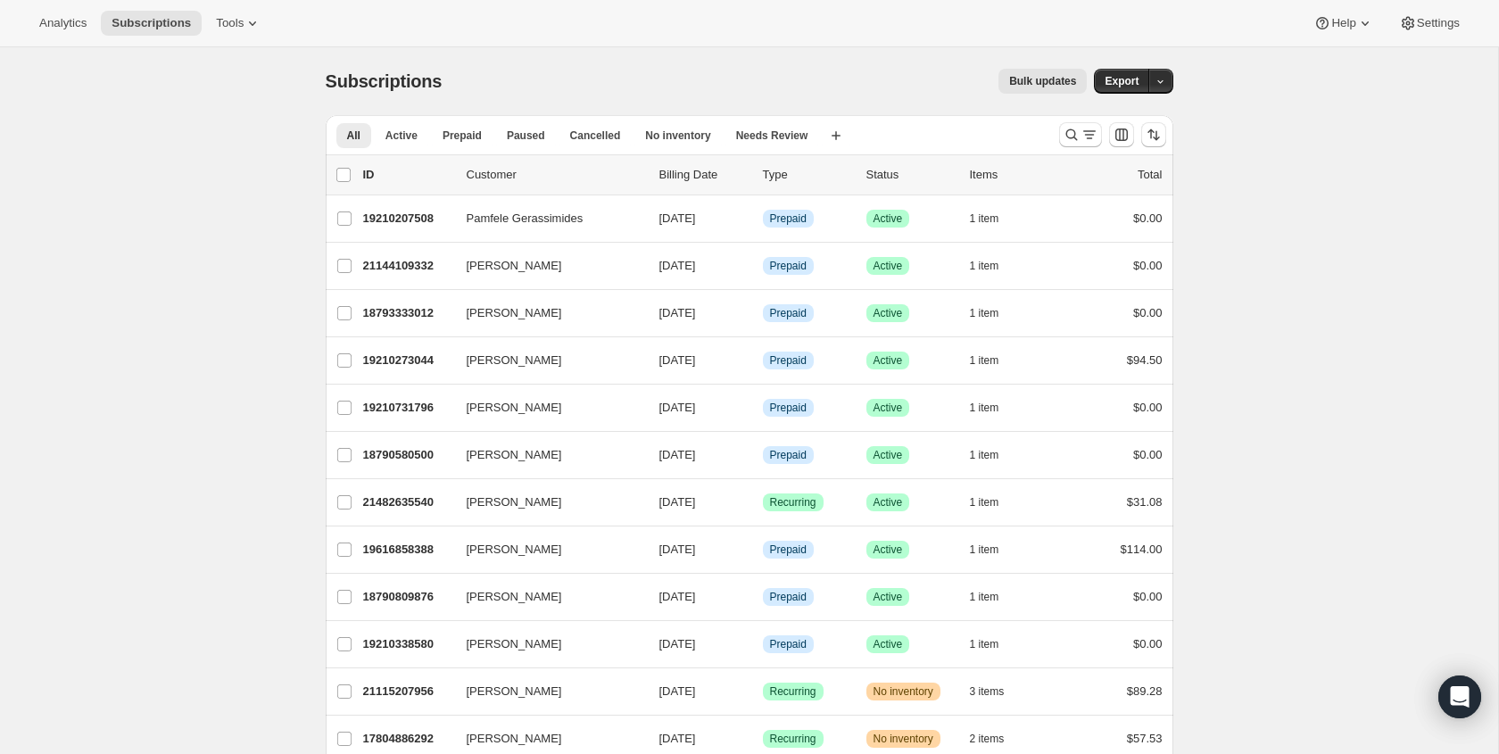
click at [717, 52] on div "Subscriptions. This page is ready Subscriptions Bulk updates More actions Bulk …" at bounding box center [750, 81] width 848 height 68
click at [1085, 133] on icon "Search and filter results" at bounding box center [1089, 135] width 18 height 18
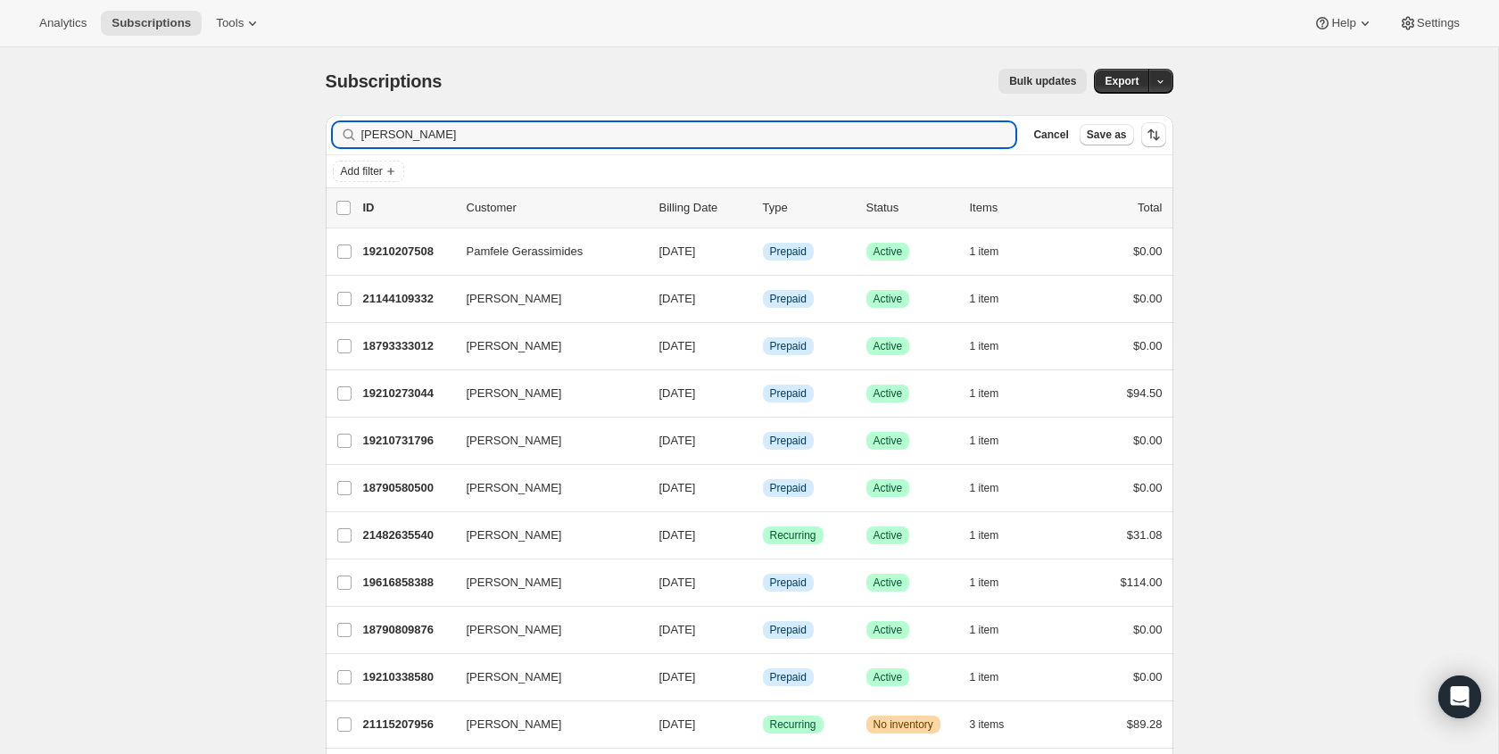
type input "jorgensen"
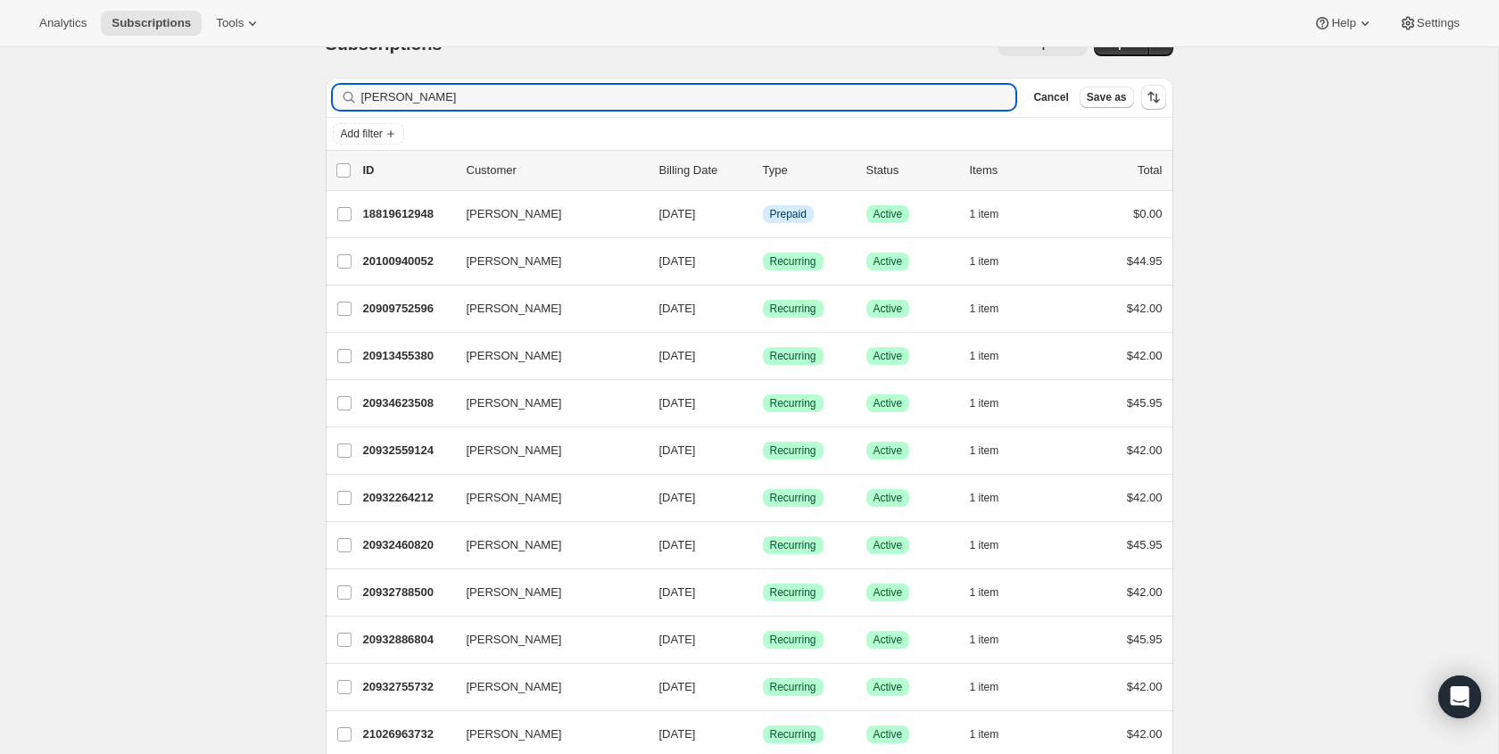
scroll to position [37, 0]
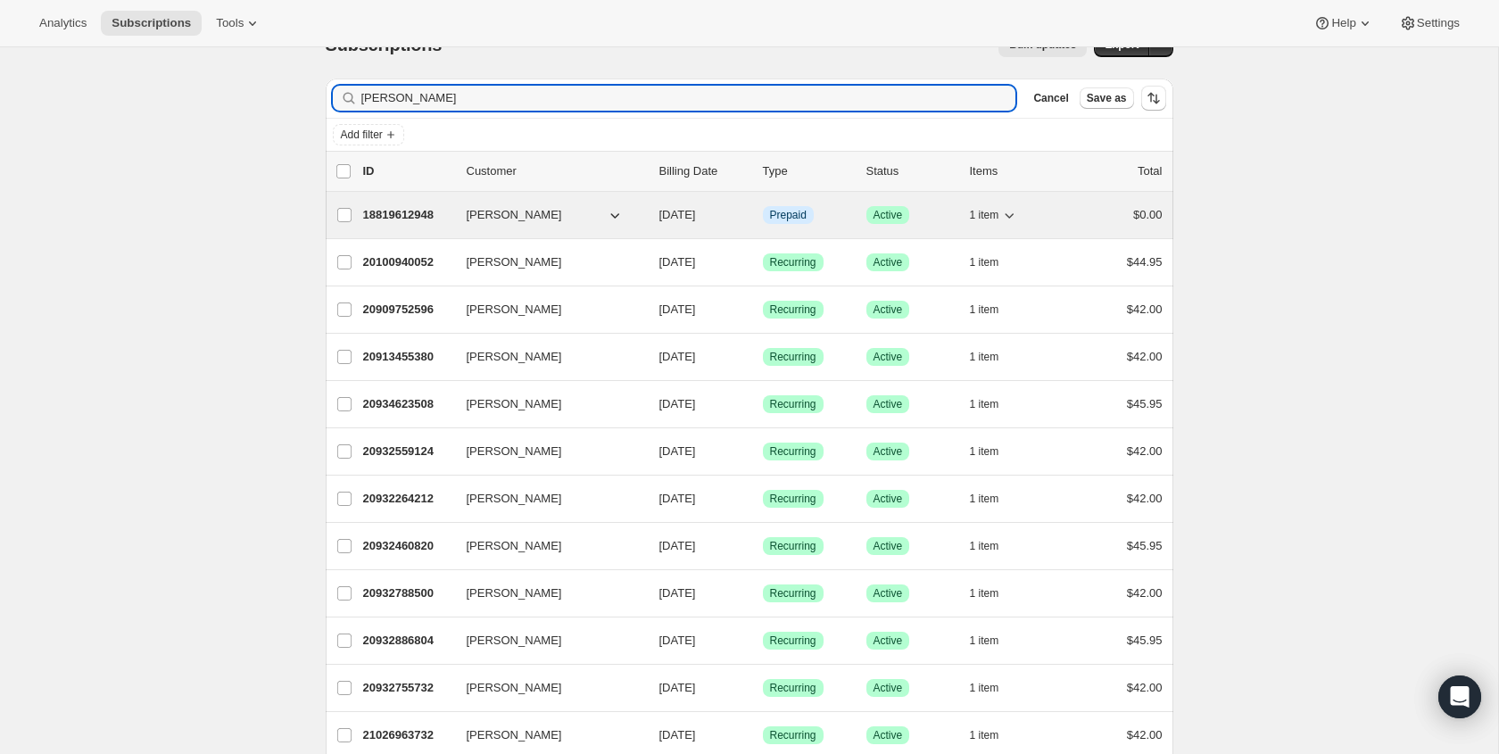
click at [618, 215] on icon "button" at bounding box center [615, 215] width 18 height 18
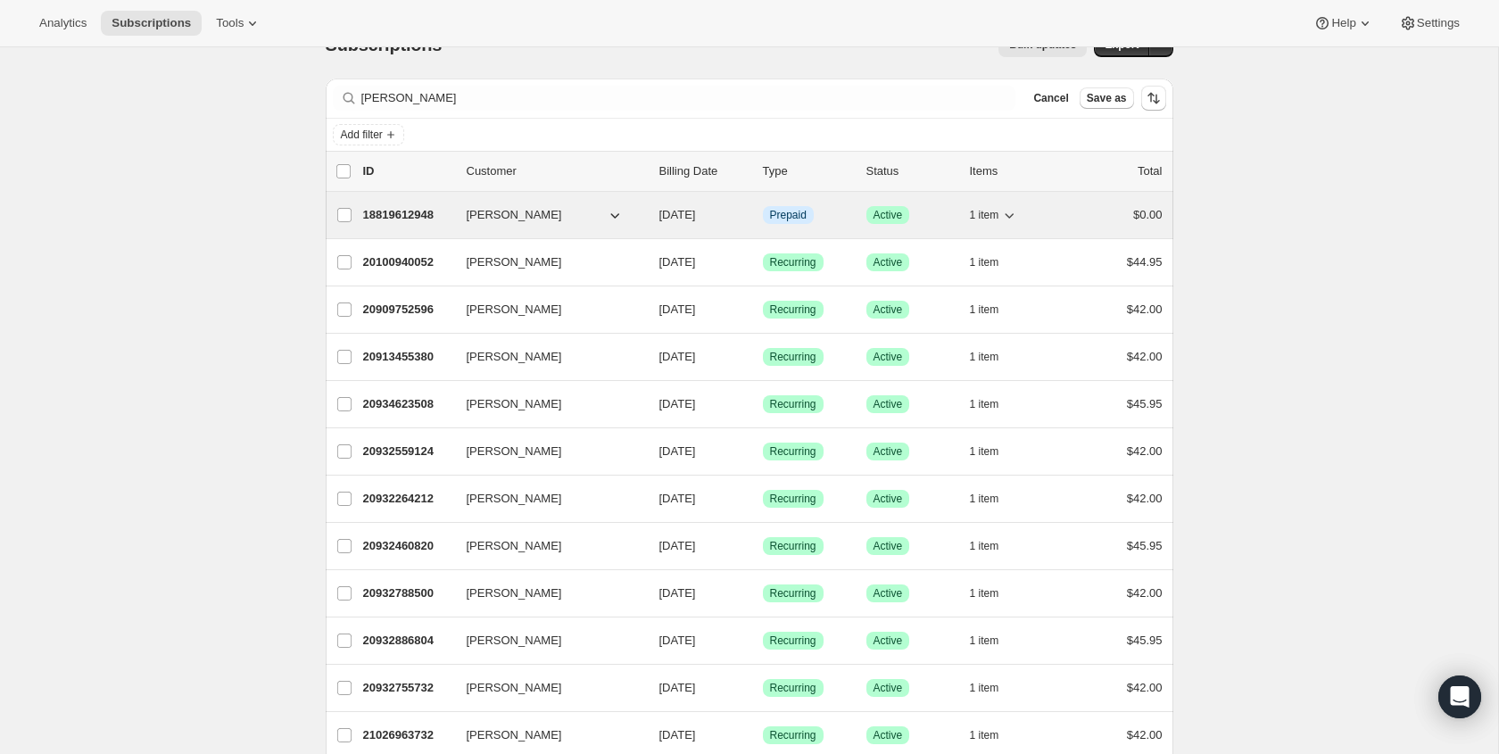
drag, startPoint x: 616, startPoint y: 213, endPoint x: 600, endPoint y: 217, distance: 15.6
click at [616, 213] on icon "button" at bounding box center [615, 215] width 18 height 18
click at [401, 219] on p "18819612948" at bounding box center [407, 215] width 89 height 18
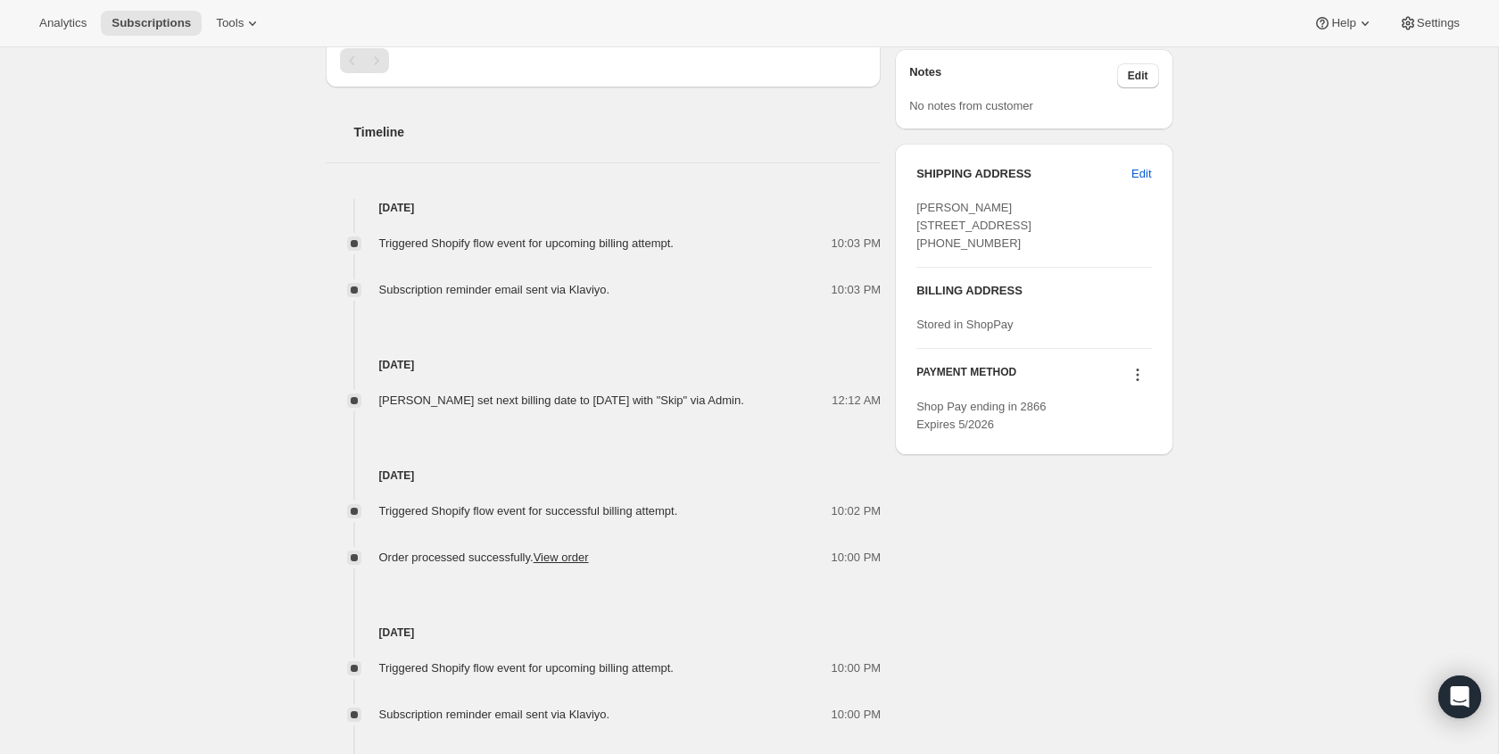
scroll to position [640, 0]
drag, startPoint x: 946, startPoint y: 209, endPoint x: 962, endPoint y: 271, distance: 64.5
click at [961, 248] on span "Laura Jorgensen 95 Goldview Rd Asheville NC, 28804 United States +15616133826" at bounding box center [973, 223] width 115 height 49
click at [962, 248] on span "Laura Jorgensen 95 Goldview Rd Asheville NC, 28804 United States +15616133826" at bounding box center [973, 223] width 115 height 49
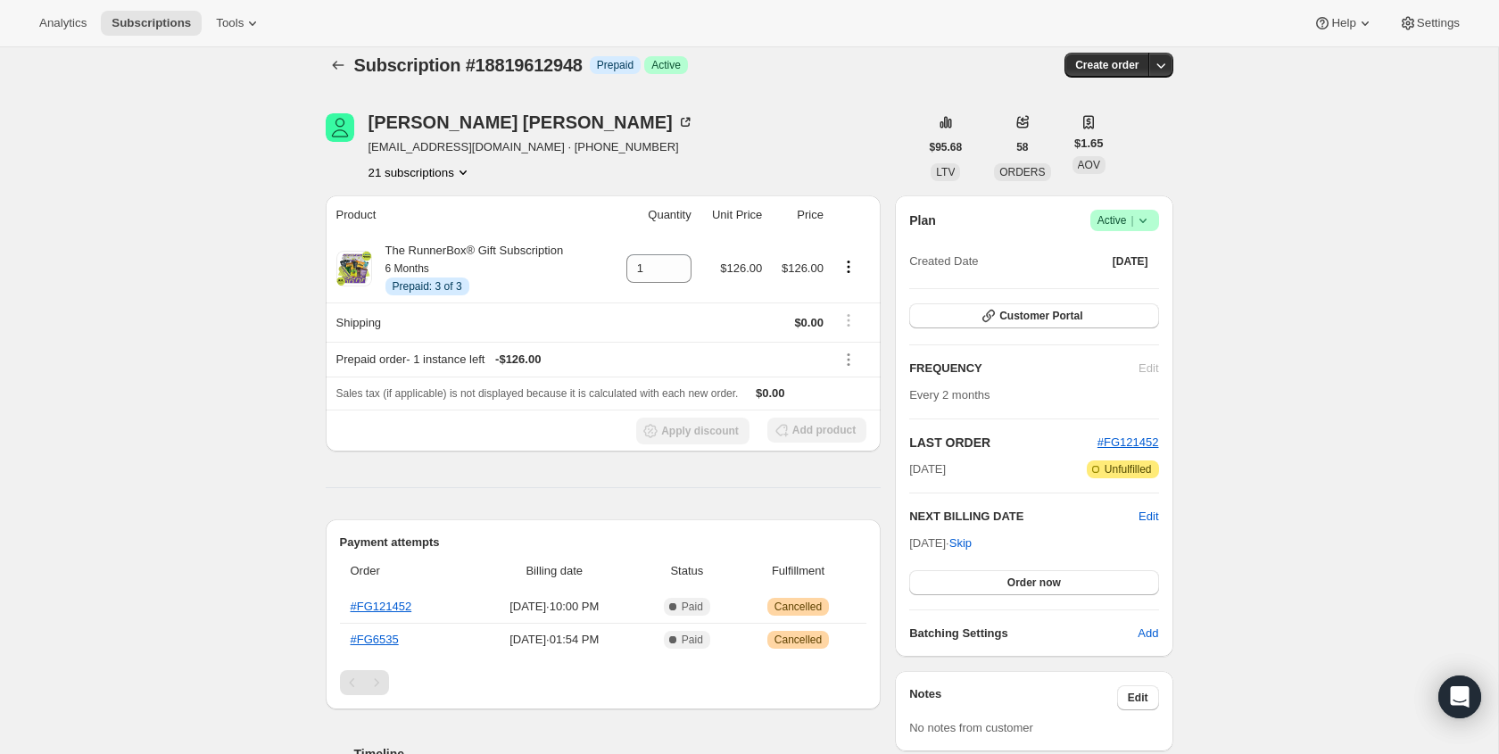
scroll to position [0, 0]
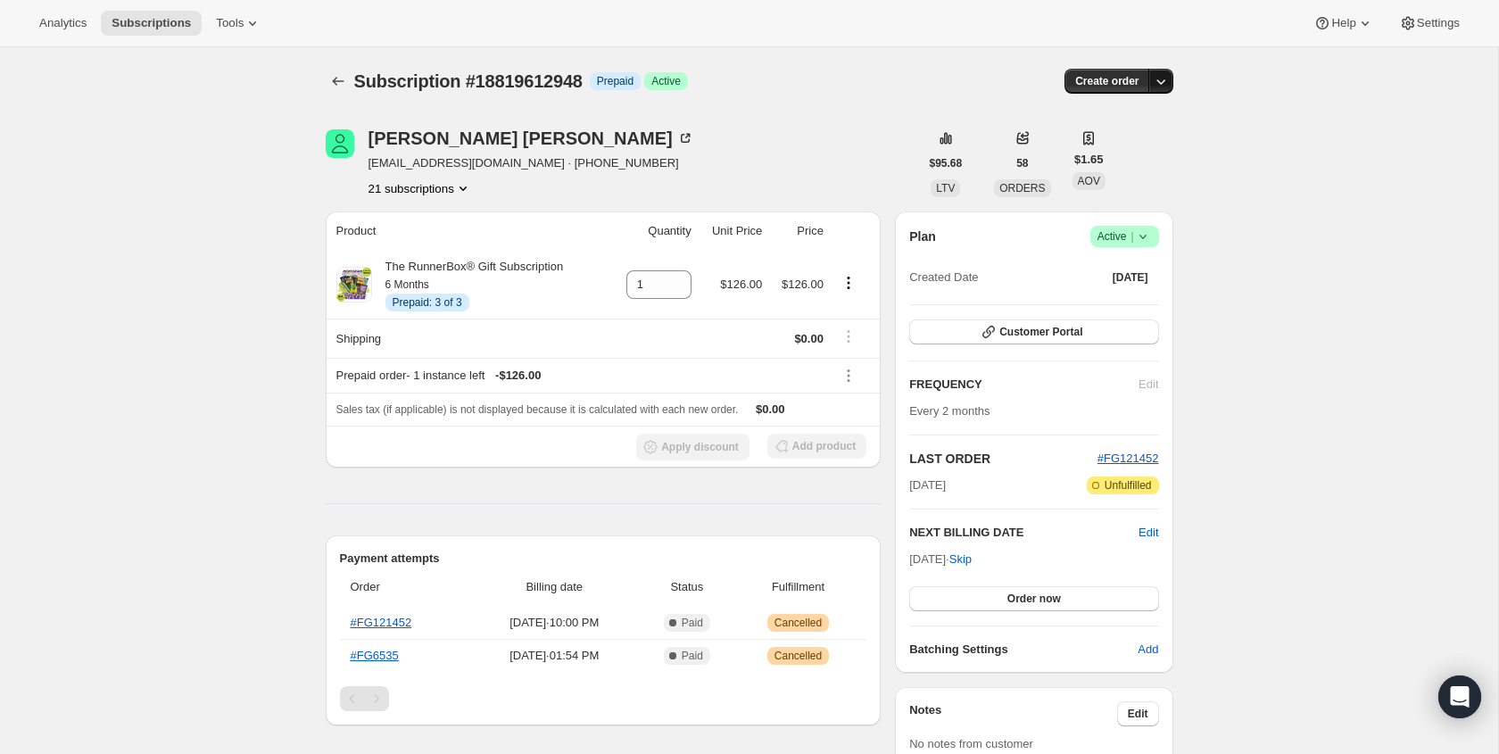
click at [1162, 79] on icon "button" at bounding box center [1161, 81] width 18 height 18
click at [1093, 119] on span "Bill subscription order now" at bounding box center [1076, 118] width 136 height 13
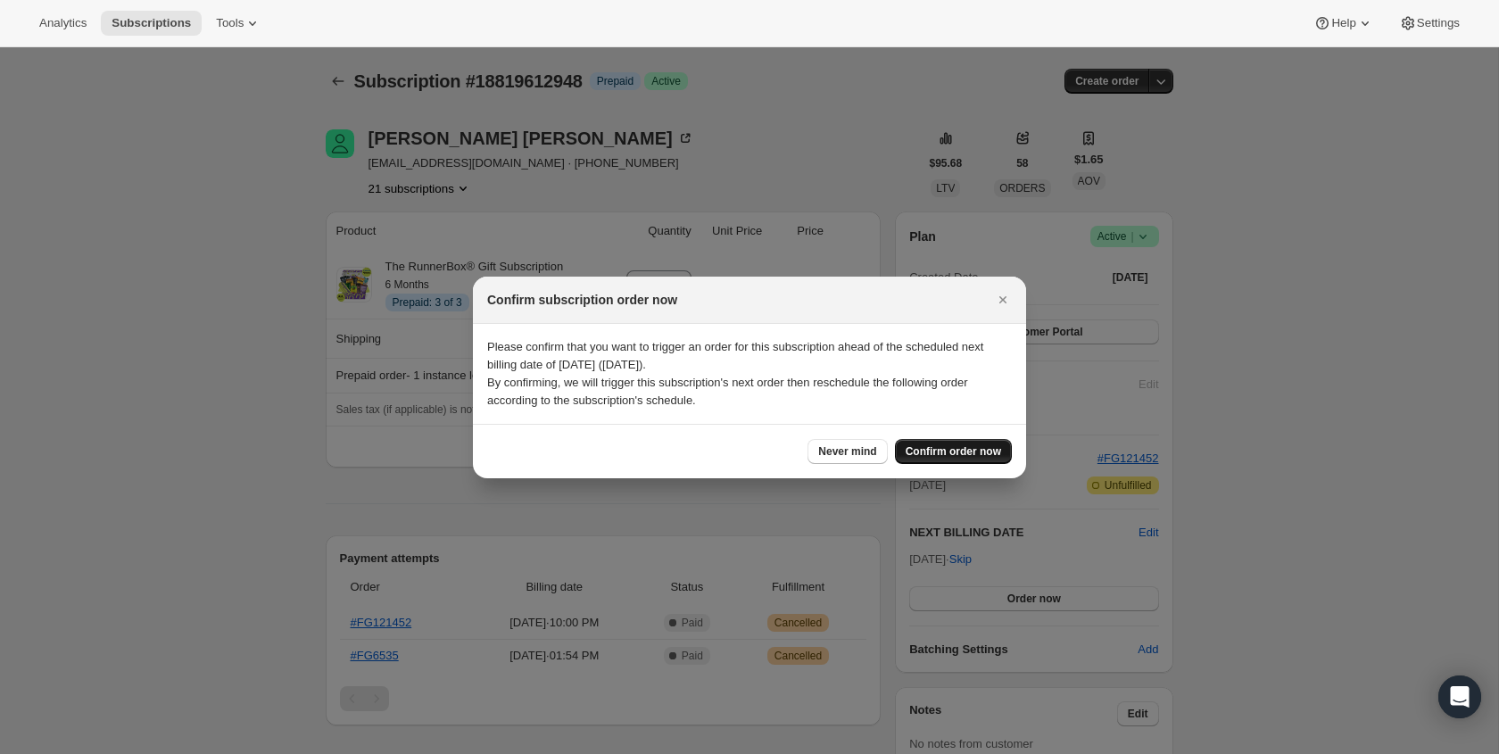
click at [971, 451] on span "Confirm order now" at bounding box center [953, 451] width 95 height 14
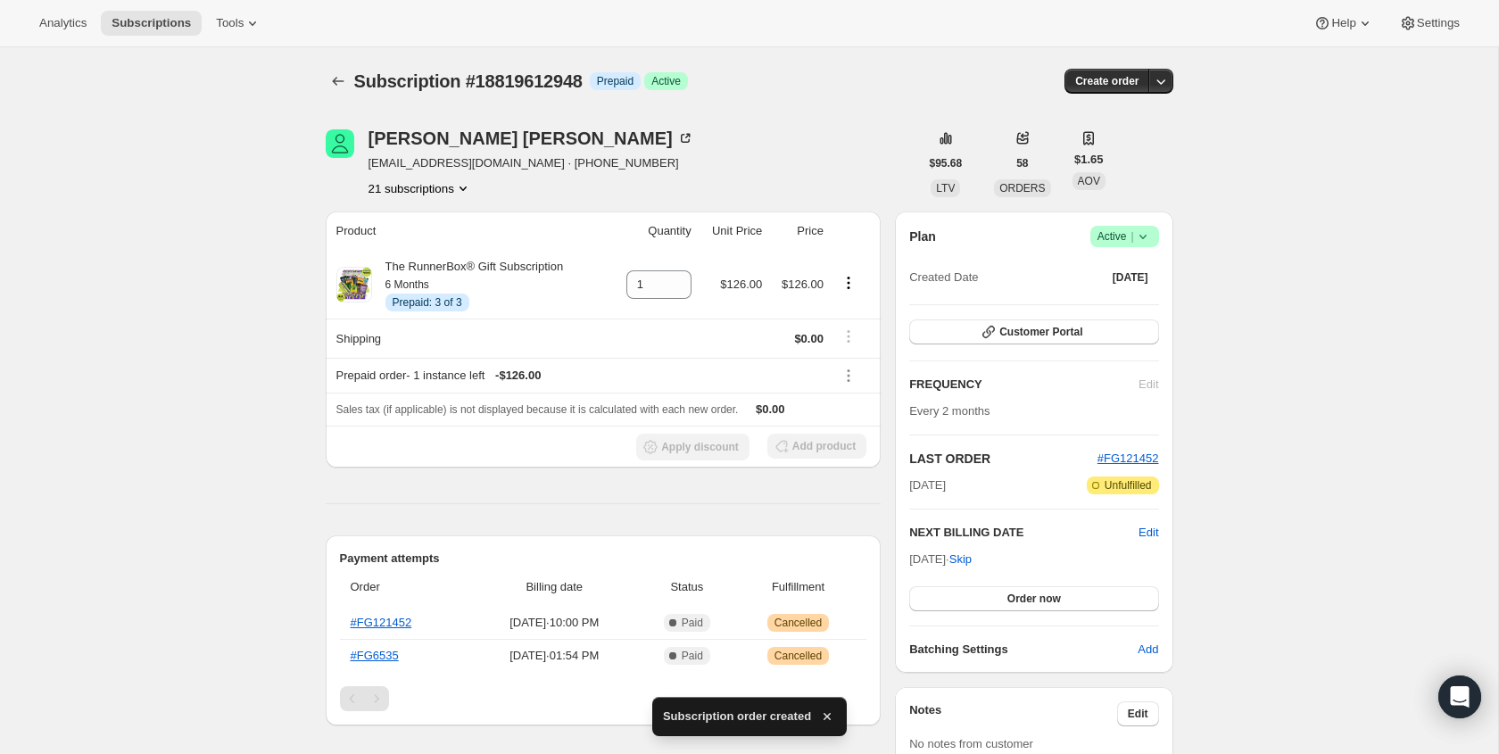
drag, startPoint x: 211, startPoint y: 294, endPoint x: 12, endPoint y: 214, distance: 213.4
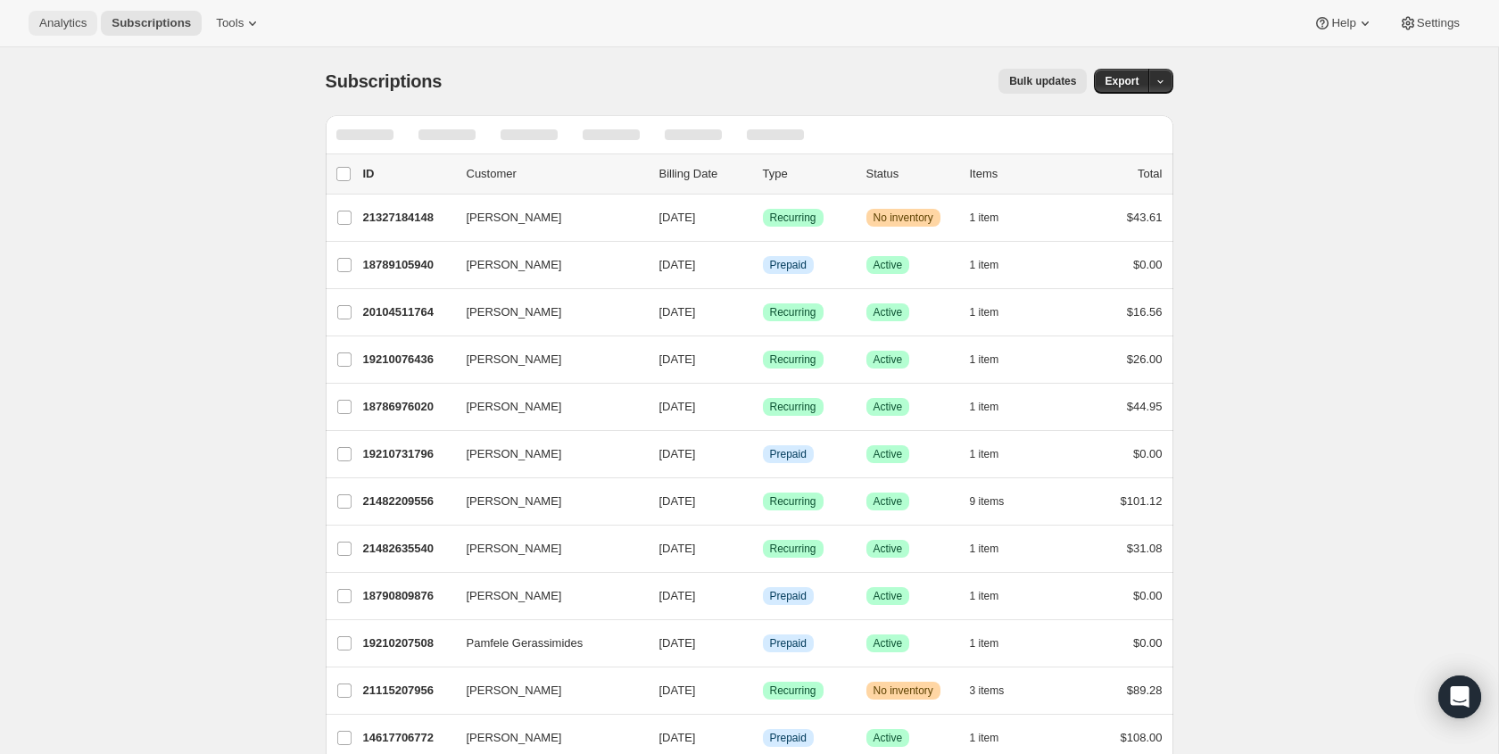
scroll to position [1, 0]
